Goal: Task Accomplishment & Management: Manage account settings

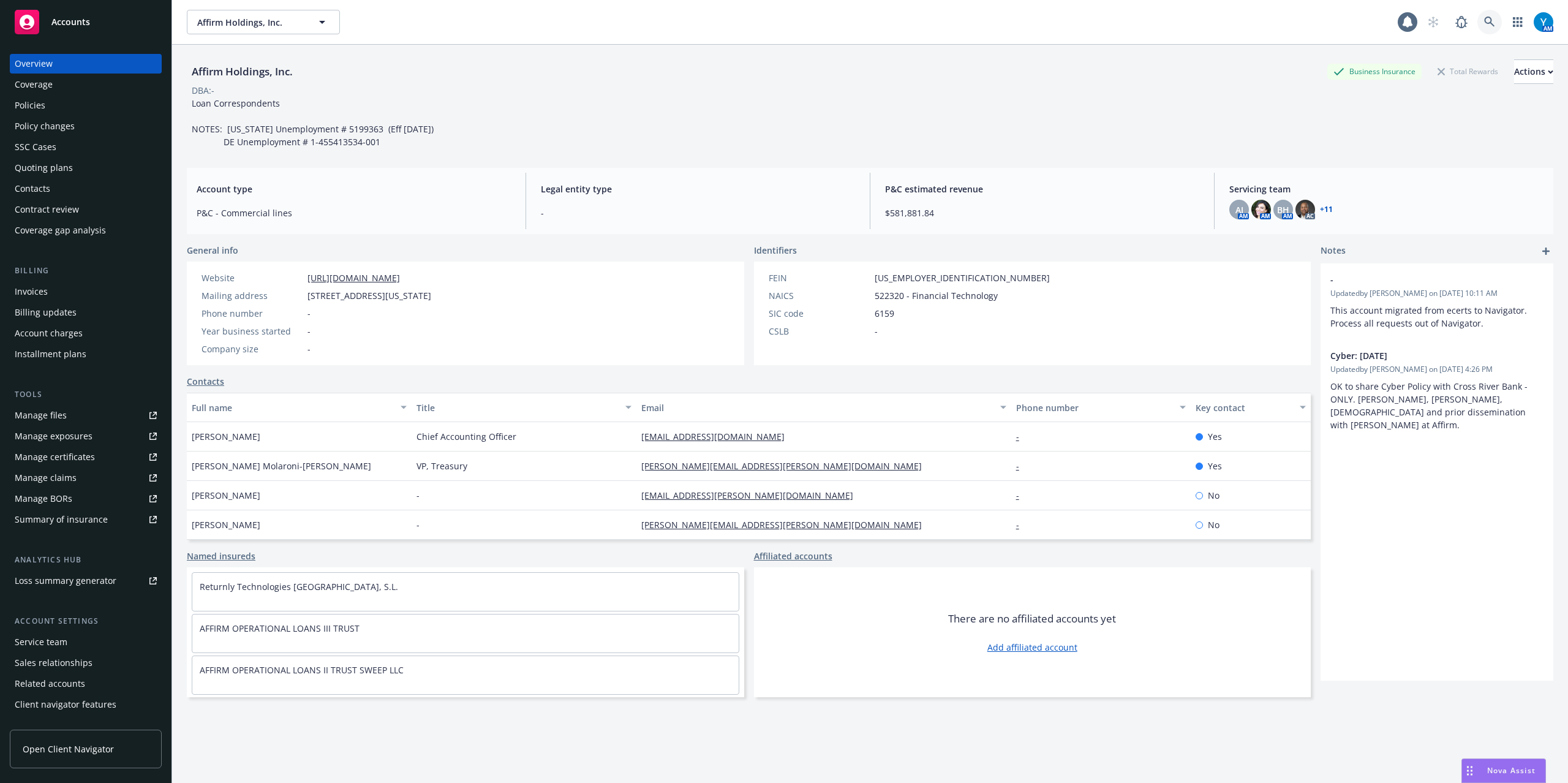
click at [1477, 28] on link at bounding box center [1489, 22] width 24 height 24
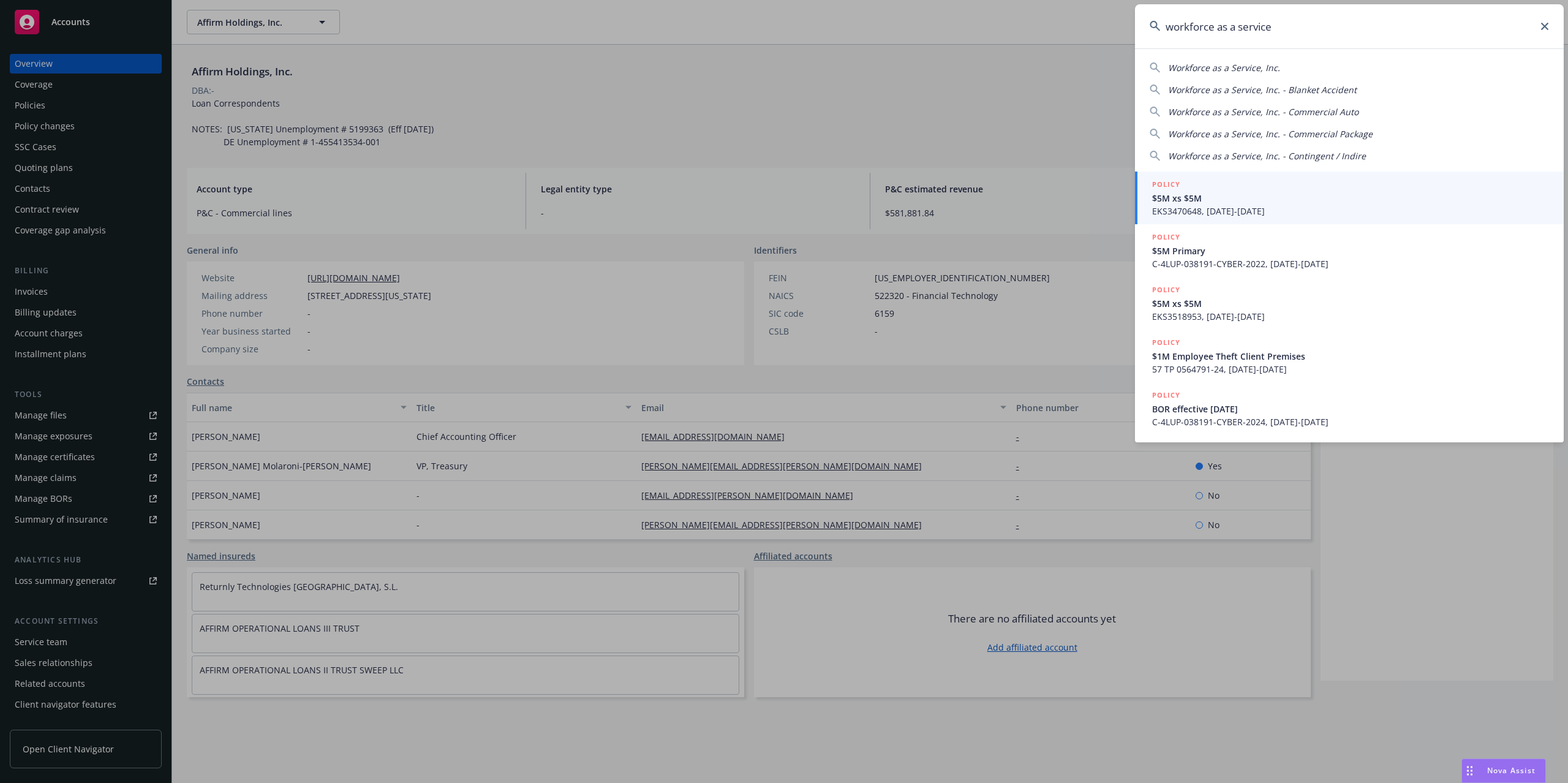
click at [1250, 69] on span "Workforce as a Service, Inc." at bounding box center [1224, 67] width 112 height 12
type input "Workforce as a Service, Inc."
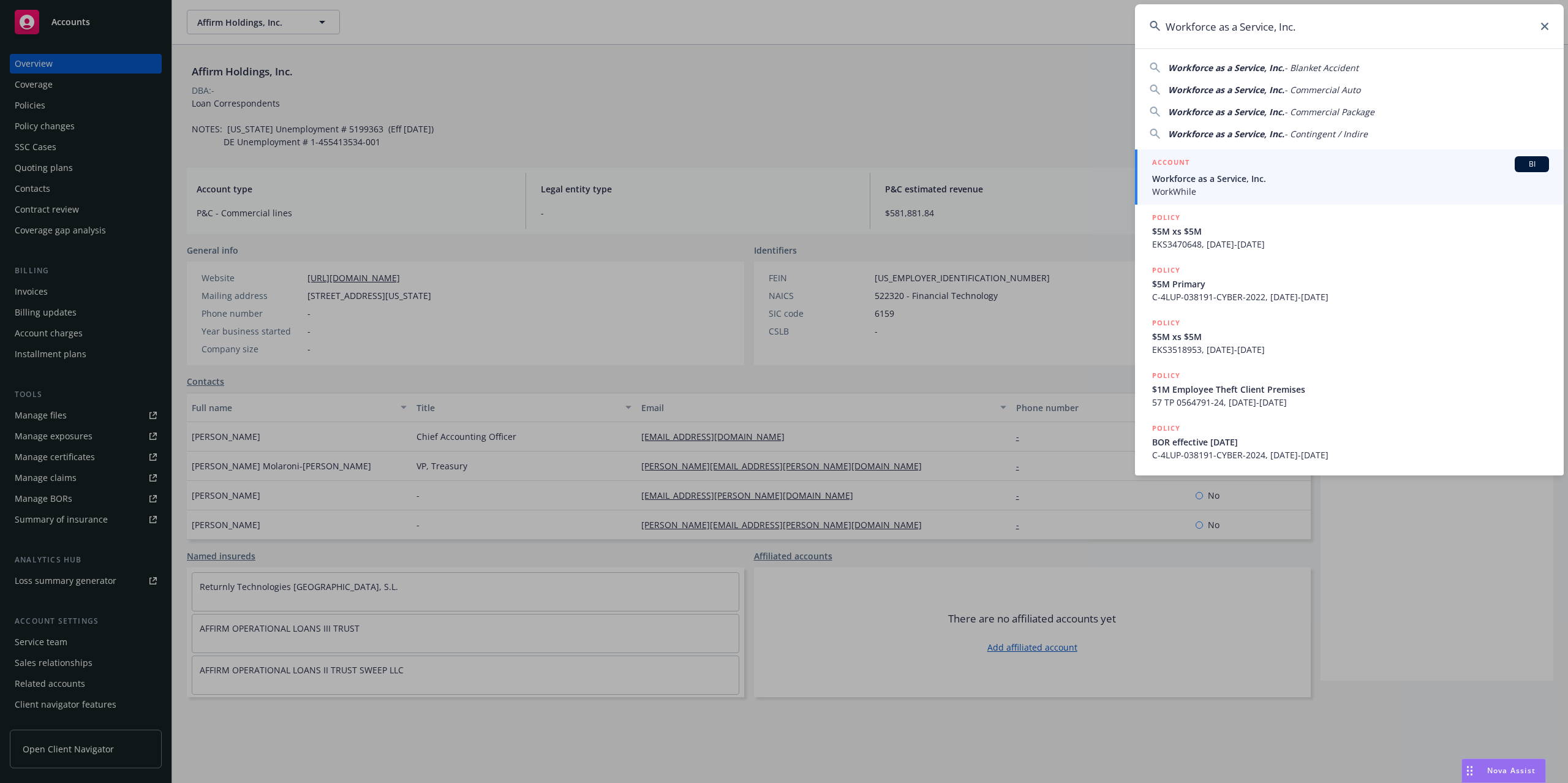
click at [1267, 174] on span "Workforce as a Service, Inc." at bounding box center [1350, 178] width 397 height 13
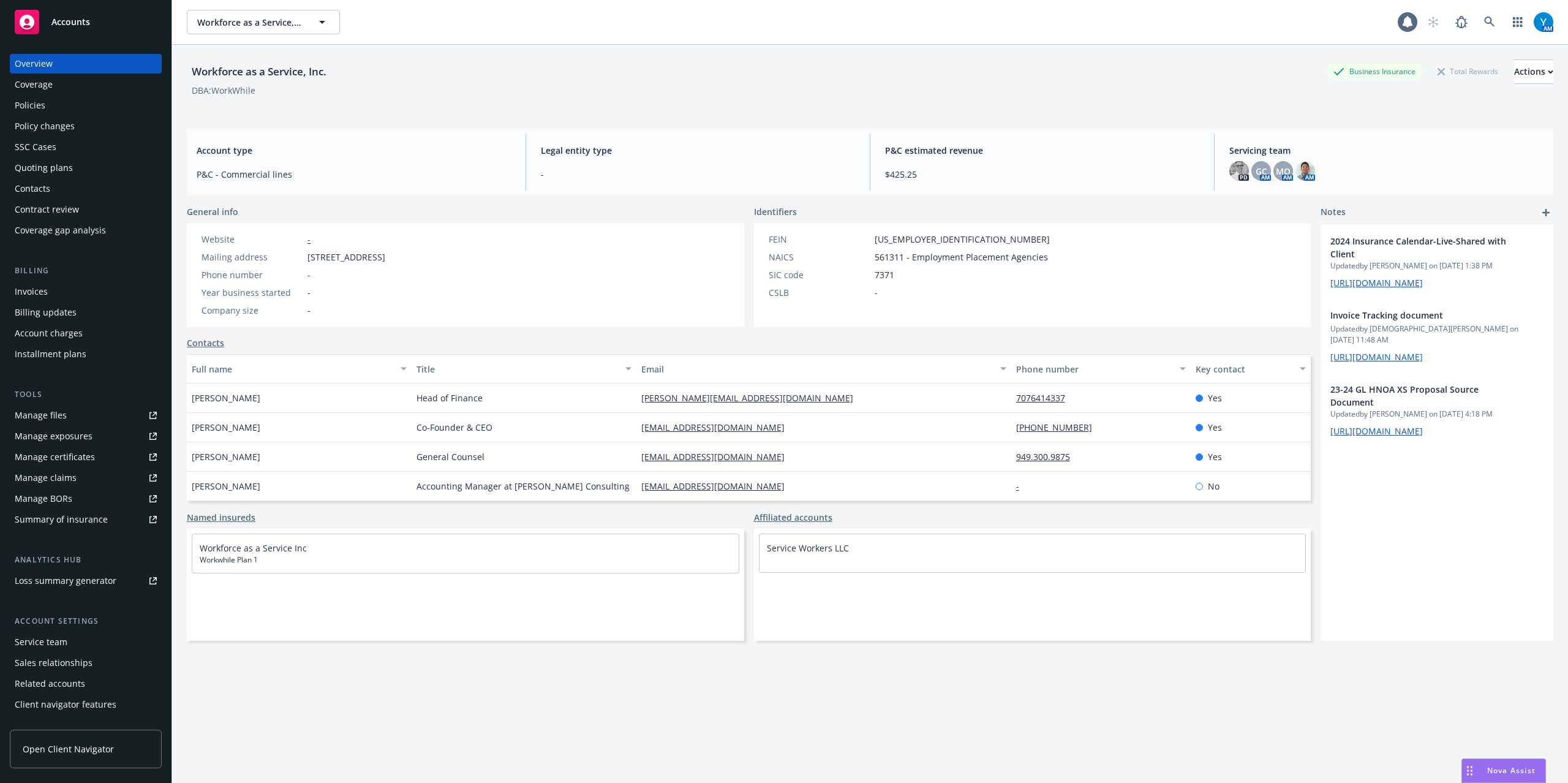
click at [37, 288] on div "Invoices" at bounding box center [31, 291] width 33 height 19
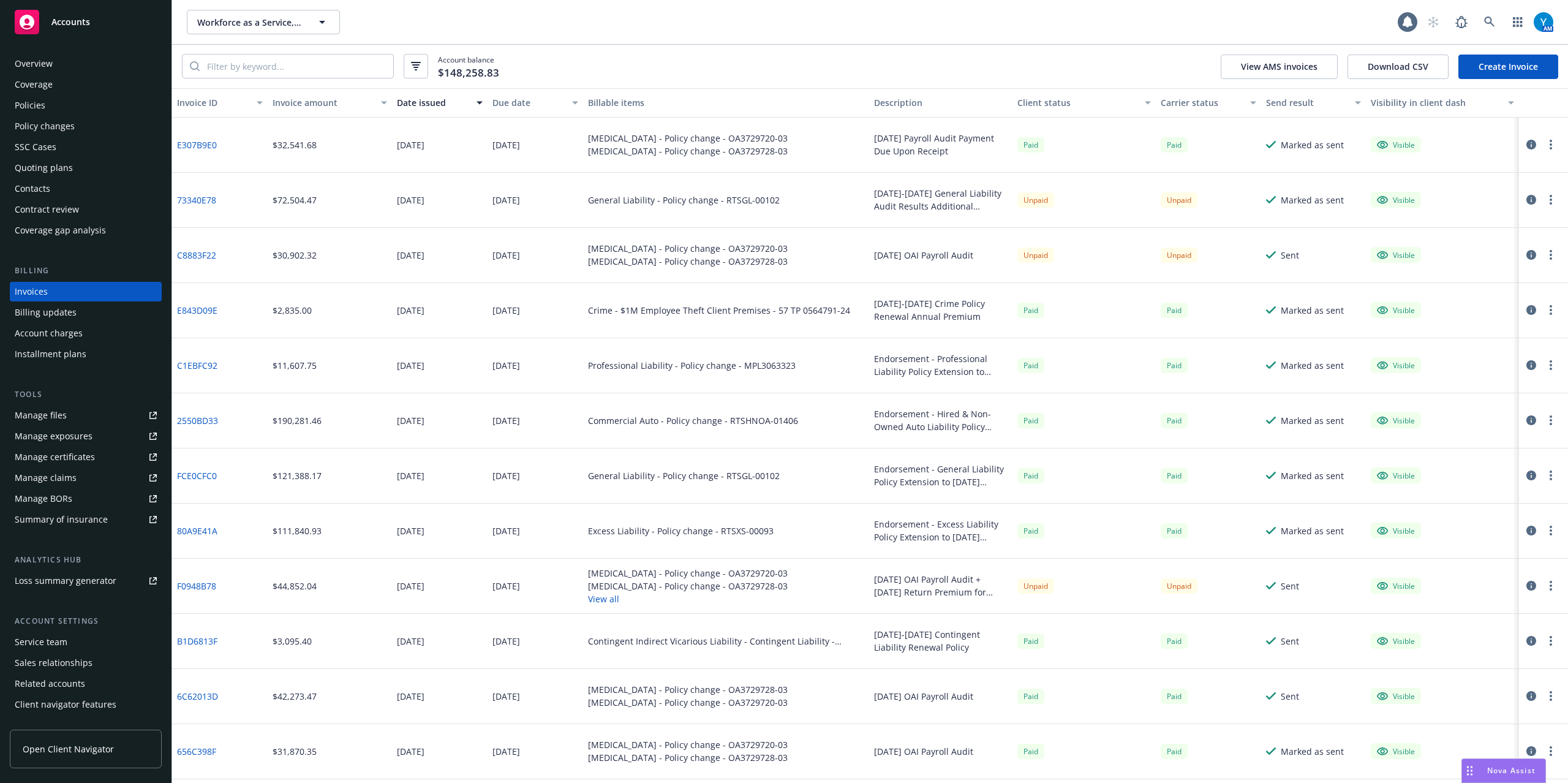
click at [1035, 101] on div "Client status" at bounding box center [1077, 102] width 120 height 13
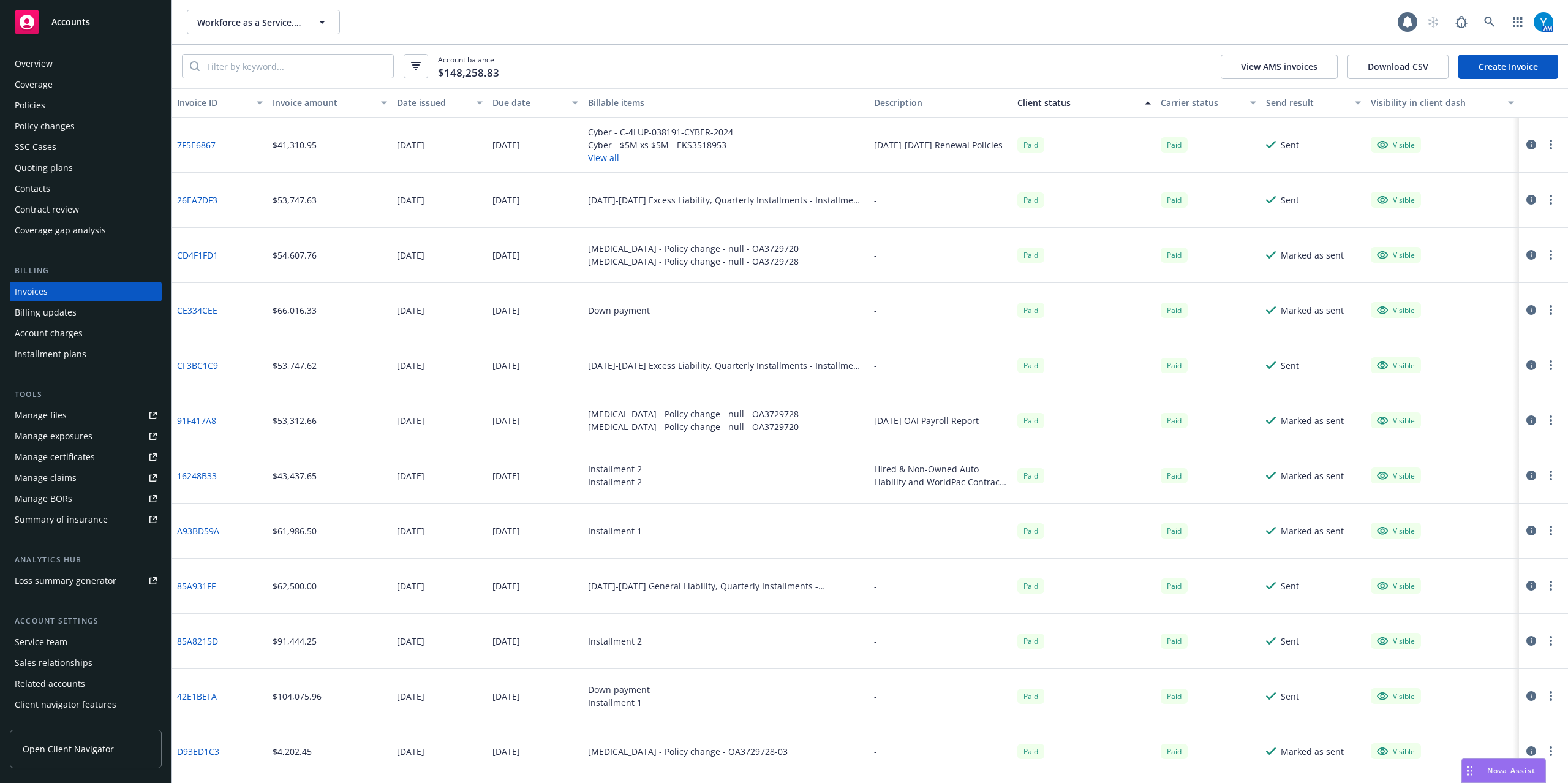
click at [1029, 96] on div "Client status" at bounding box center [1077, 102] width 120 height 13
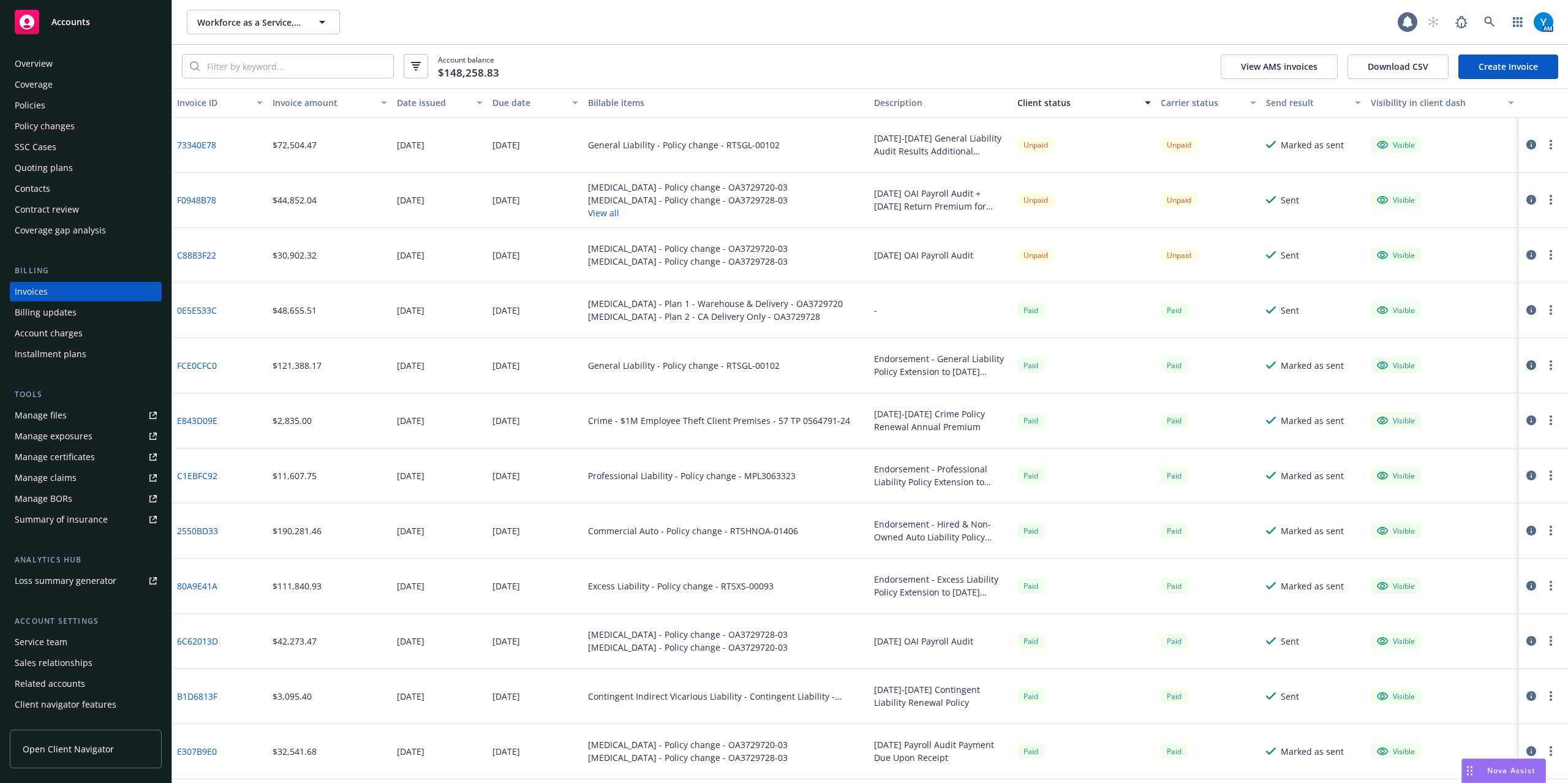
click at [1543, 140] on button "button" at bounding box center [1551, 145] width 15 height 15
click at [1437, 342] on link "Void" at bounding box center [1467, 341] width 156 height 24
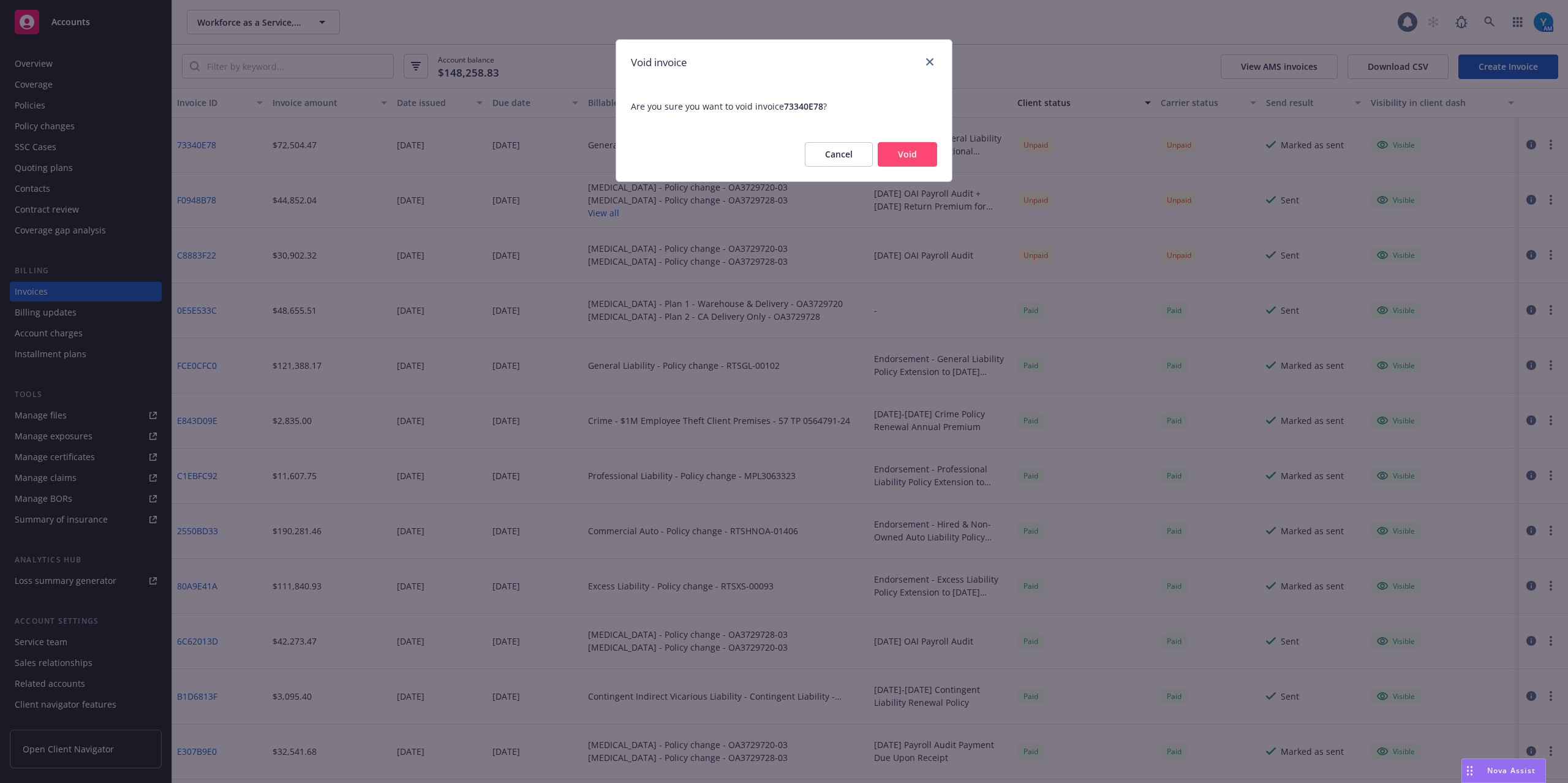
click at [901, 158] on button "Void" at bounding box center [907, 154] width 59 height 24
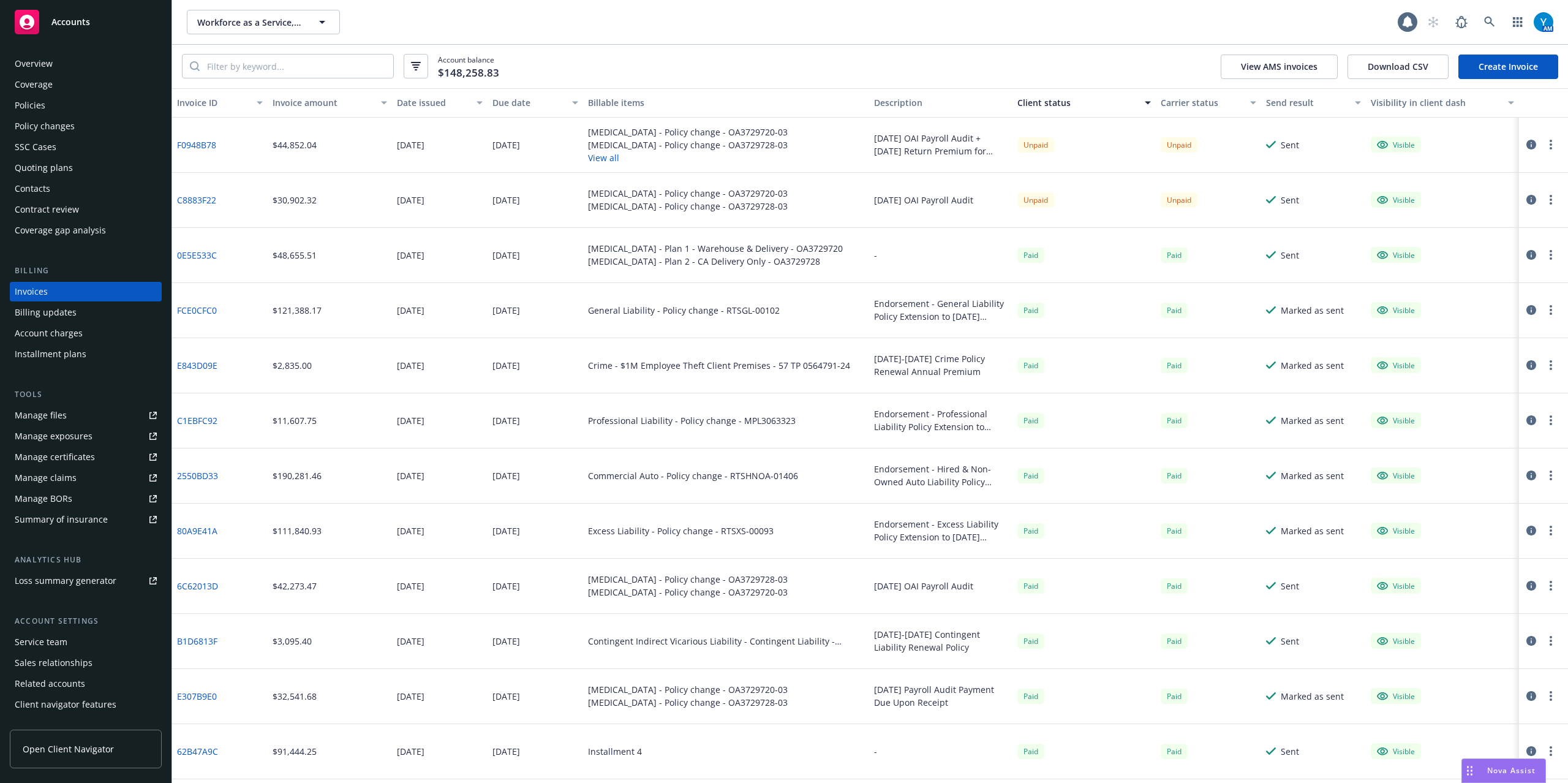
click at [1543, 197] on button "button" at bounding box center [1551, 200] width 15 height 15
click at [1437, 398] on link "Void" at bounding box center [1467, 396] width 156 height 24
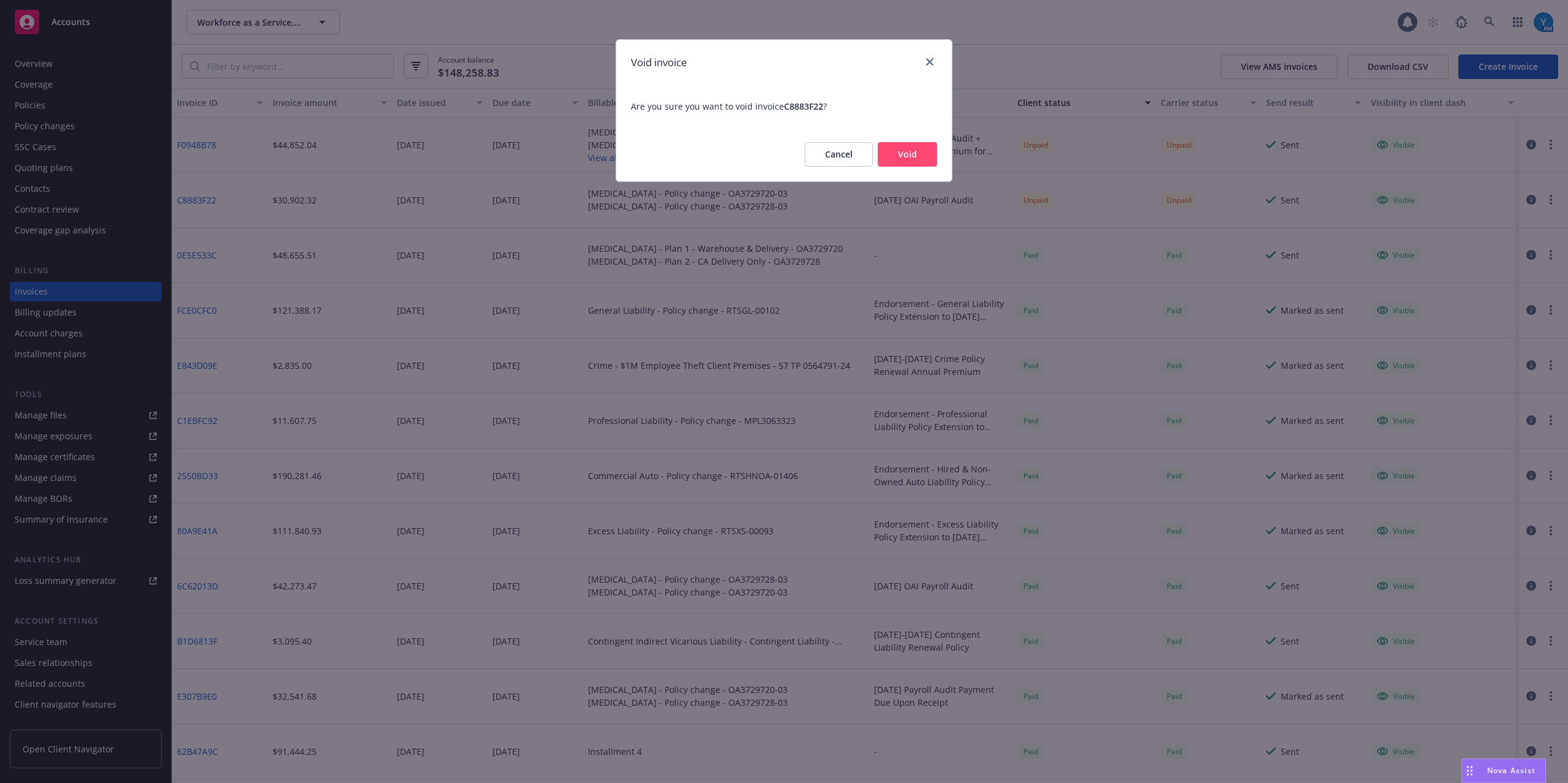
click at [907, 158] on button "Void" at bounding box center [907, 154] width 59 height 24
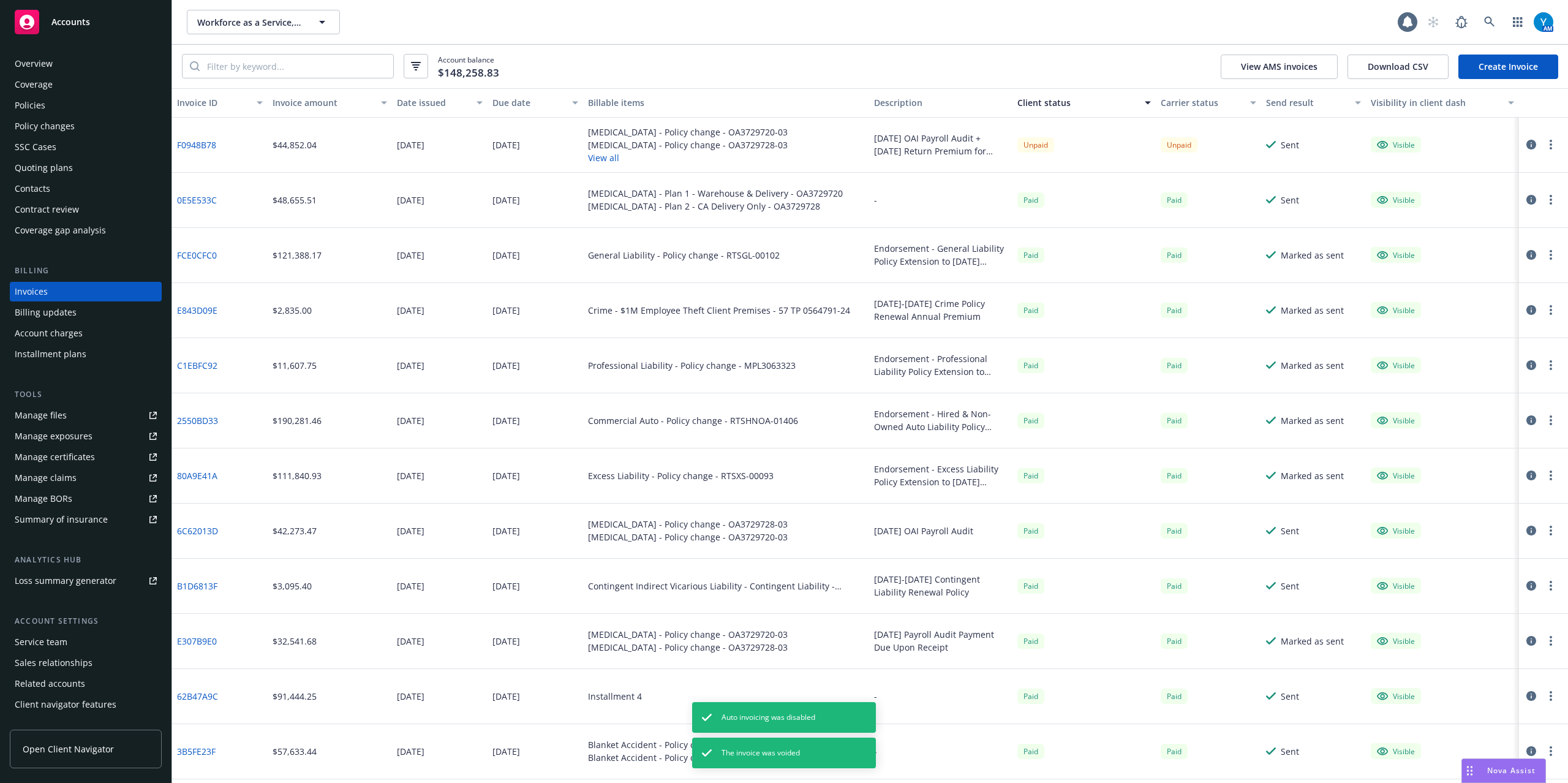
click at [1543, 141] on button "button" at bounding box center [1551, 145] width 15 height 15
click at [1451, 337] on link "Void" at bounding box center [1467, 341] width 156 height 24
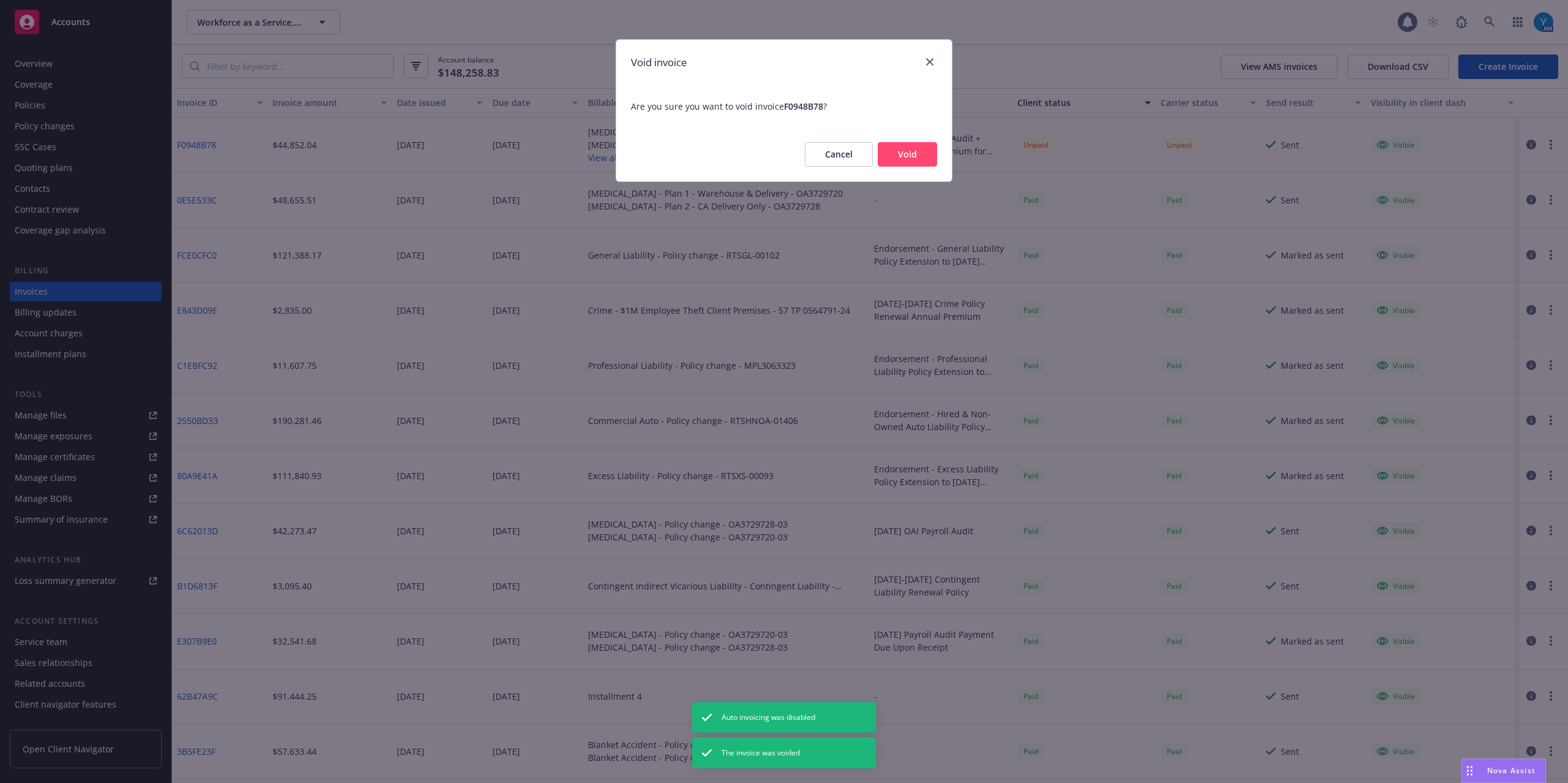
click at [899, 138] on div "Cancel Void" at bounding box center [784, 154] width 335 height 54
click at [902, 158] on button "Void" at bounding box center [907, 154] width 59 height 24
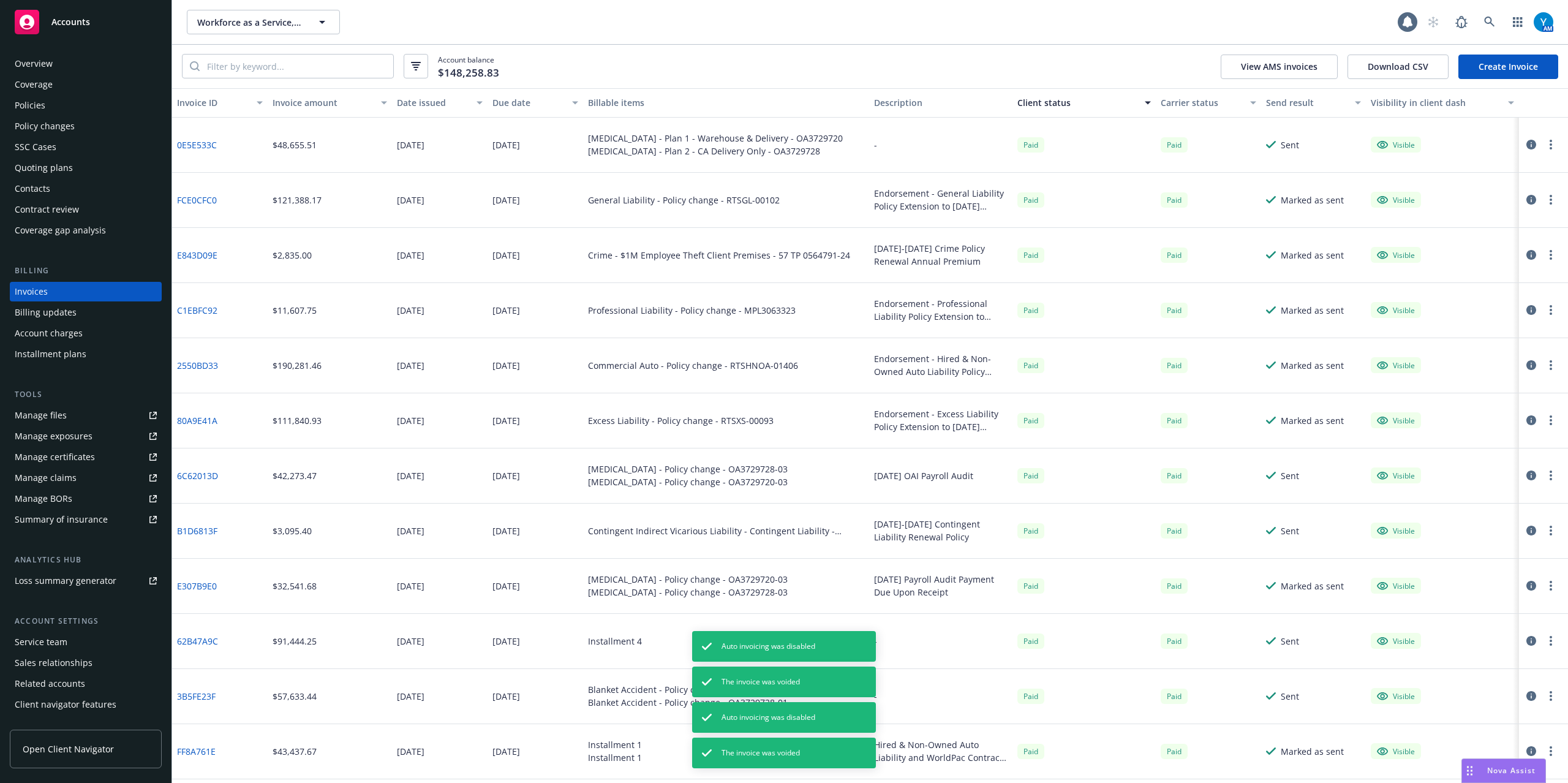
click at [616, 45] on div "Account balance $148,258.83 View AMS invoices Download CSV Create Invoice" at bounding box center [869, 67] width 1395 height 44
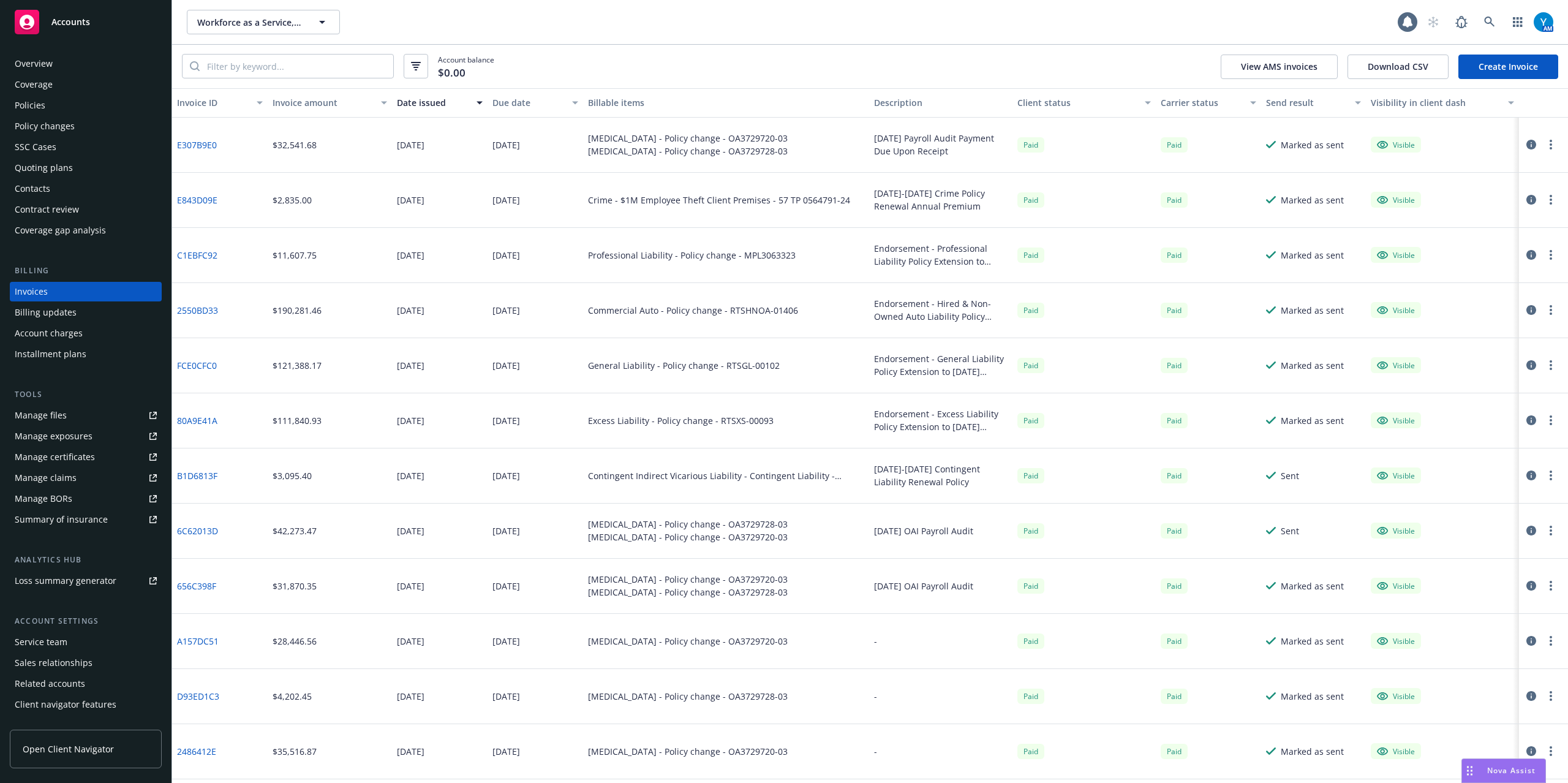
click at [620, 52] on div "Account balance $0.00 View AMS invoices Download CSV Create Invoice" at bounding box center [869, 67] width 1395 height 44
click at [1487, 18] on icon at bounding box center [1489, 22] width 11 height 11
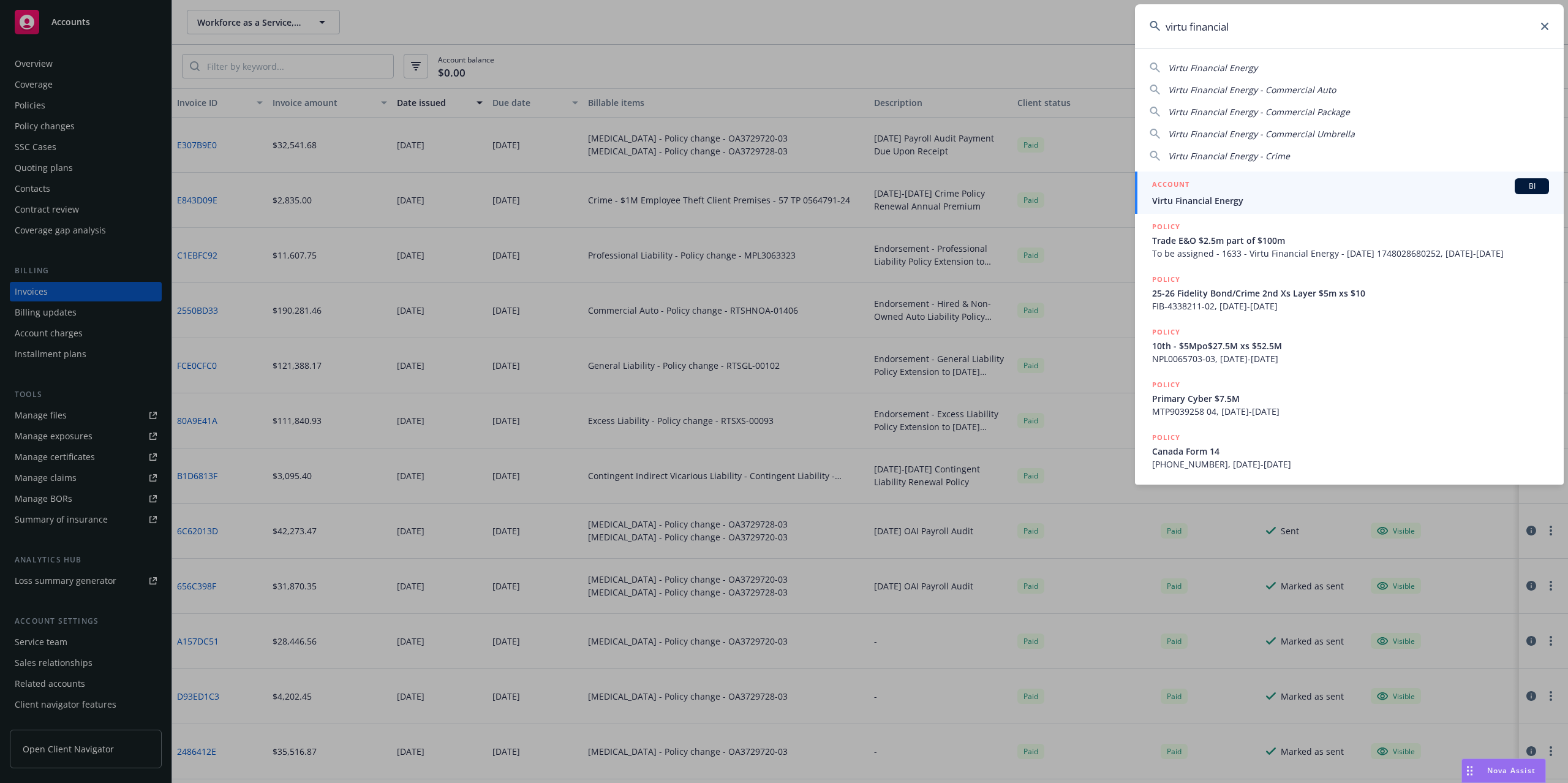
type input "virtu financial"
click at [1180, 186] on h5 "ACCOUNT" at bounding box center [1170, 186] width 37 height 15
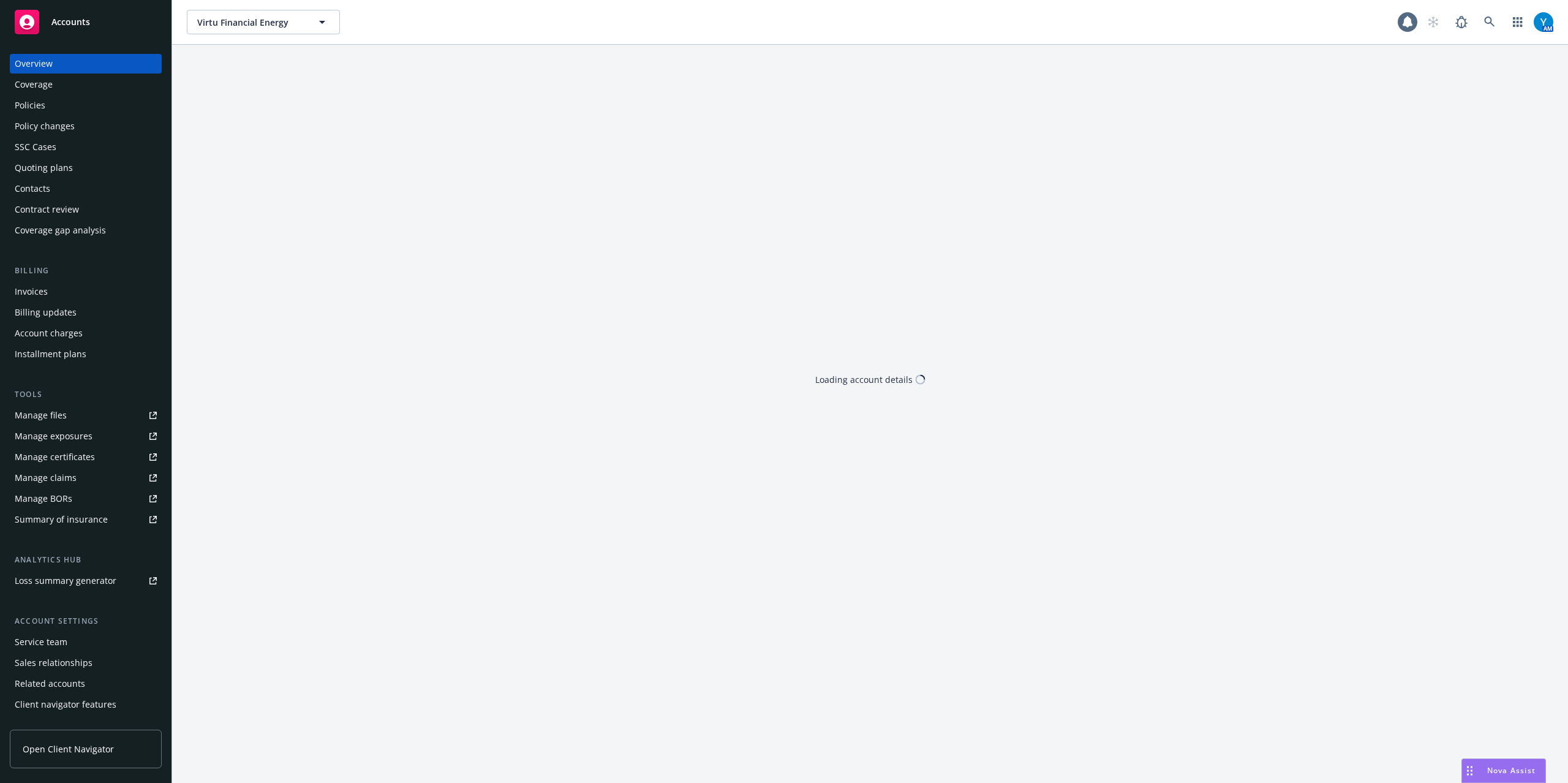
click at [35, 106] on div "Policies" at bounding box center [30, 105] width 31 height 19
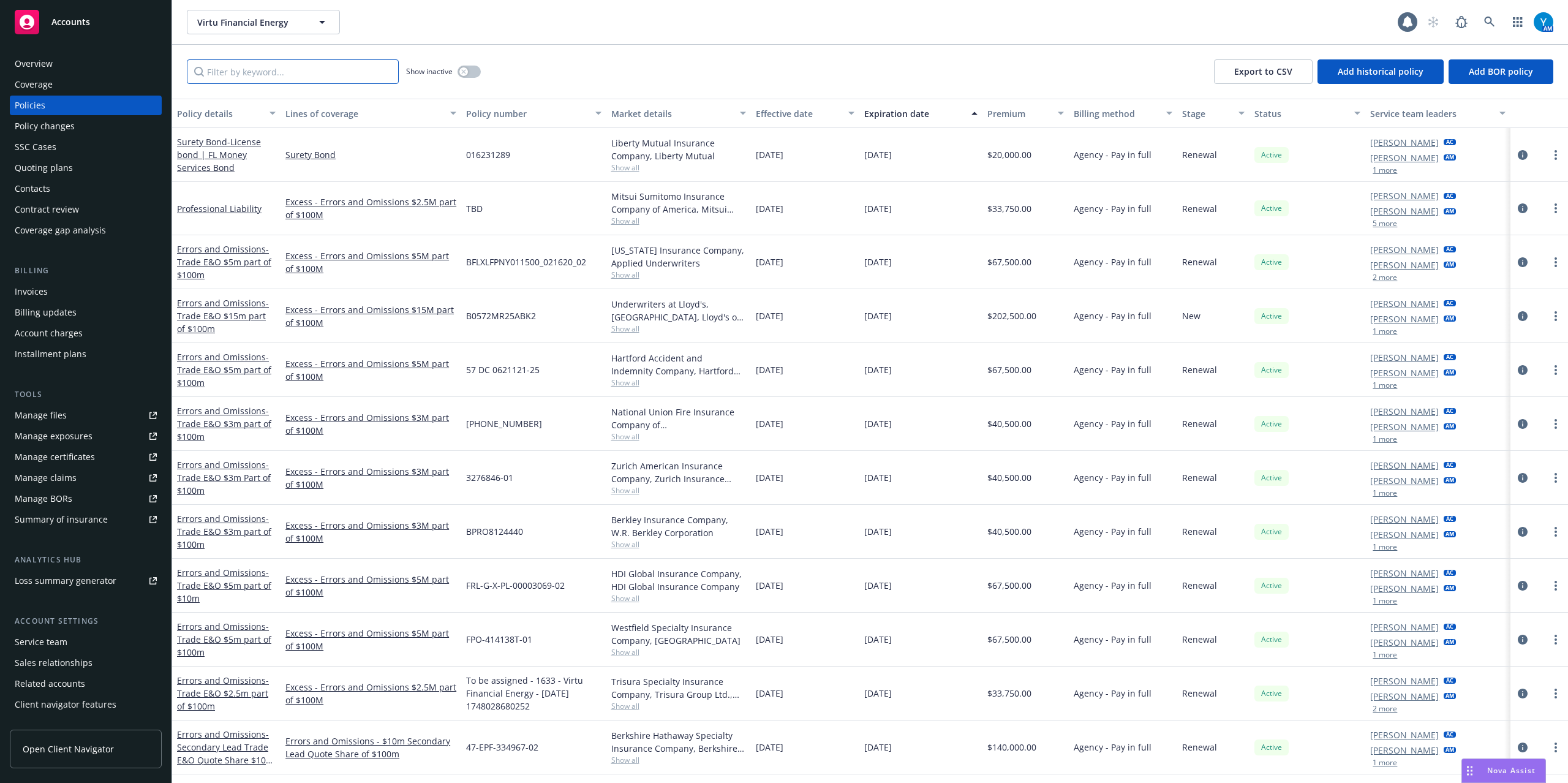
click at [272, 67] on input "Filter by keyword..." at bounding box center [293, 71] width 212 height 24
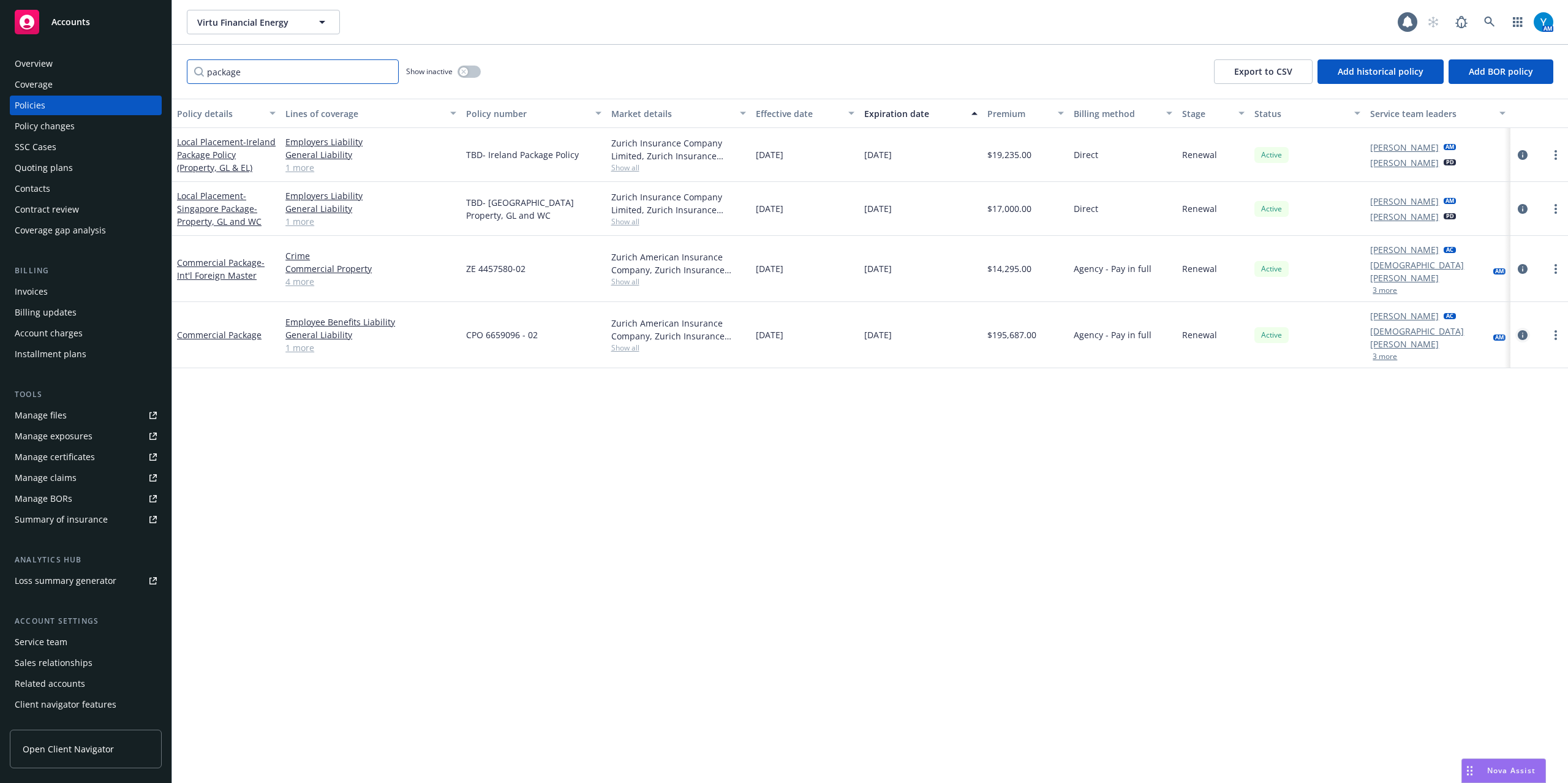
type input "package"
click at [1525, 330] on icon "circleInformation" at bounding box center [1523, 335] width 10 height 10
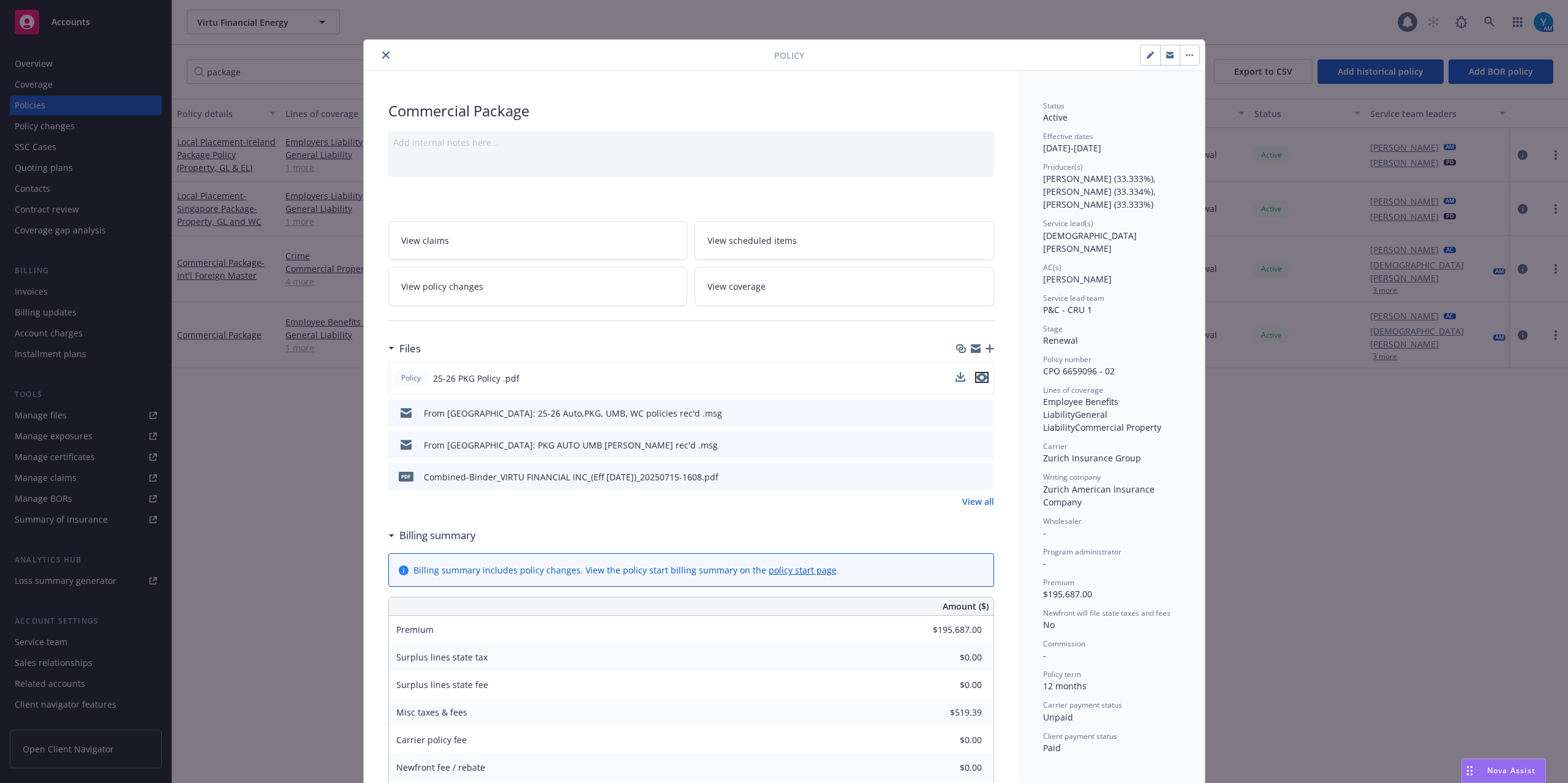
click at [976, 375] on icon "preview file" at bounding box center [982, 377] width 11 height 9
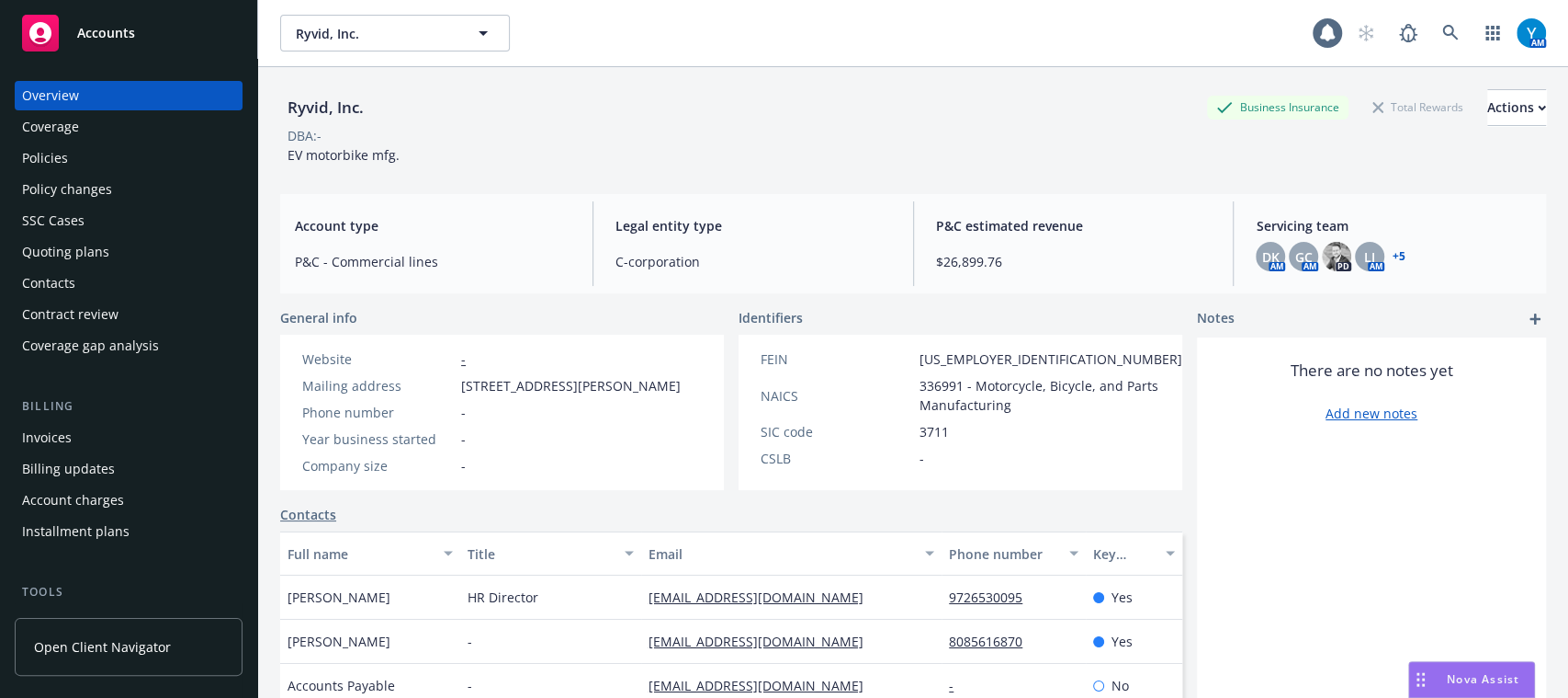
click at [104, 160] on div "Policies" at bounding box center [129, 157] width 213 height 29
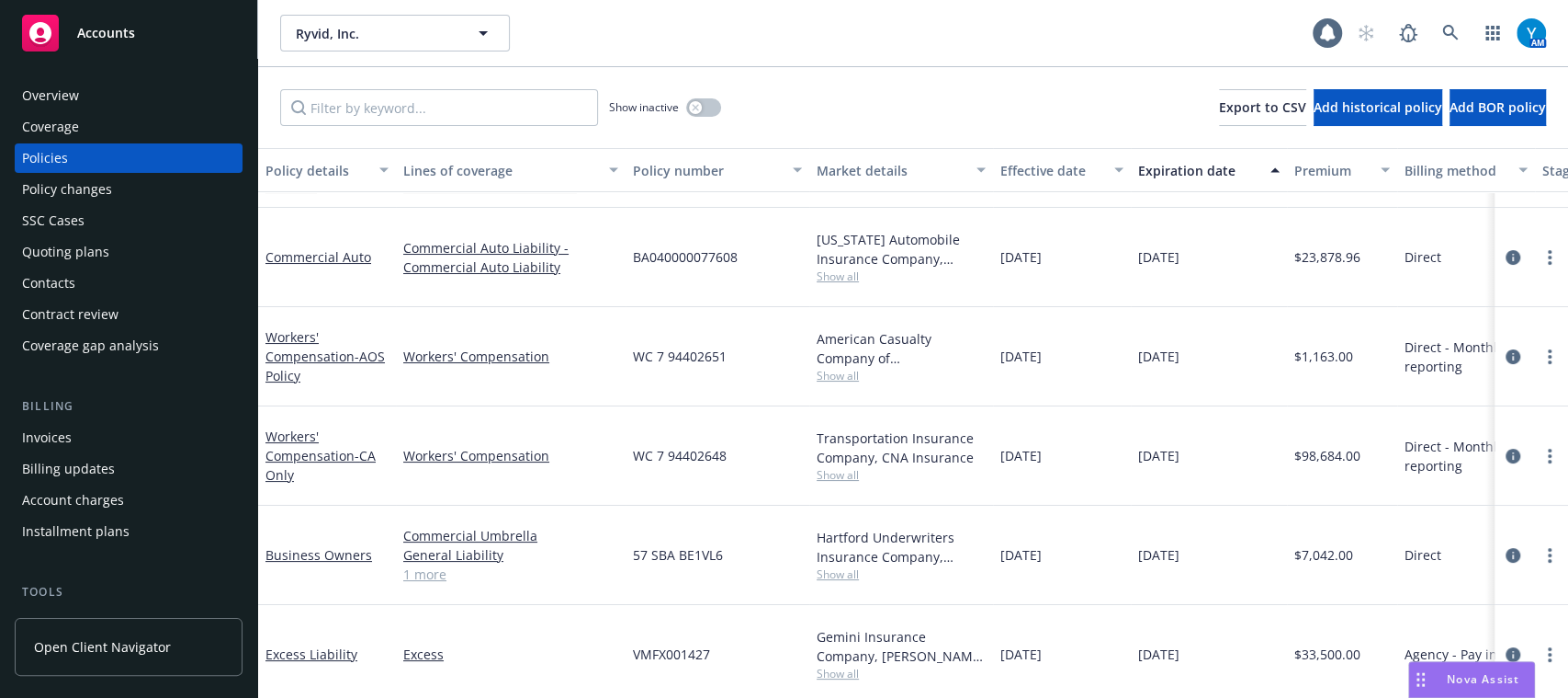
scroll to position [76, 0]
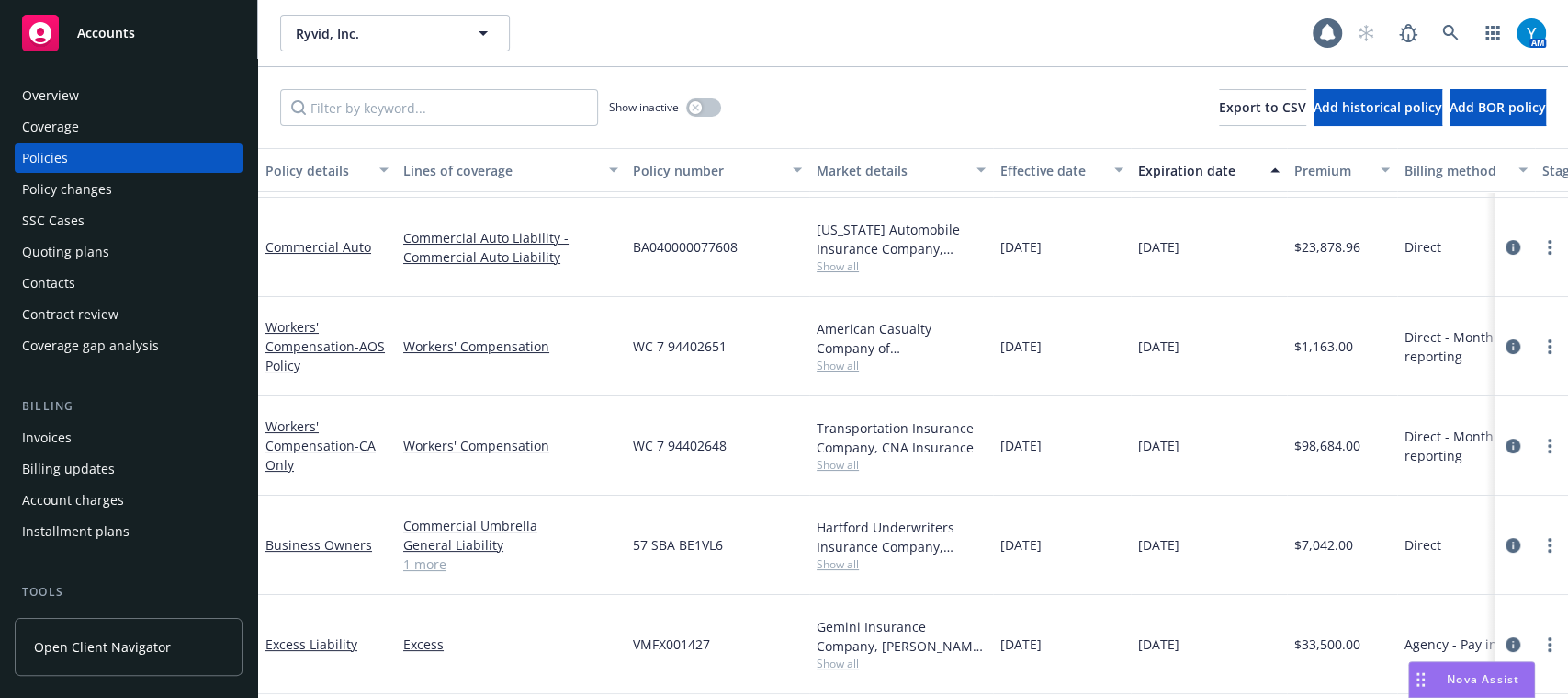
click at [99, 97] on div "Overview" at bounding box center [129, 95] width 213 height 29
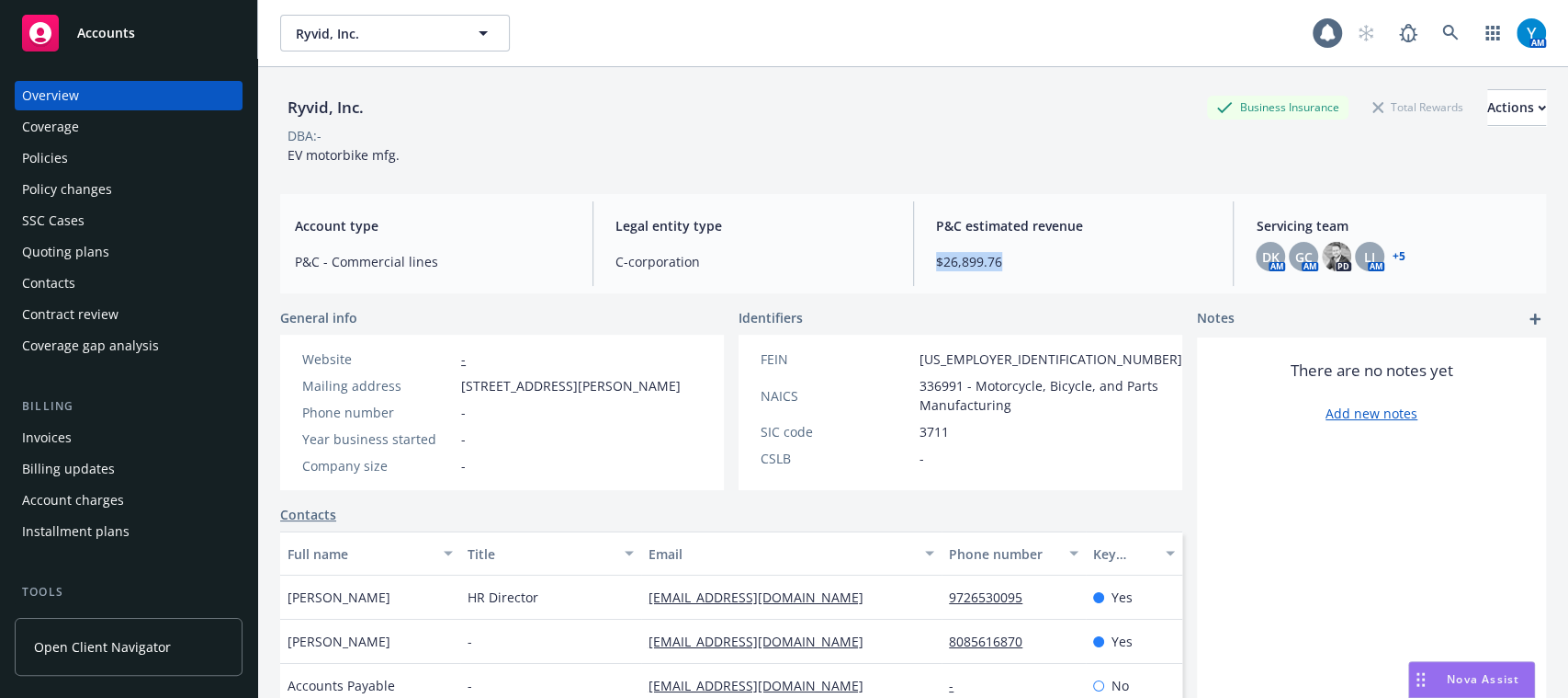
drag, startPoint x: 994, startPoint y: 260, endPoint x: 919, endPoint y: 261, distance: 75.0
click at [922, 261] on div "P&C estimated revenue $26,899.76" at bounding box center [1074, 243] width 305 height 84
click at [152, 167] on div "Policies" at bounding box center [129, 157] width 213 height 29
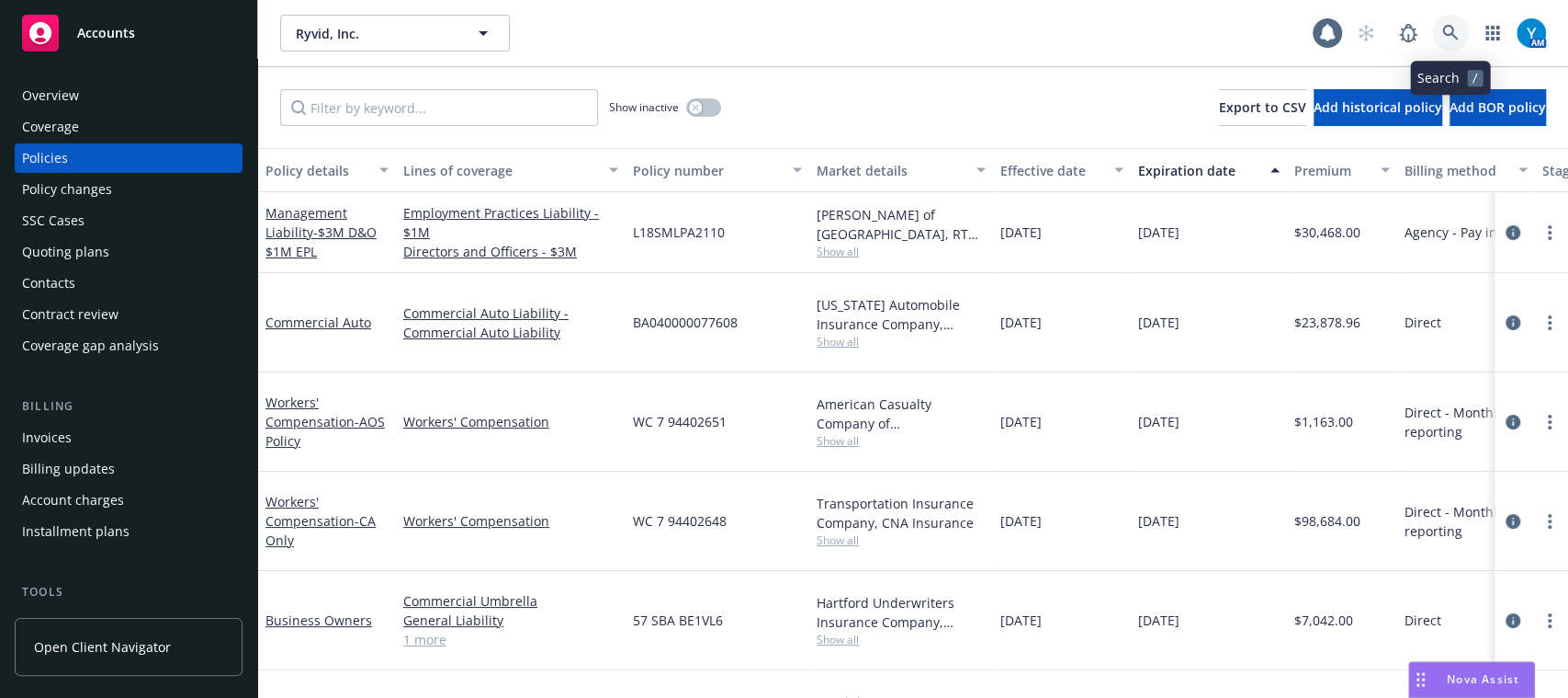
click at [1450, 25] on icon at bounding box center [1451, 34] width 17 height 17
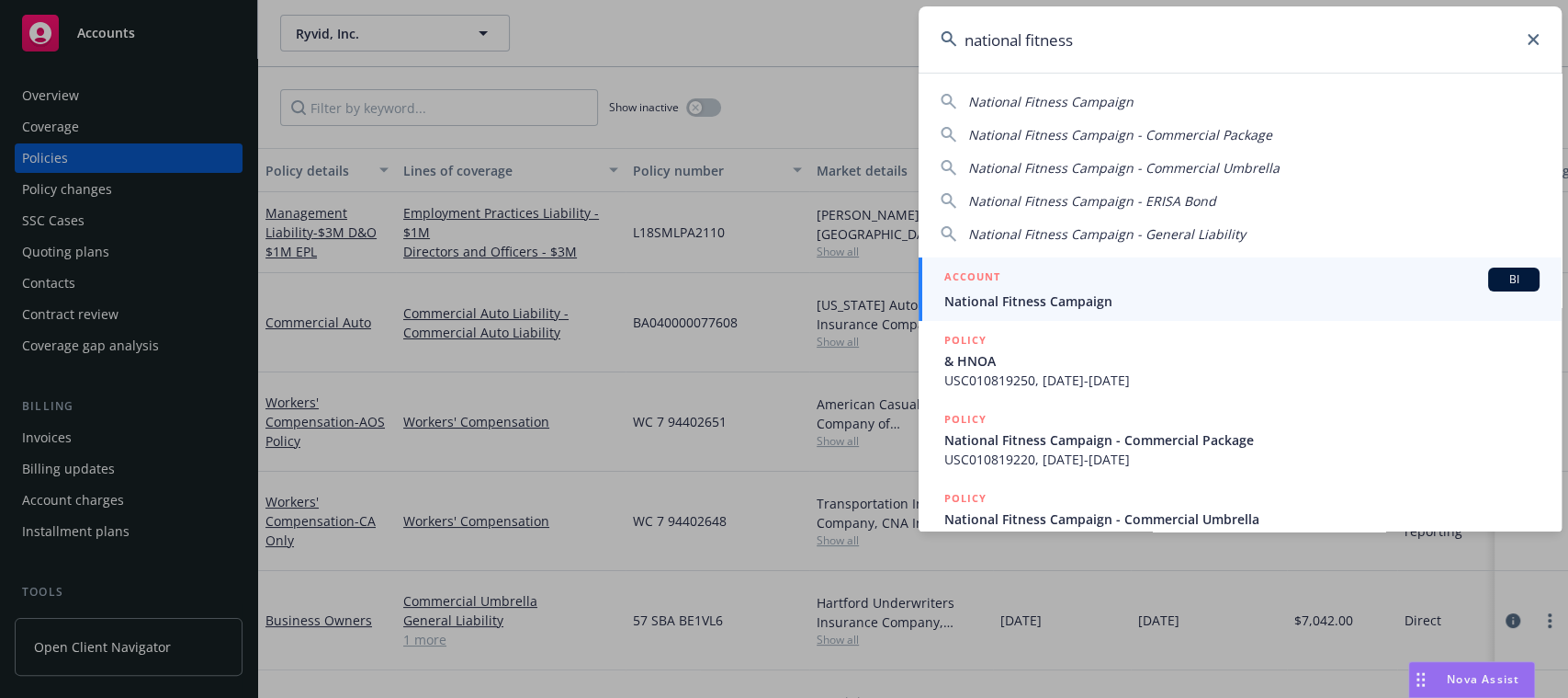
type input "national fitness"
click at [1129, 295] on span "National Fitness Campaign" at bounding box center [1242, 301] width 596 height 20
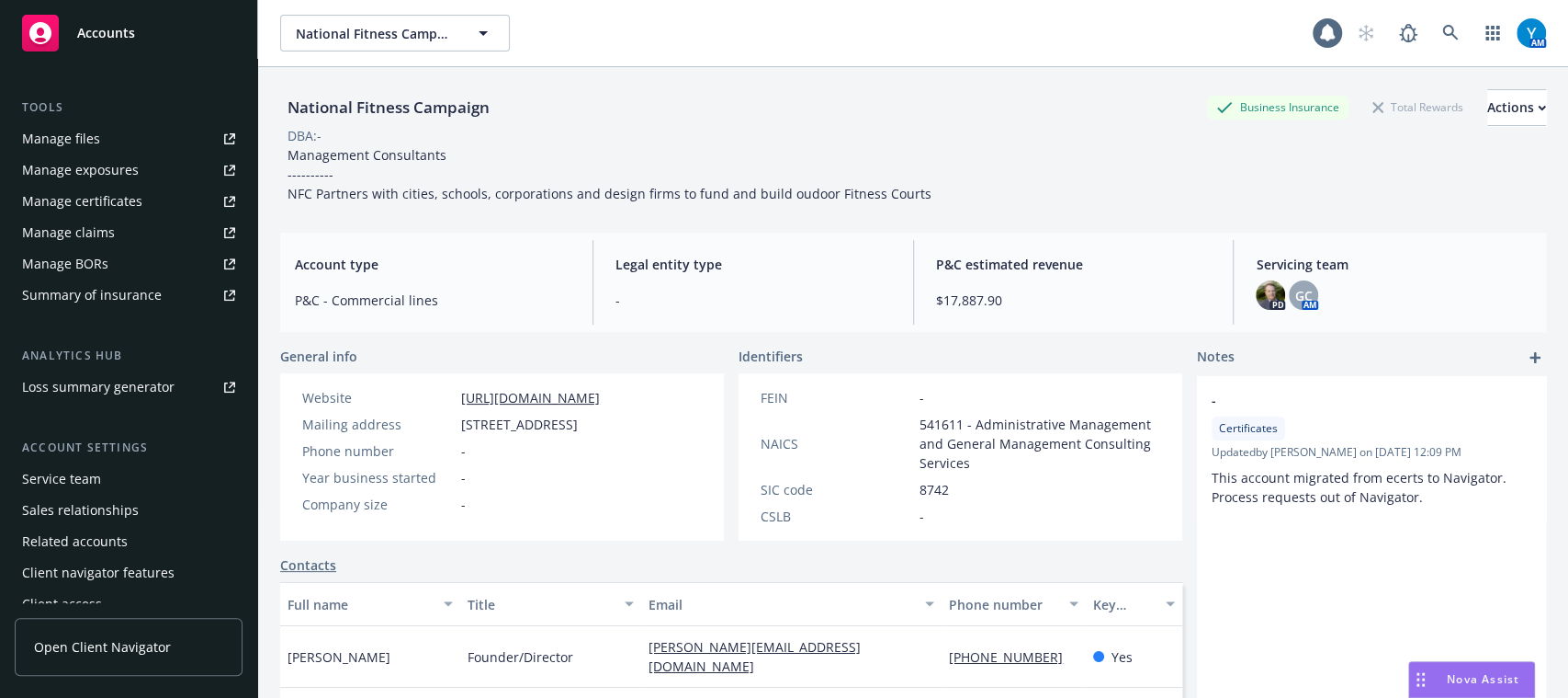
scroll to position [501, 0]
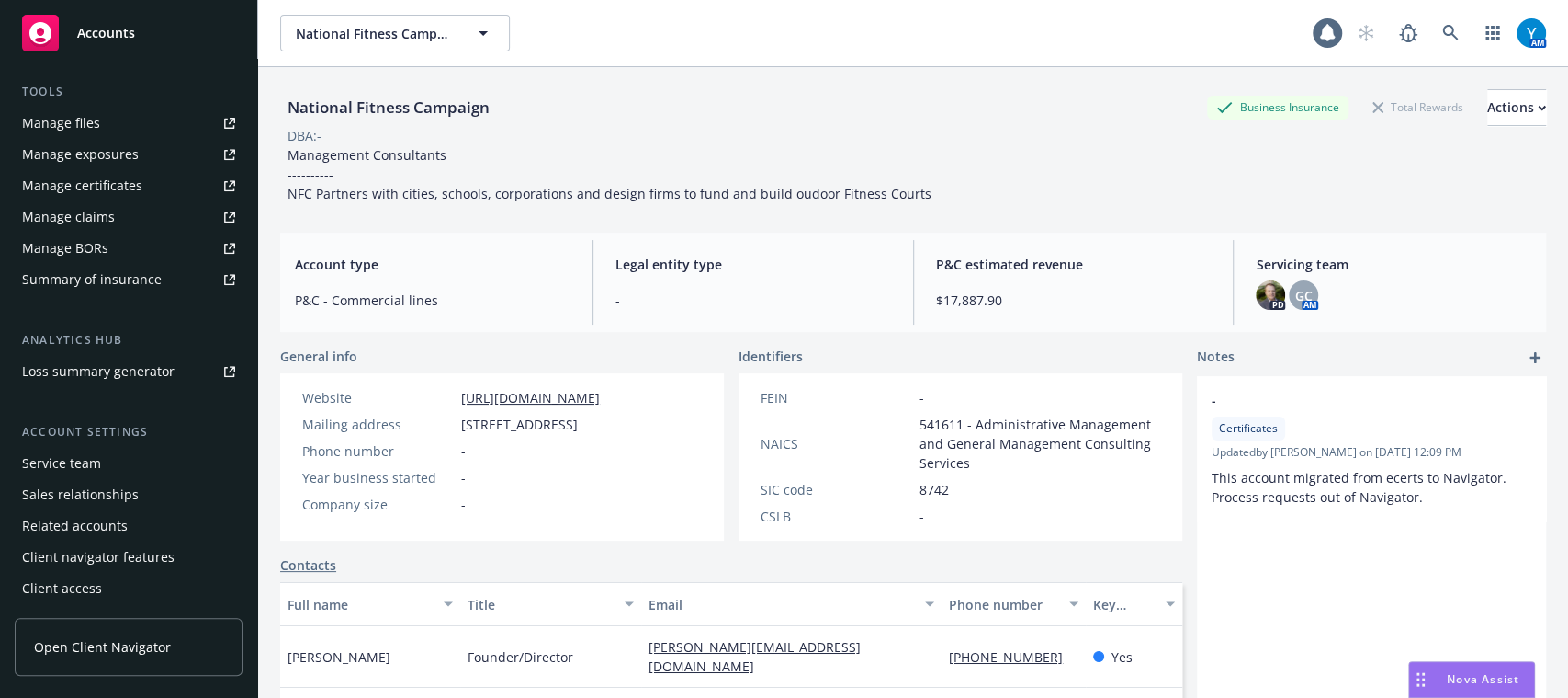
click at [134, 470] on div "Service team" at bounding box center [129, 463] width 213 height 29
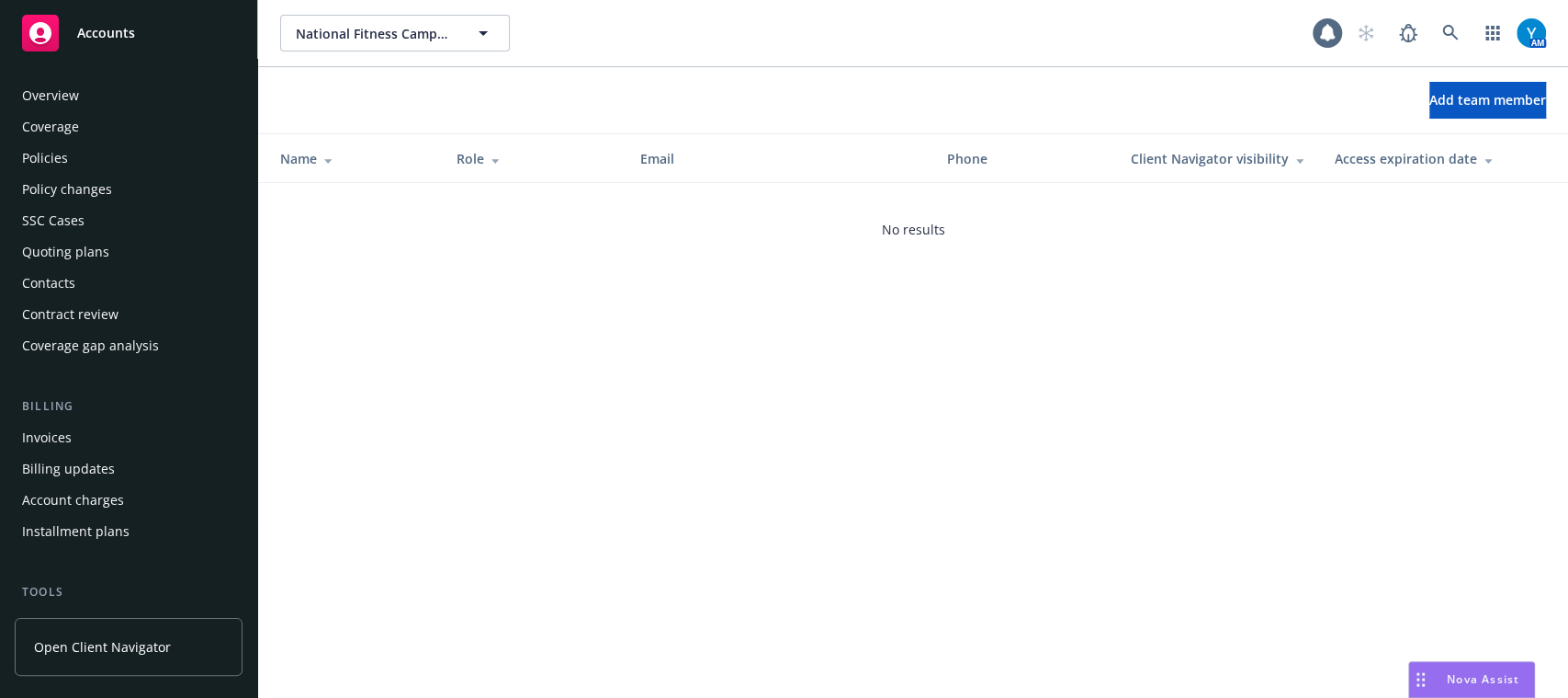
scroll to position [501, 0]
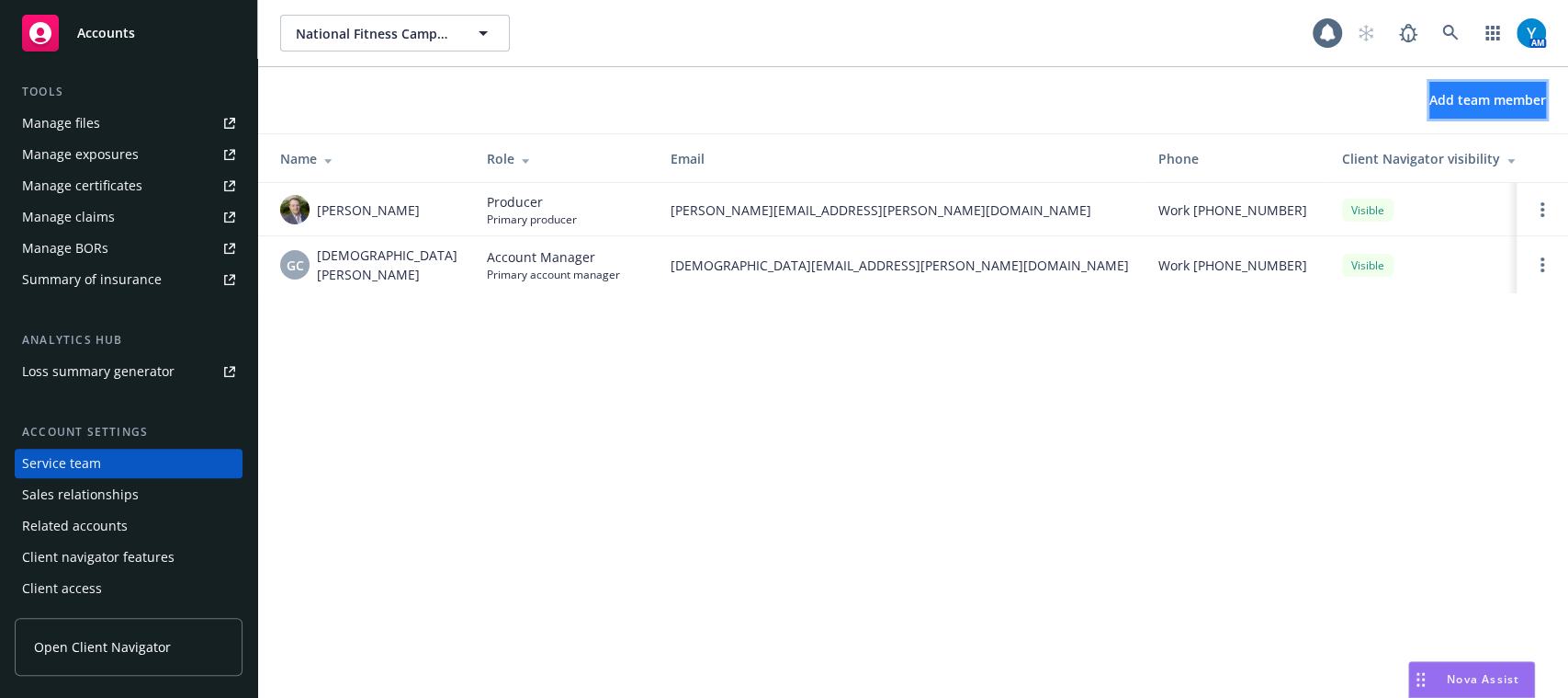
click at [1431, 103] on span "Add team member" at bounding box center [1488, 99] width 117 height 18
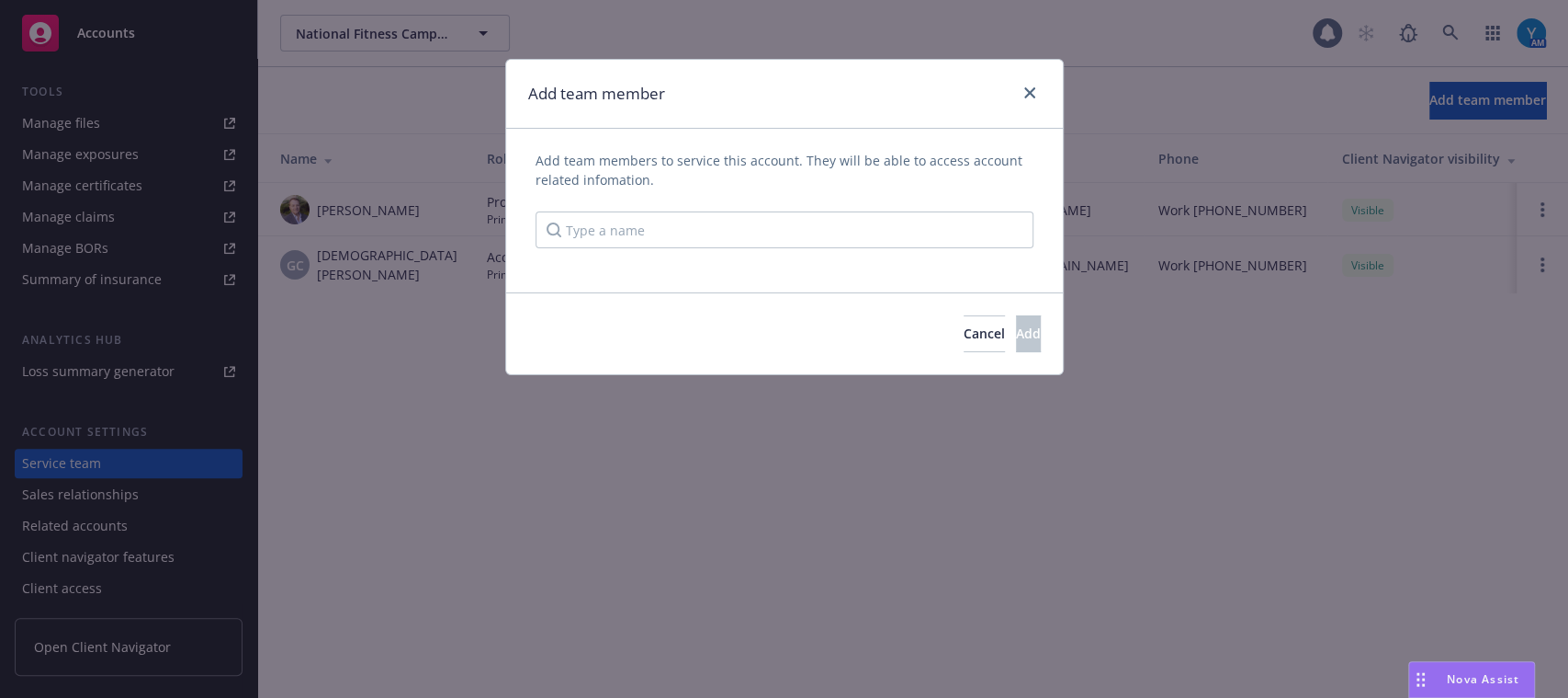
click at [671, 207] on div "Add team members to service this account. They will be able to access account r…" at bounding box center [784, 199] width 498 height 97
click at [675, 233] on input "Type a name" at bounding box center [784, 229] width 498 height 36
click at [675, 233] on input "y" at bounding box center [784, 229] width 498 height 36
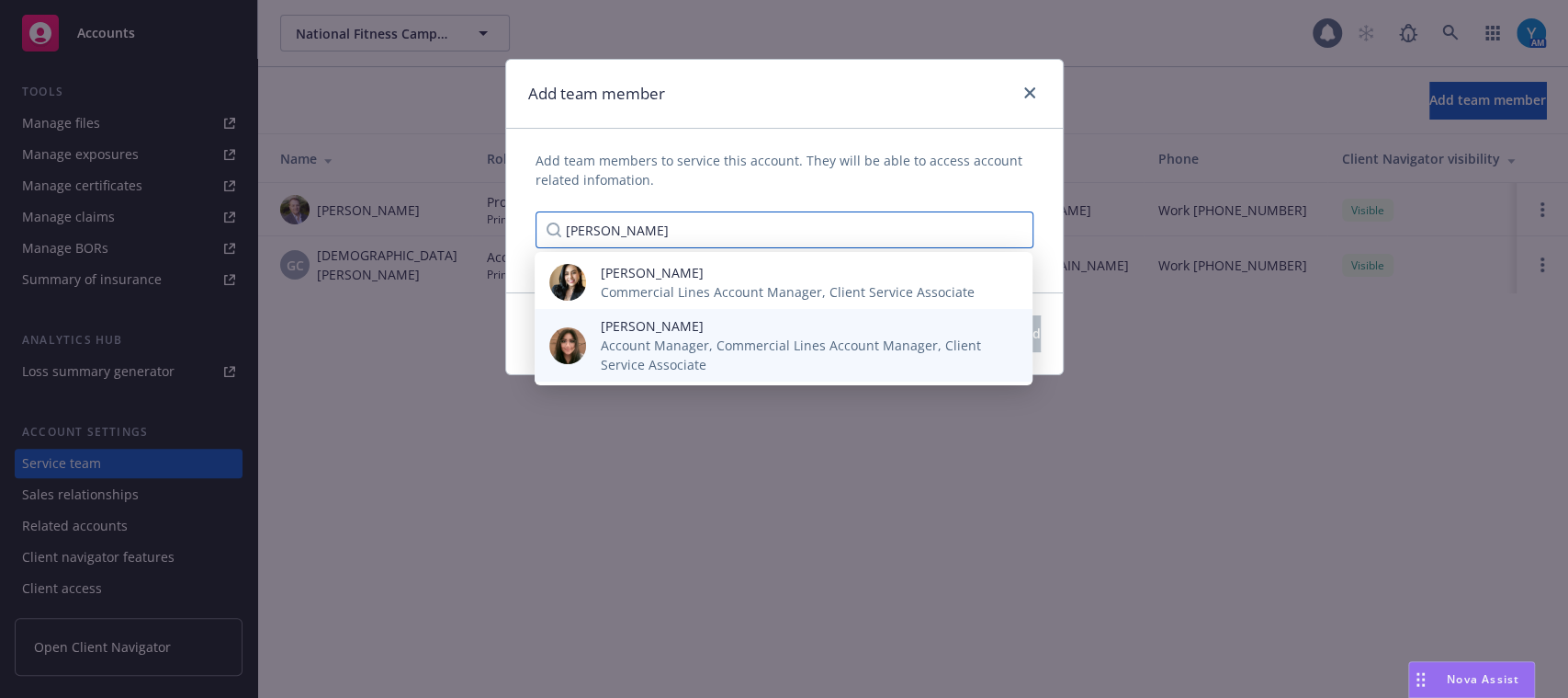
type input "yvette"
click at [700, 327] on span "Yvette Dmitriyeva" at bounding box center [802, 326] width 402 height 20
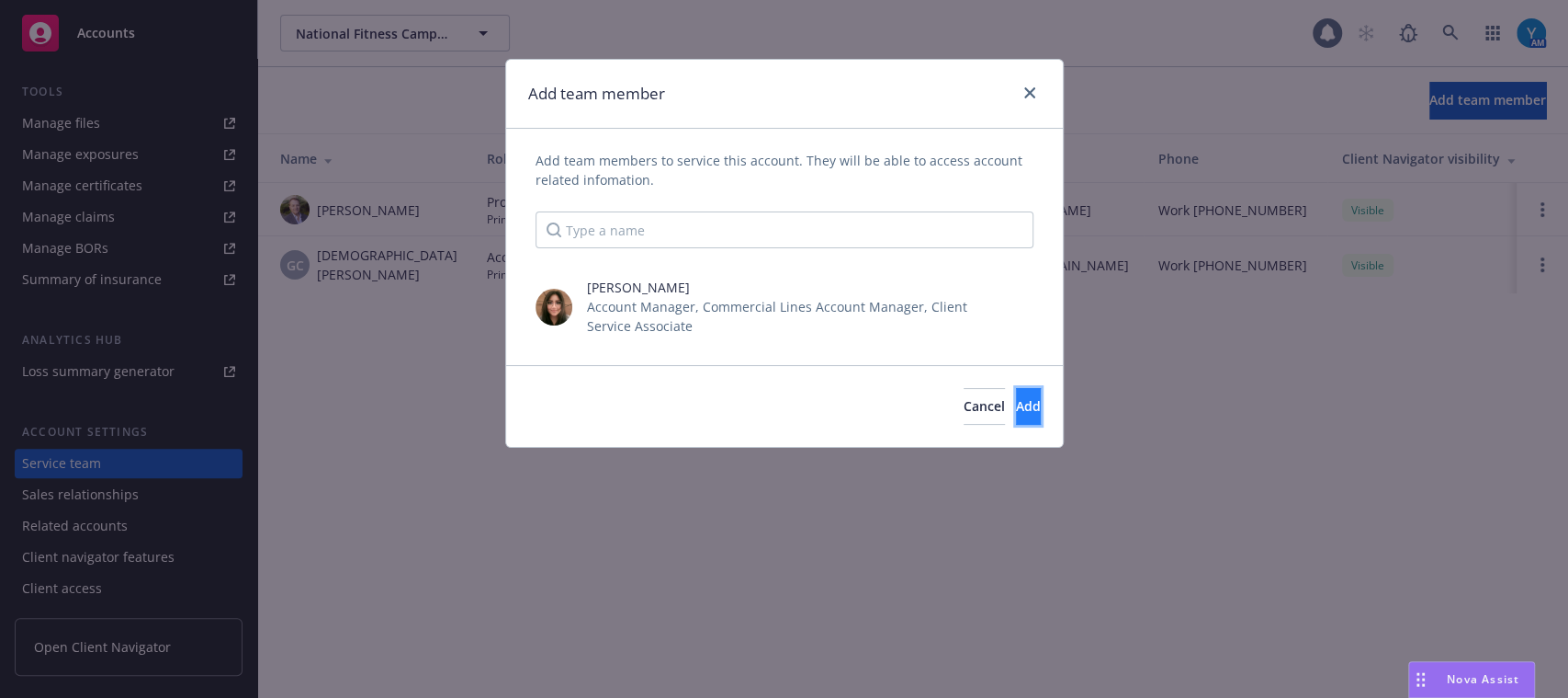
click at [1016, 398] on button "Add" at bounding box center [1029, 406] width 25 height 36
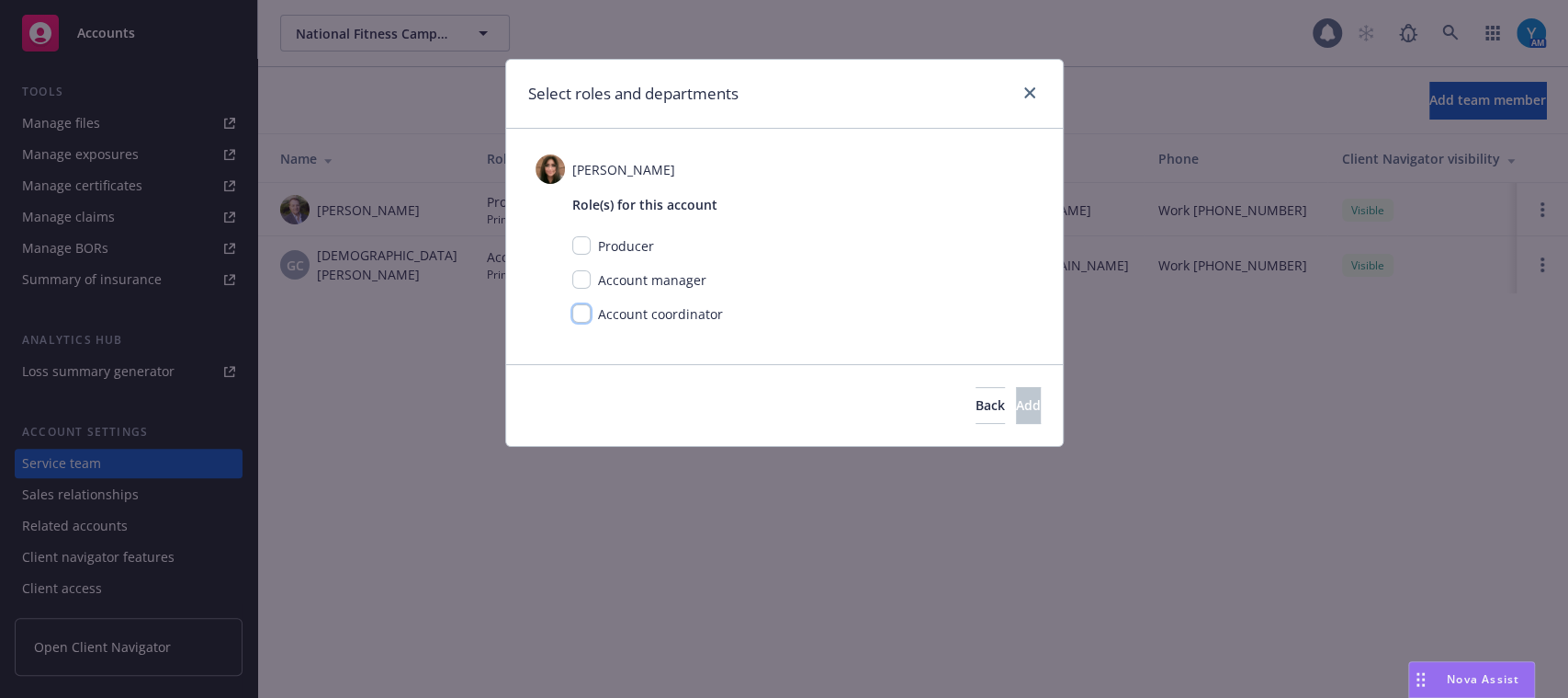
click at [576, 318] on input "checkbox" at bounding box center [582, 313] width 19 height 19
checkbox input "true"
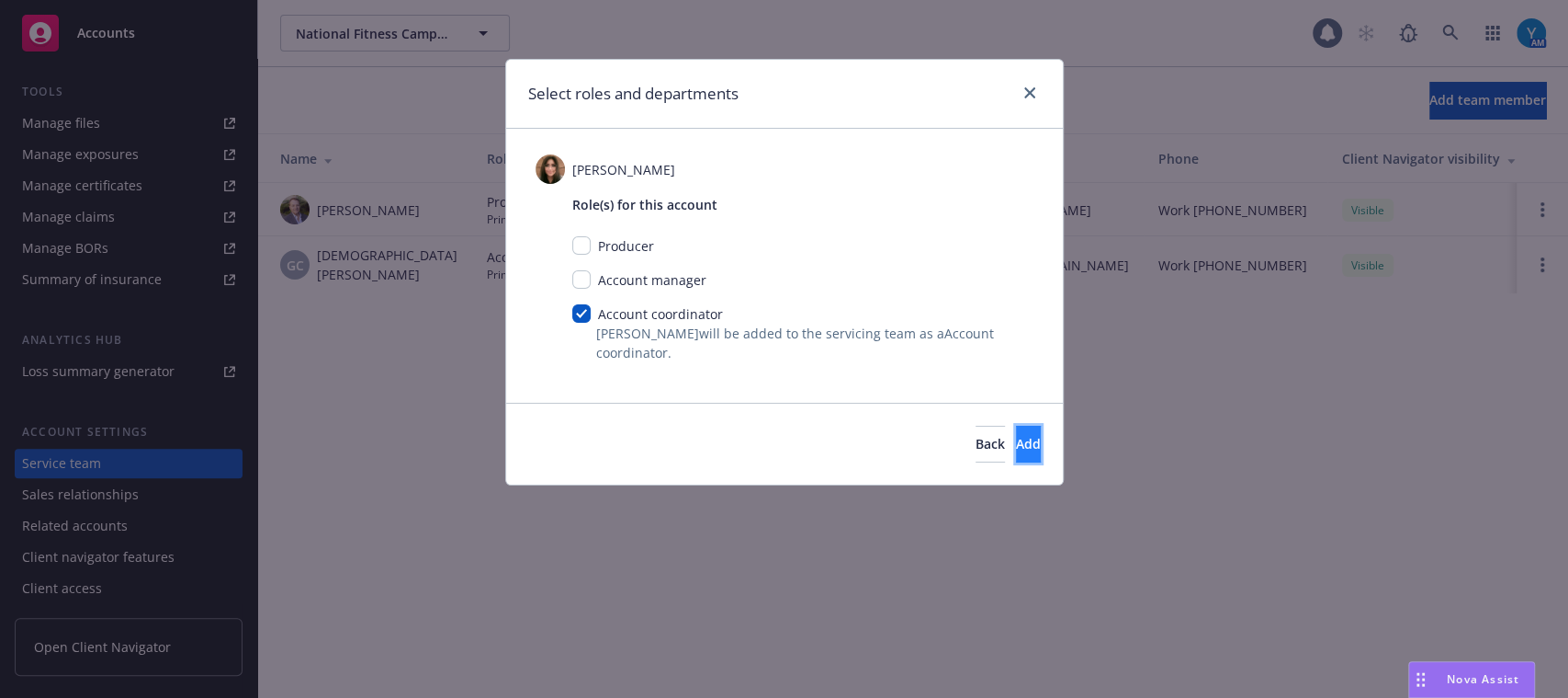
click at [1016, 439] on button "Add" at bounding box center [1029, 444] width 25 height 36
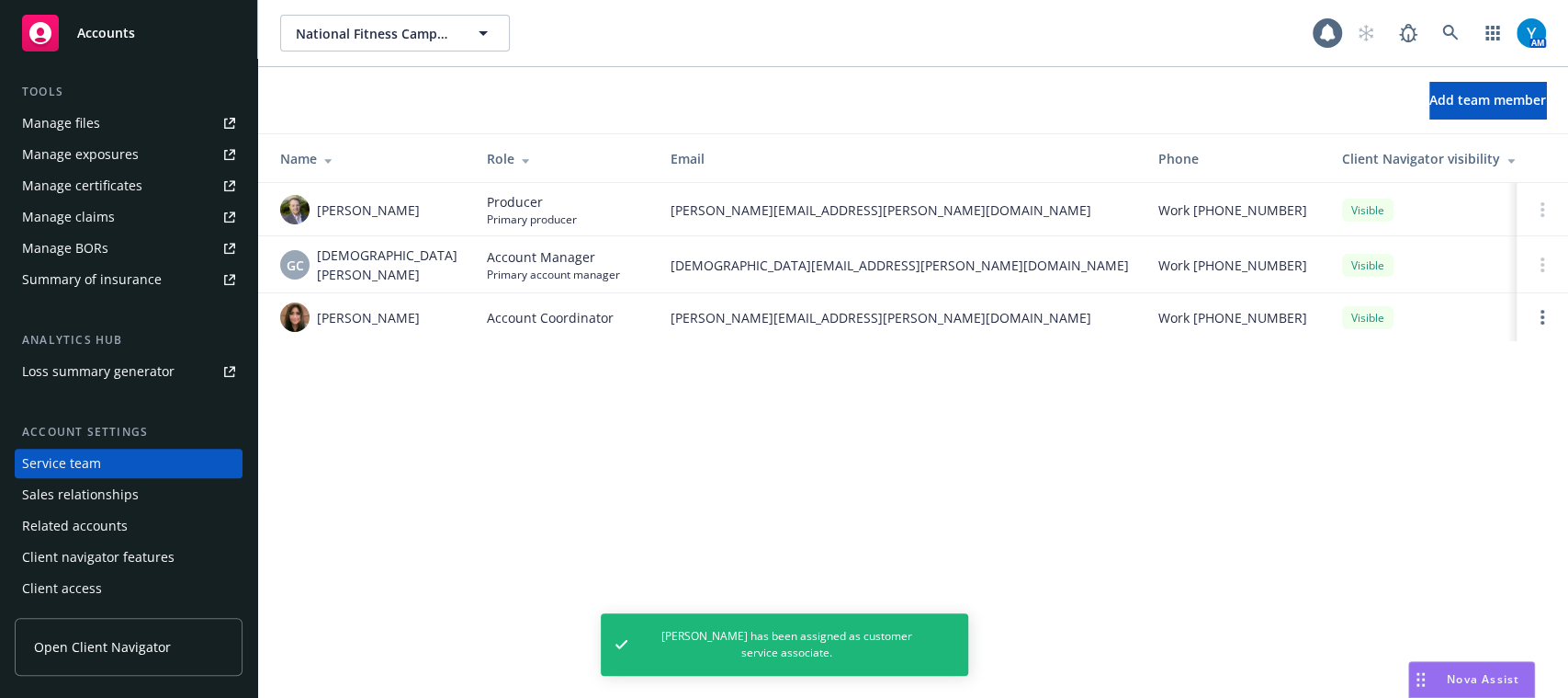
scroll to position [0, 0]
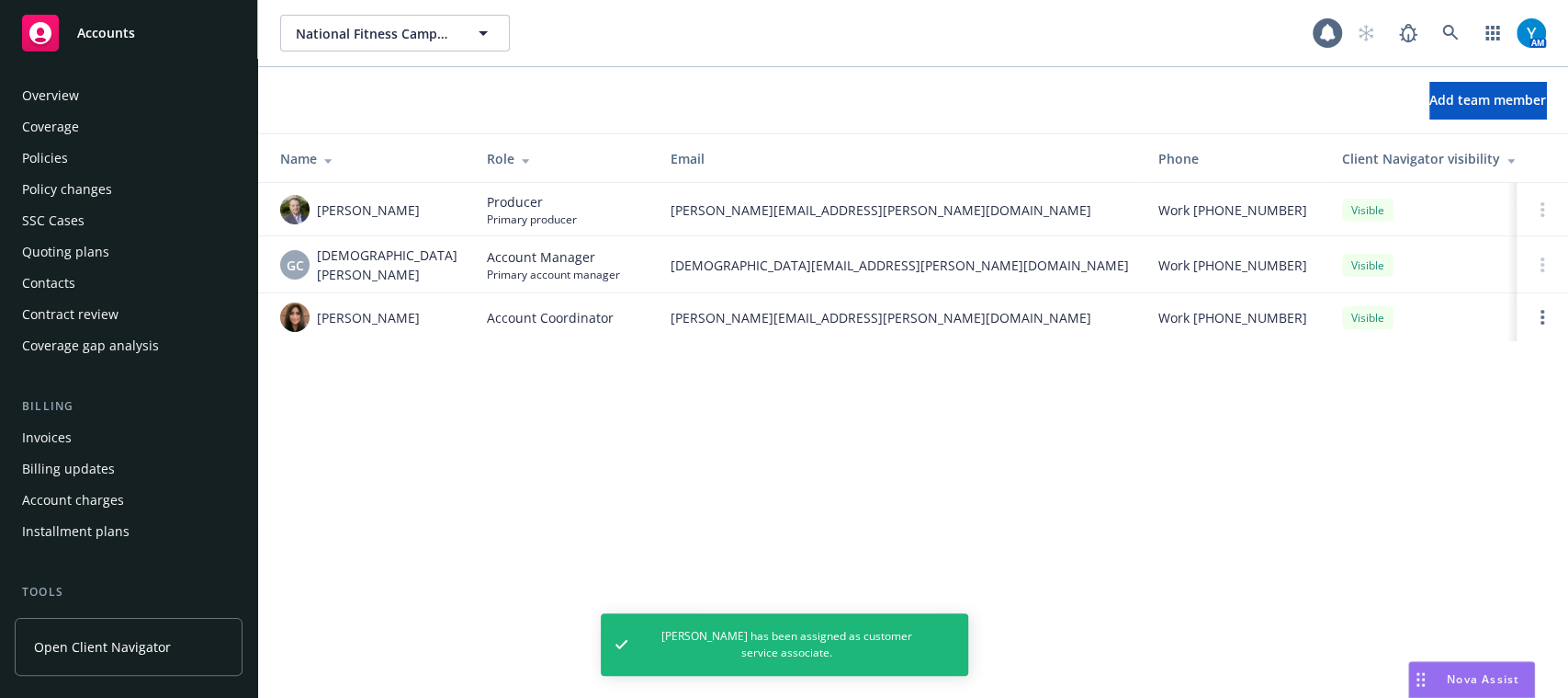
click at [59, 151] on div "Policies" at bounding box center [45, 157] width 46 height 29
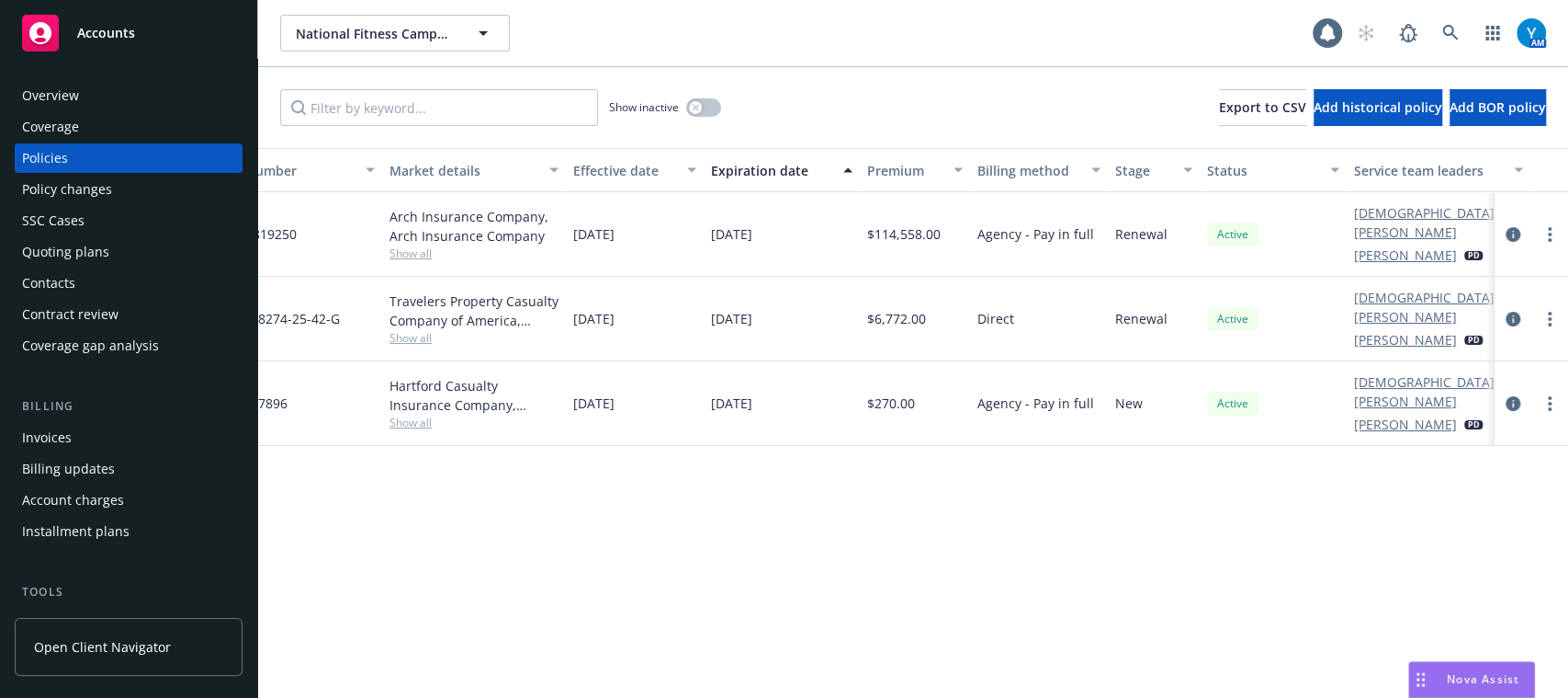
scroll to position [0, 463]
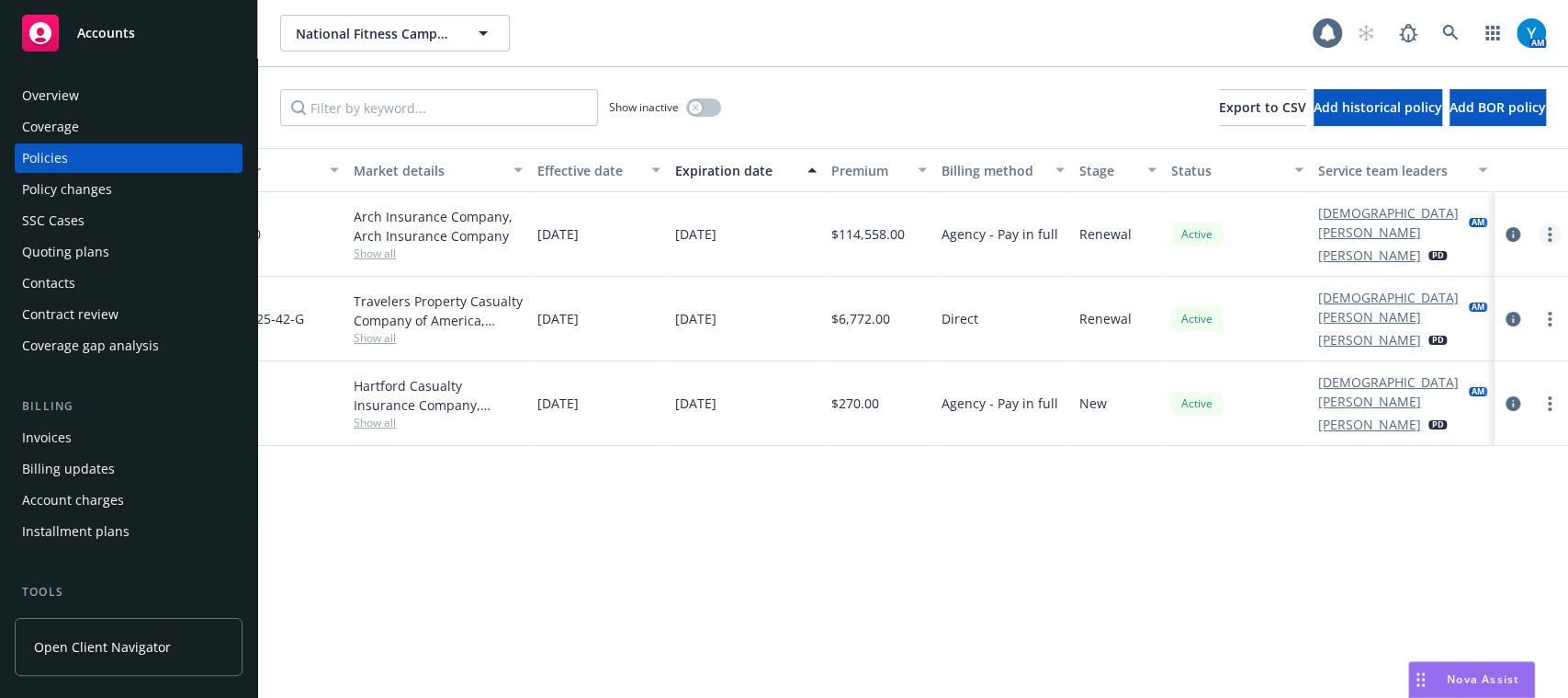
click at [1539, 229] on link "more" at bounding box center [1550, 235] width 22 height 22
click at [1510, 228] on icon "circleInformation" at bounding box center [1514, 235] width 15 height 15
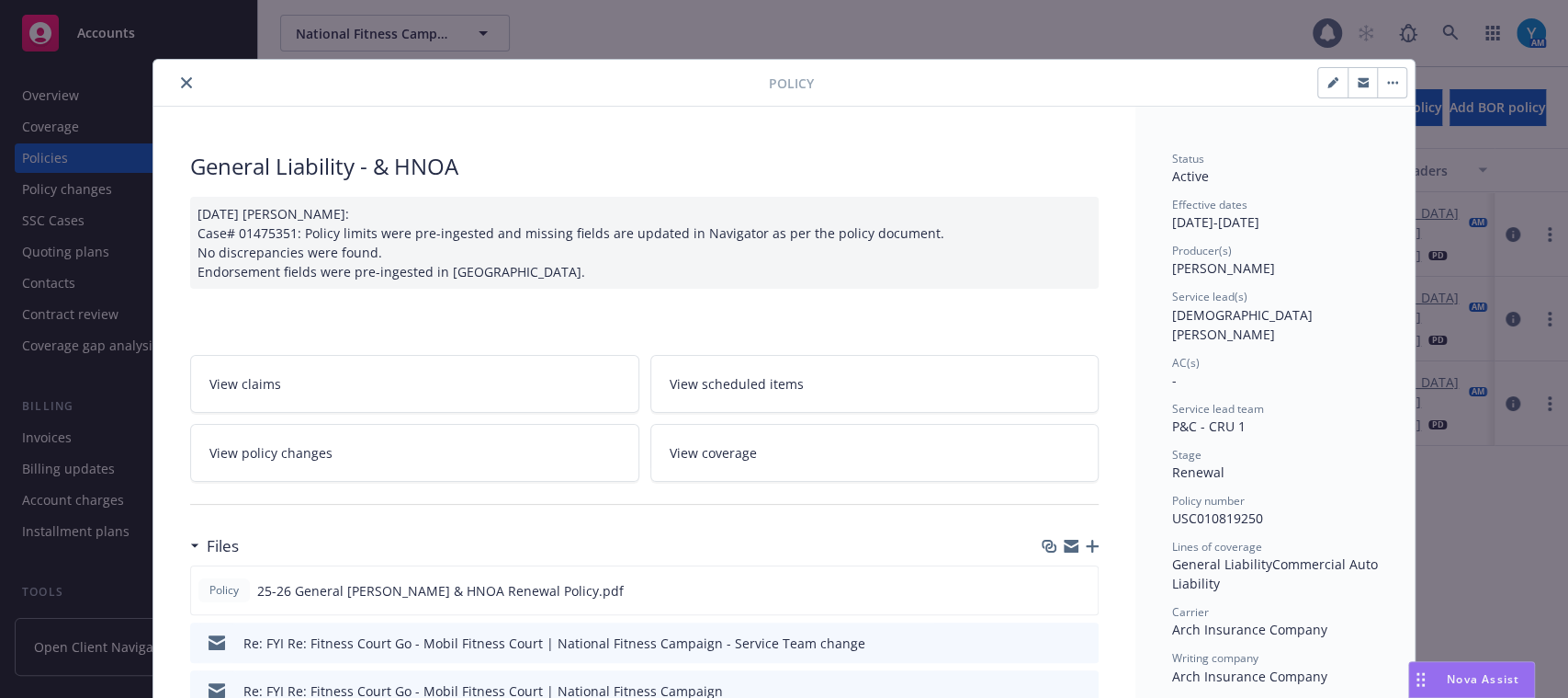
click at [1320, 76] on button "button" at bounding box center [1332, 82] width 29 height 29
select select "RENEWAL"
select select "12"
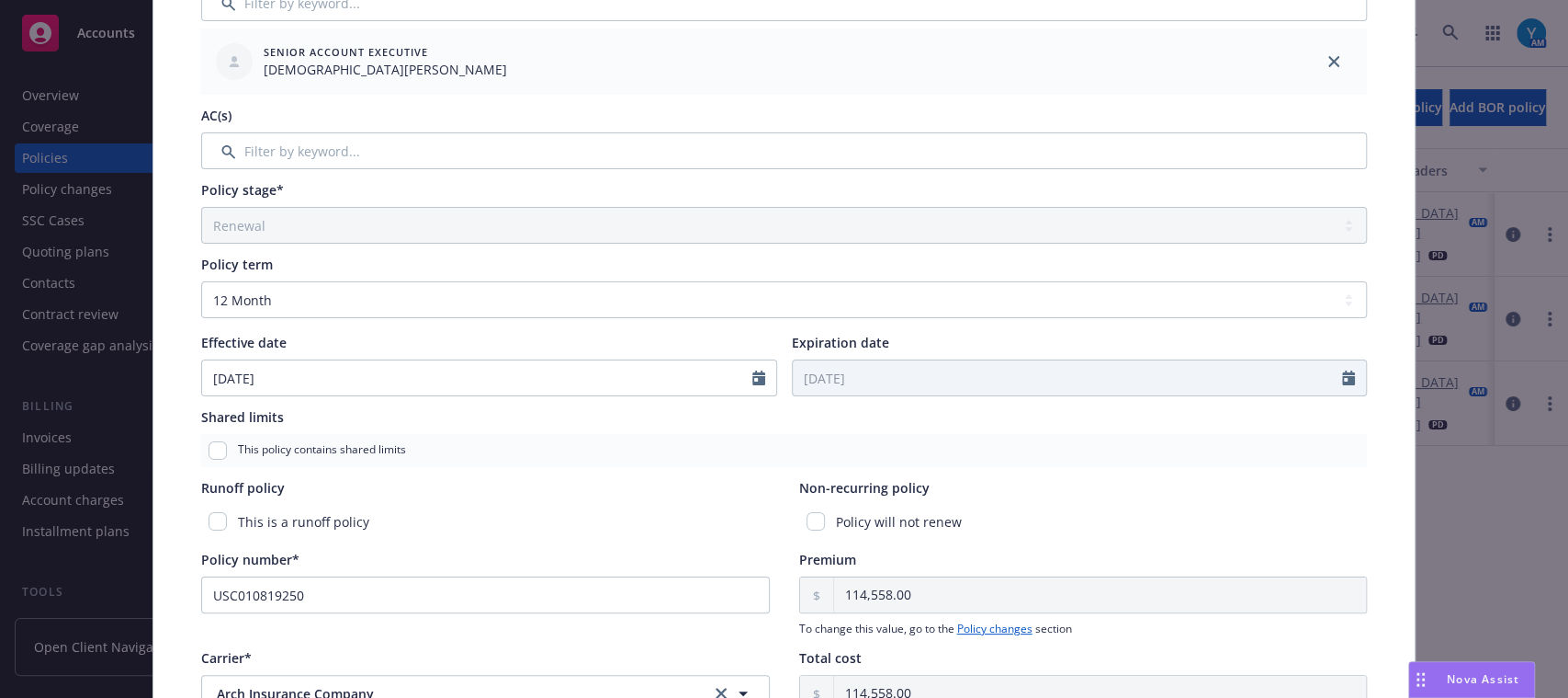
scroll to position [429, 0]
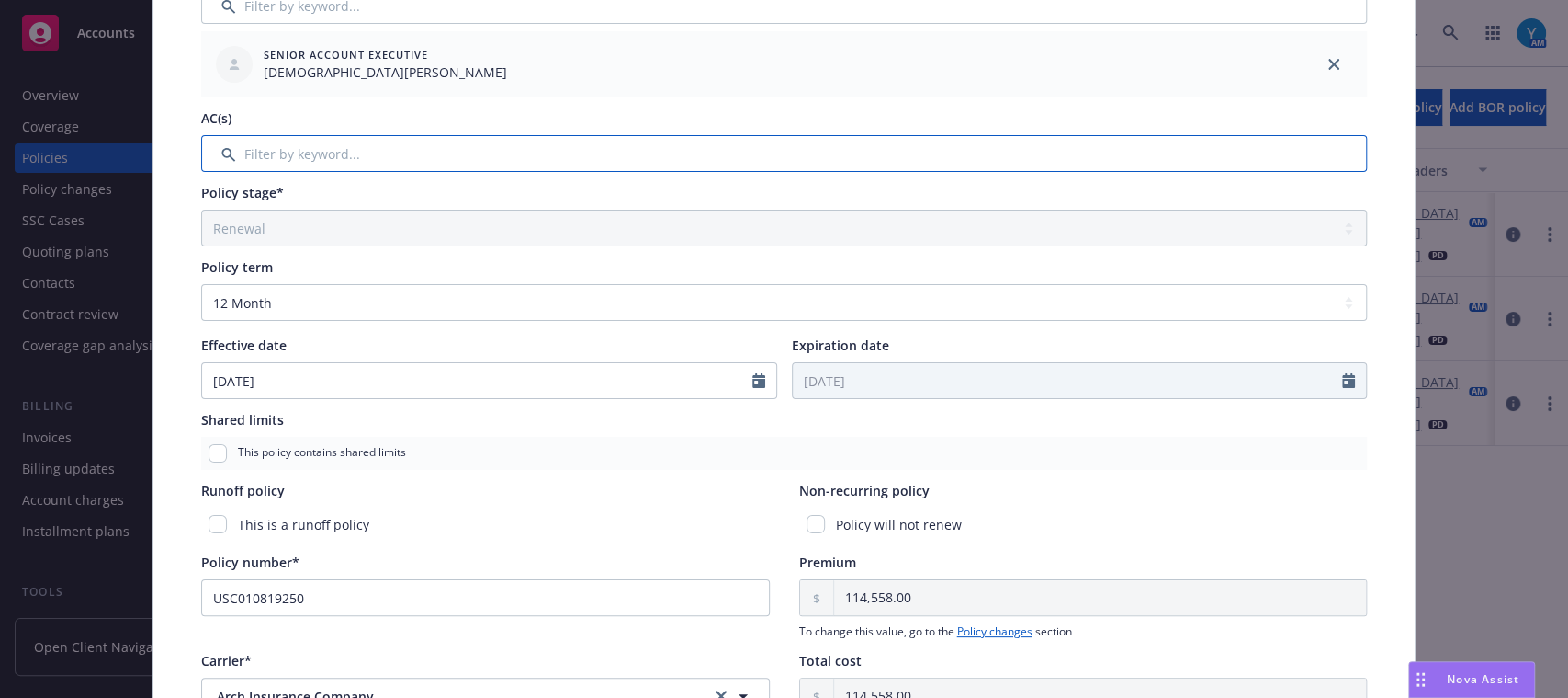
click at [766, 152] on input "Filter by keyword..." at bounding box center [784, 153] width 1166 height 36
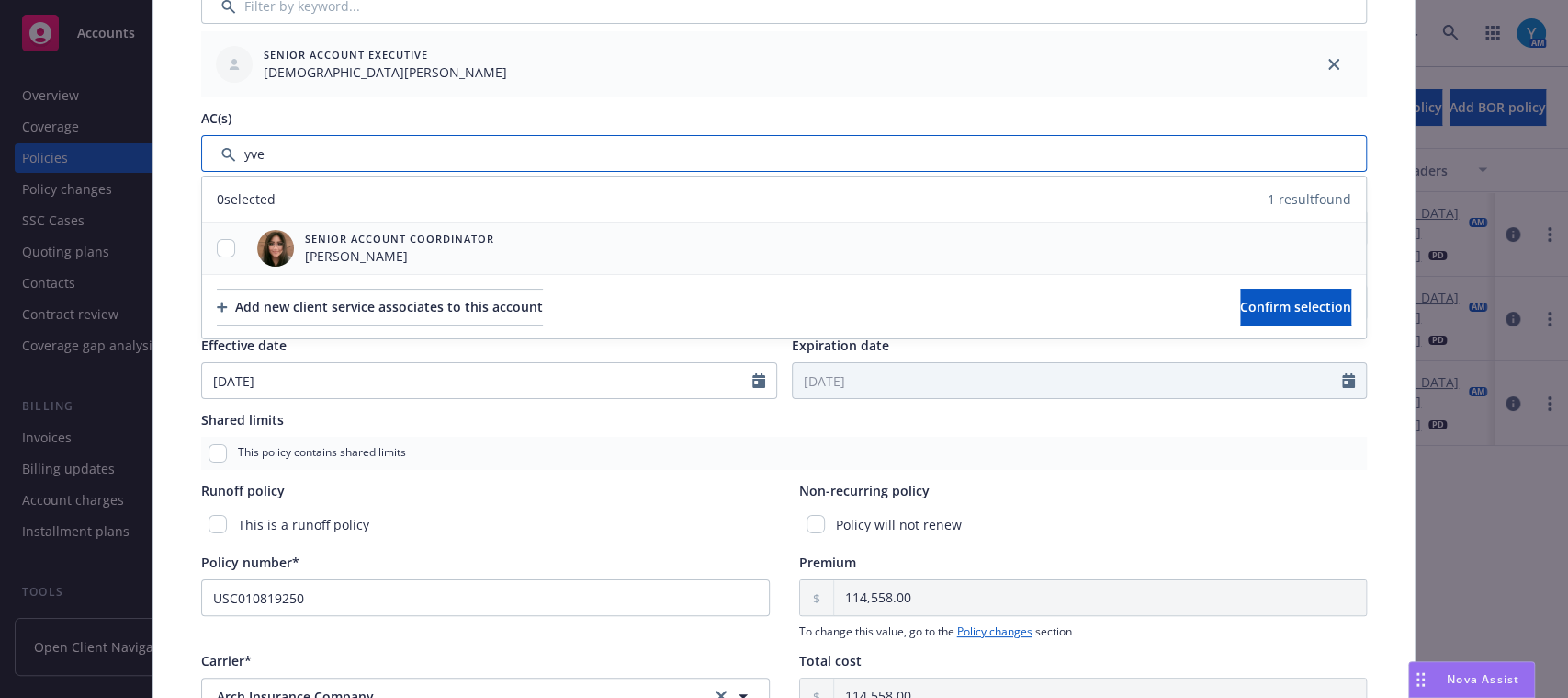
type input "yve"
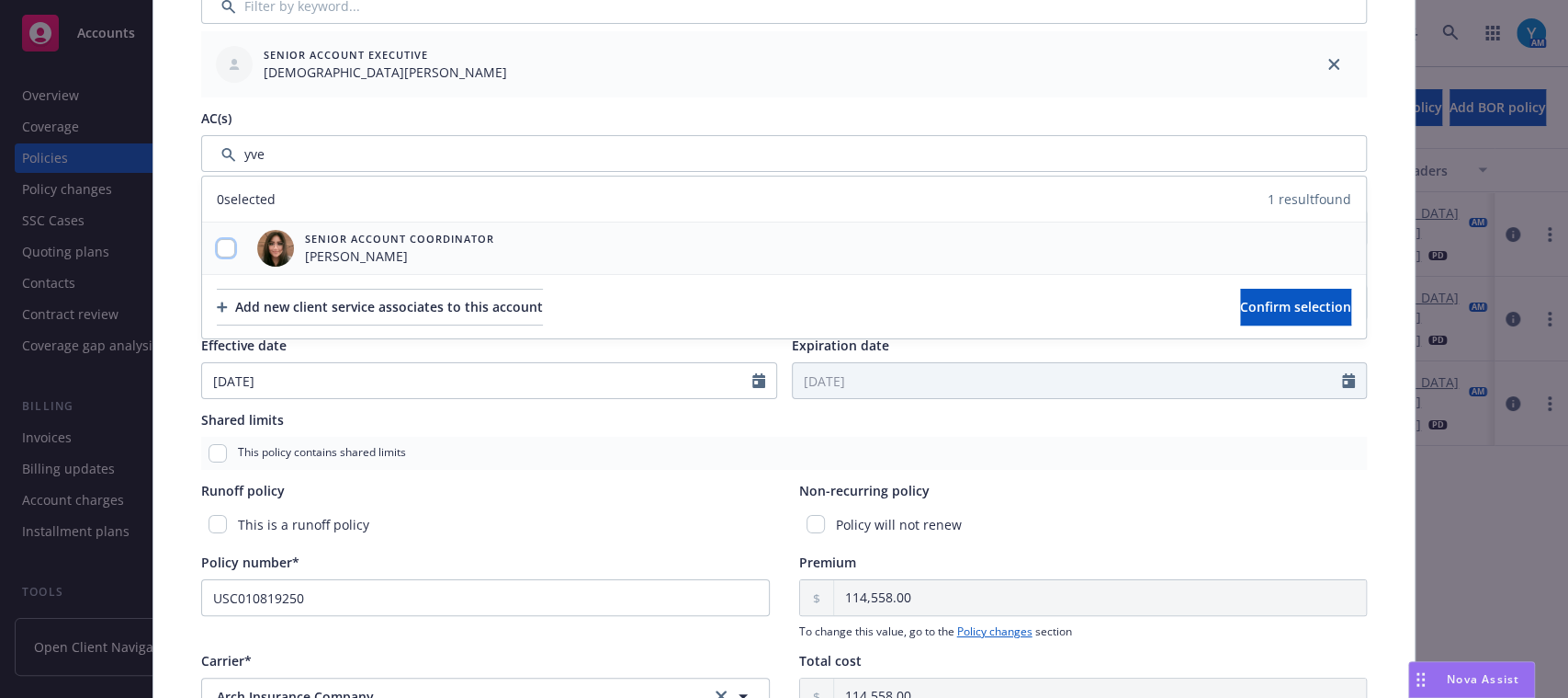
click at [220, 245] on input "checkbox" at bounding box center [226, 248] width 19 height 19
checkbox input "true"
click at [1293, 302] on span "Confirm selection" at bounding box center [1296, 306] width 111 height 18
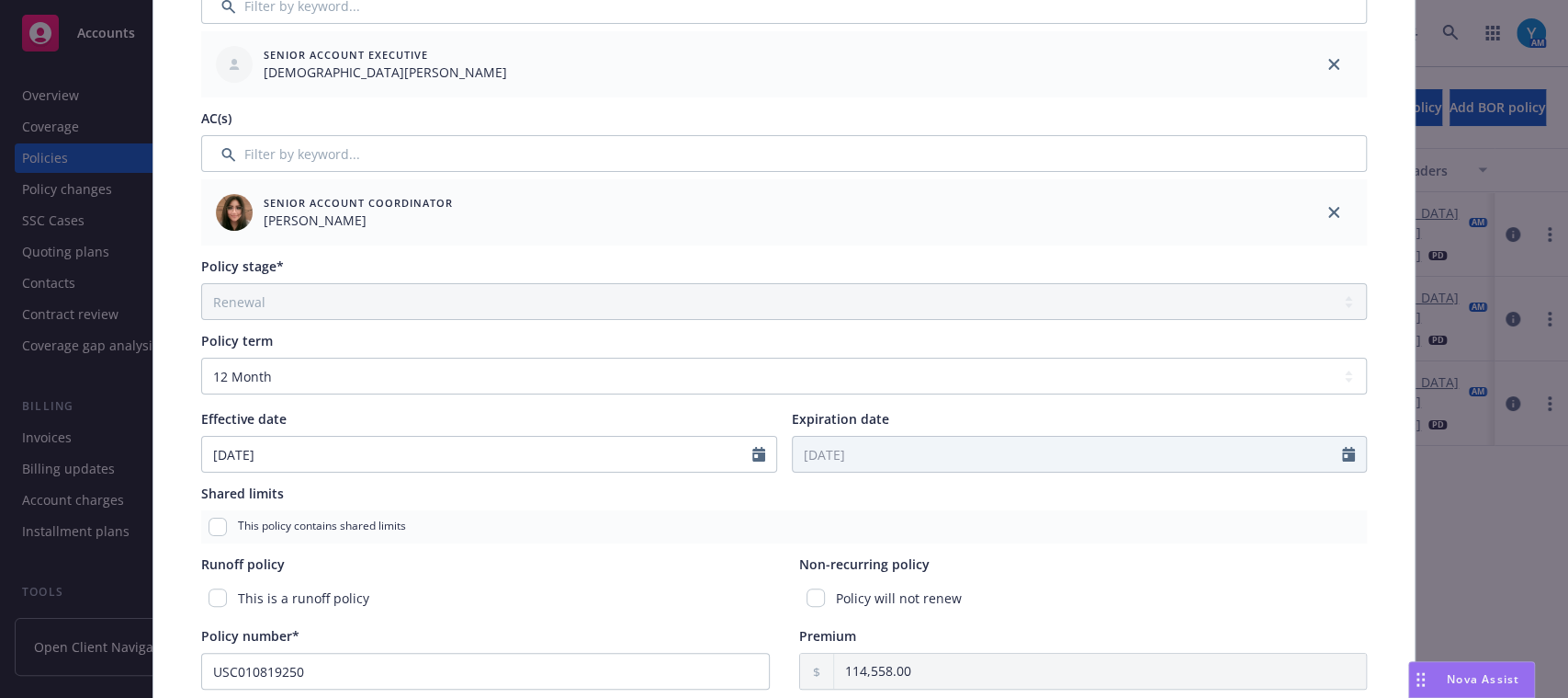
scroll to position [0, 0]
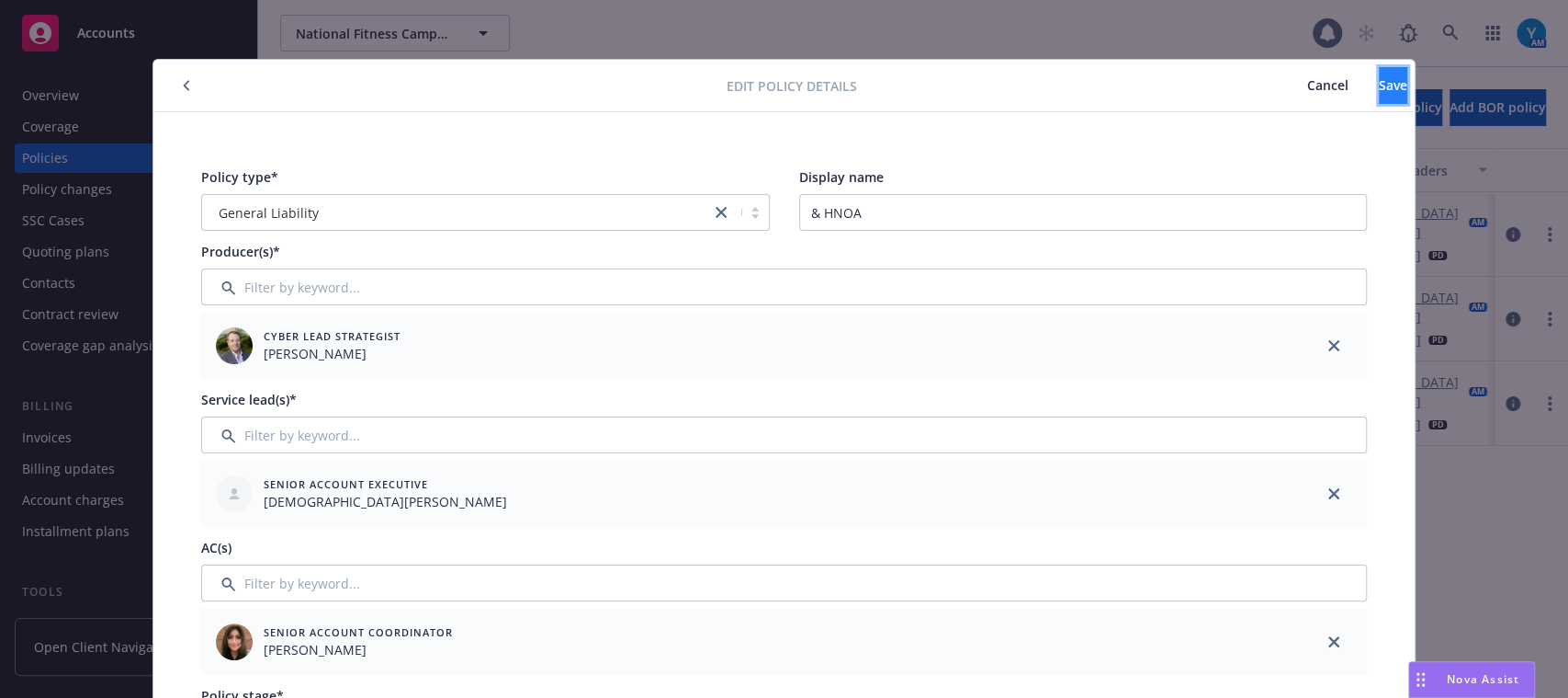
click at [1379, 95] on button "Save" at bounding box center [1393, 85] width 28 height 36
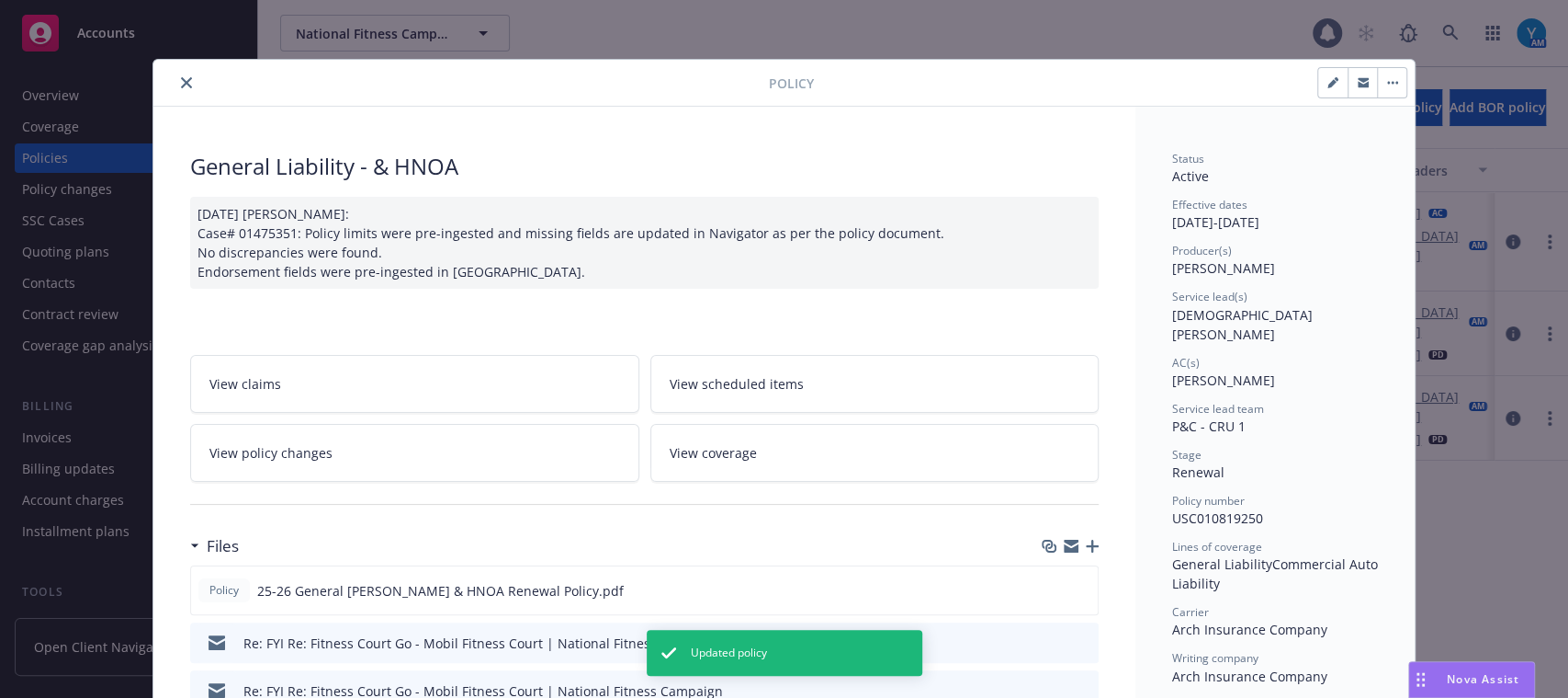
click at [181, 82] on icon "close" at bounding box center [187, 83] width 11 height 11
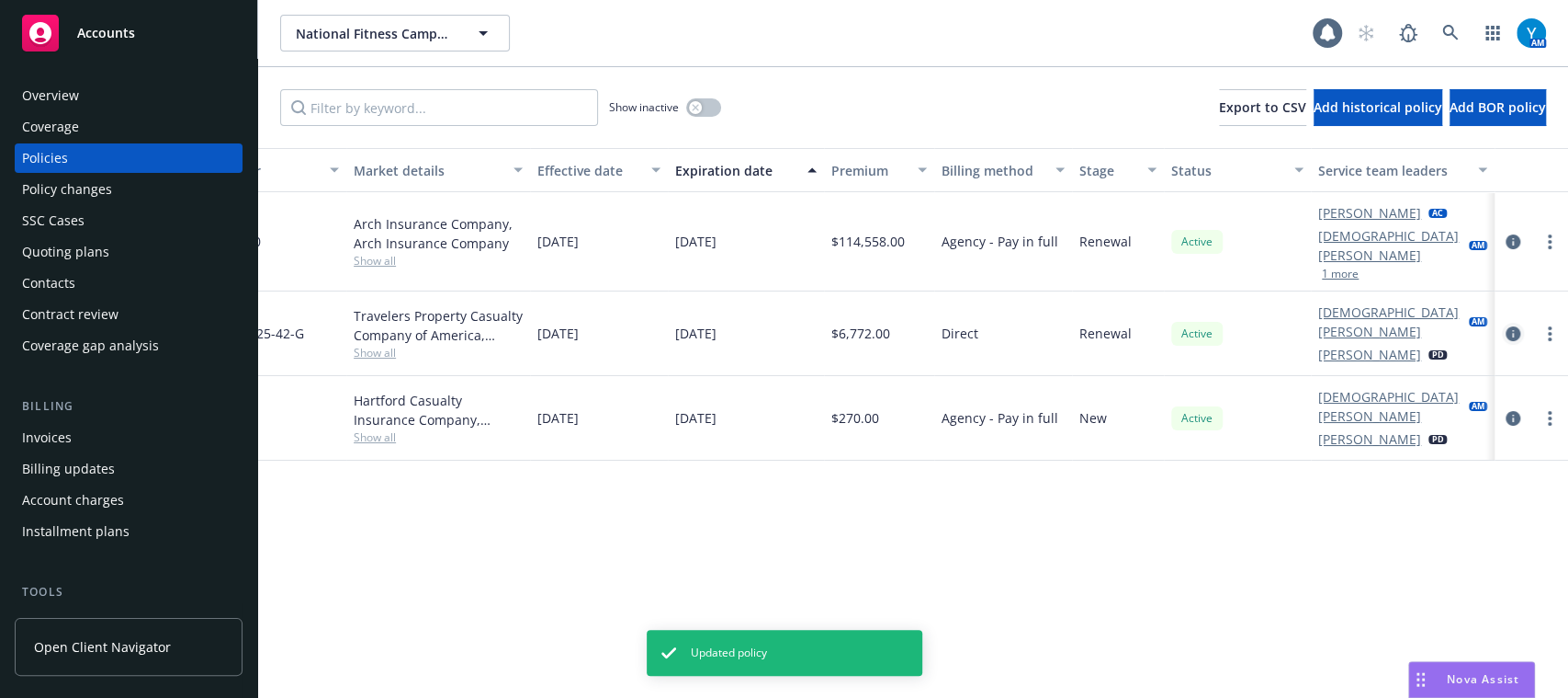
click at [1513, 327] on icon "circleInformation" at bounding box center [1514, 334] width 15 height 15
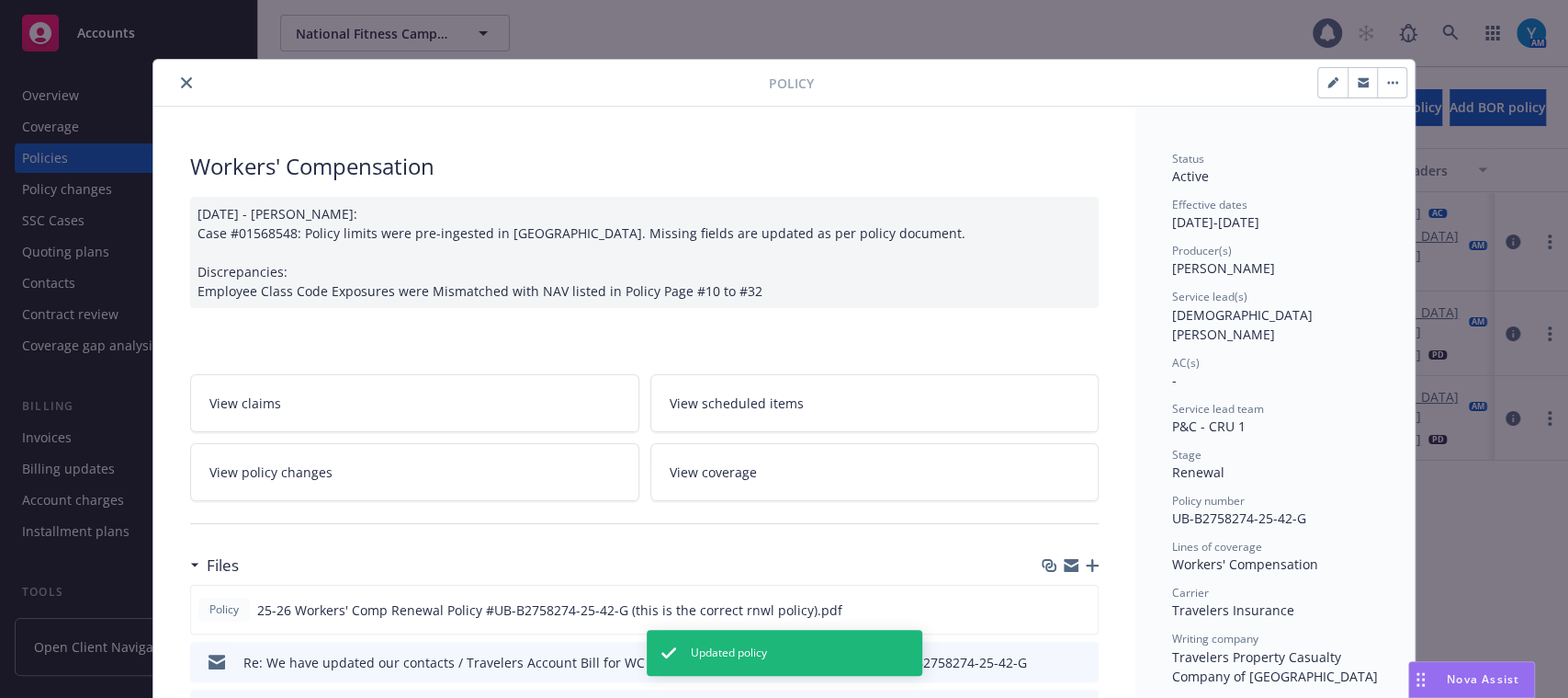
click at [1328, 78] on icon "button" at bounding box center [1333, 83] width 11 height 11
select select "RENEWAL"
select select "12"
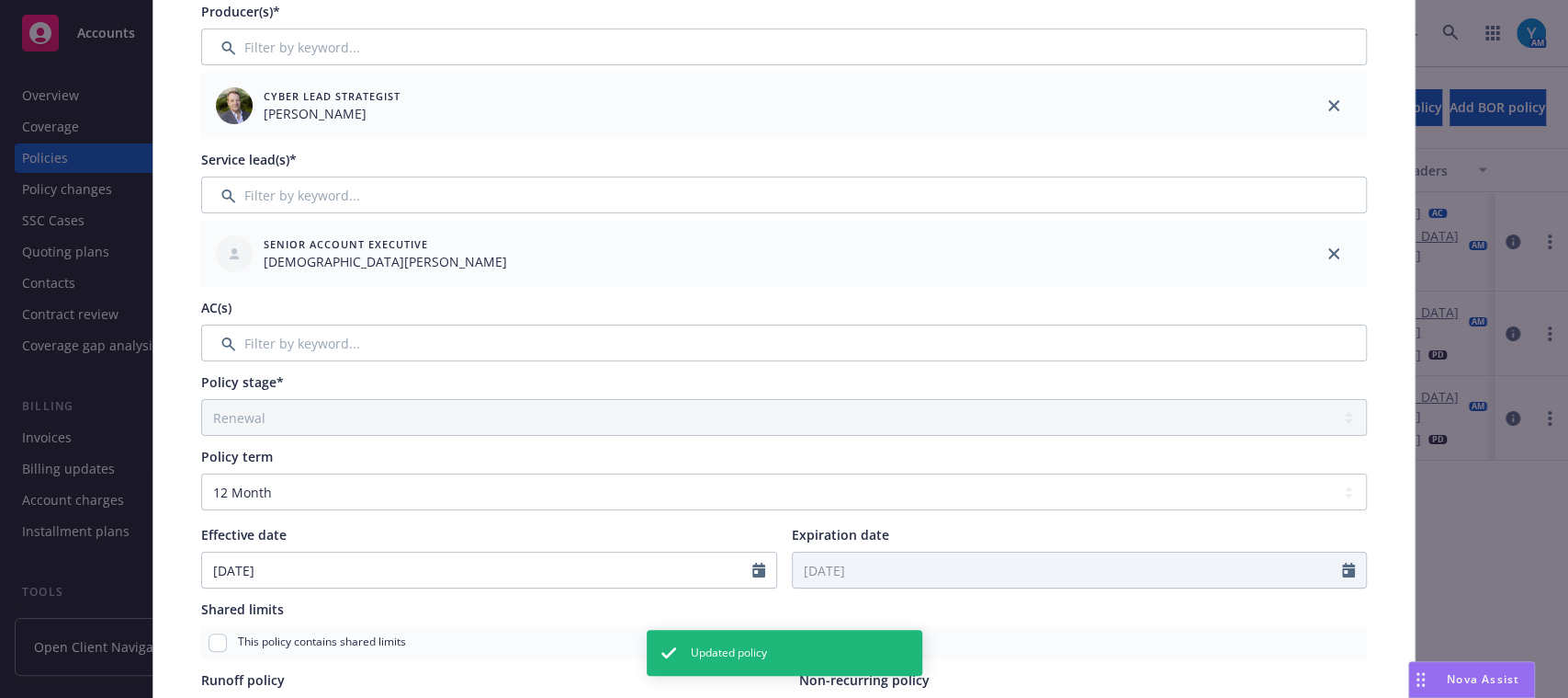
scroll to position [238, 0]
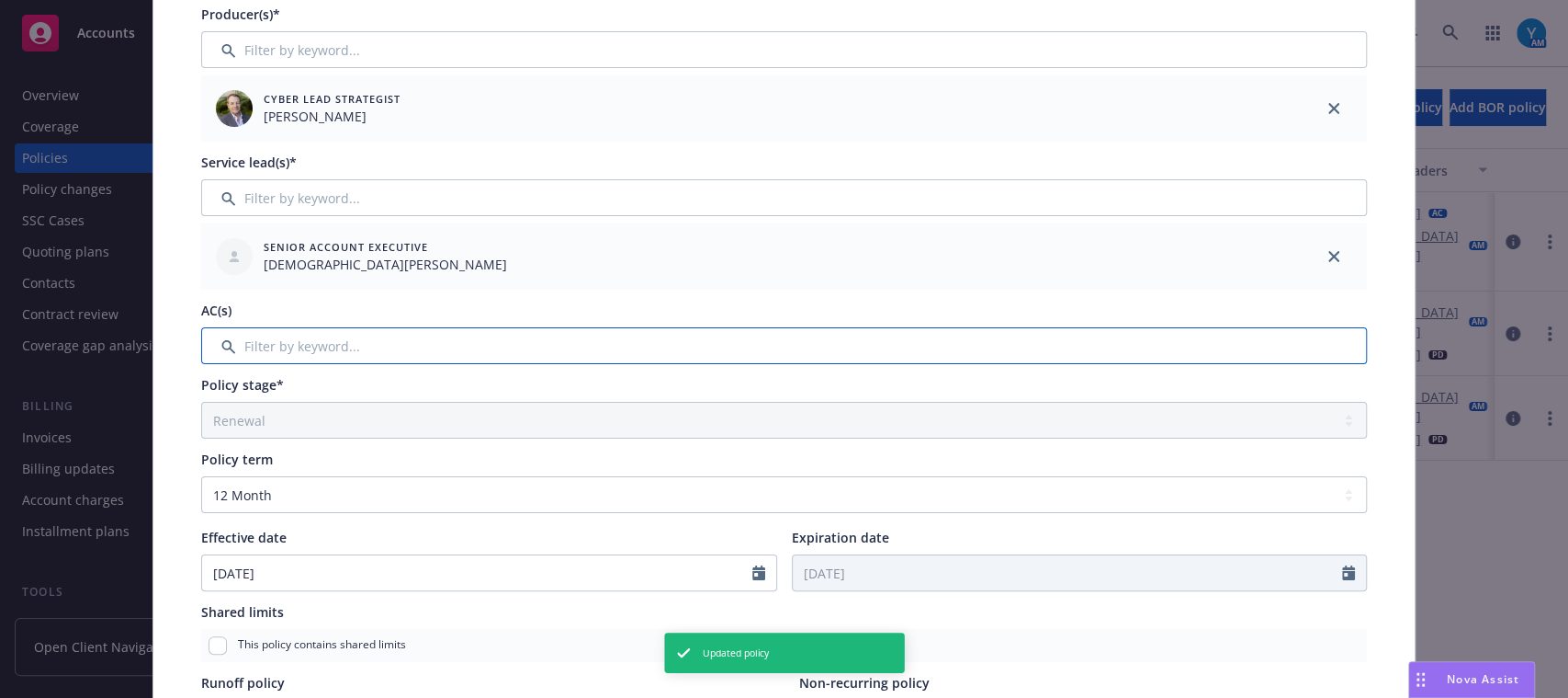
click at [348, 344] on input "Filter by keyword..." at bounding box center [784, 345] width 1166 height 36
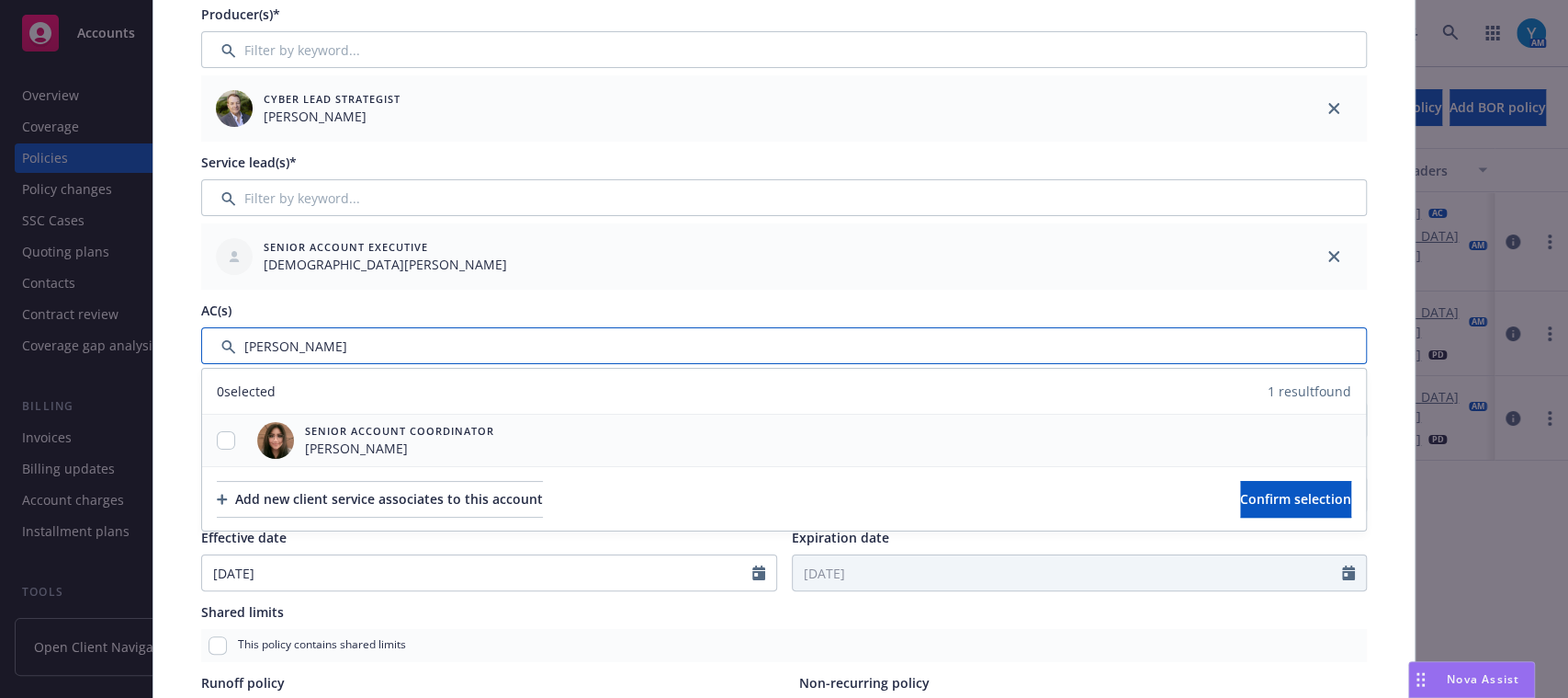
type input "yvett"
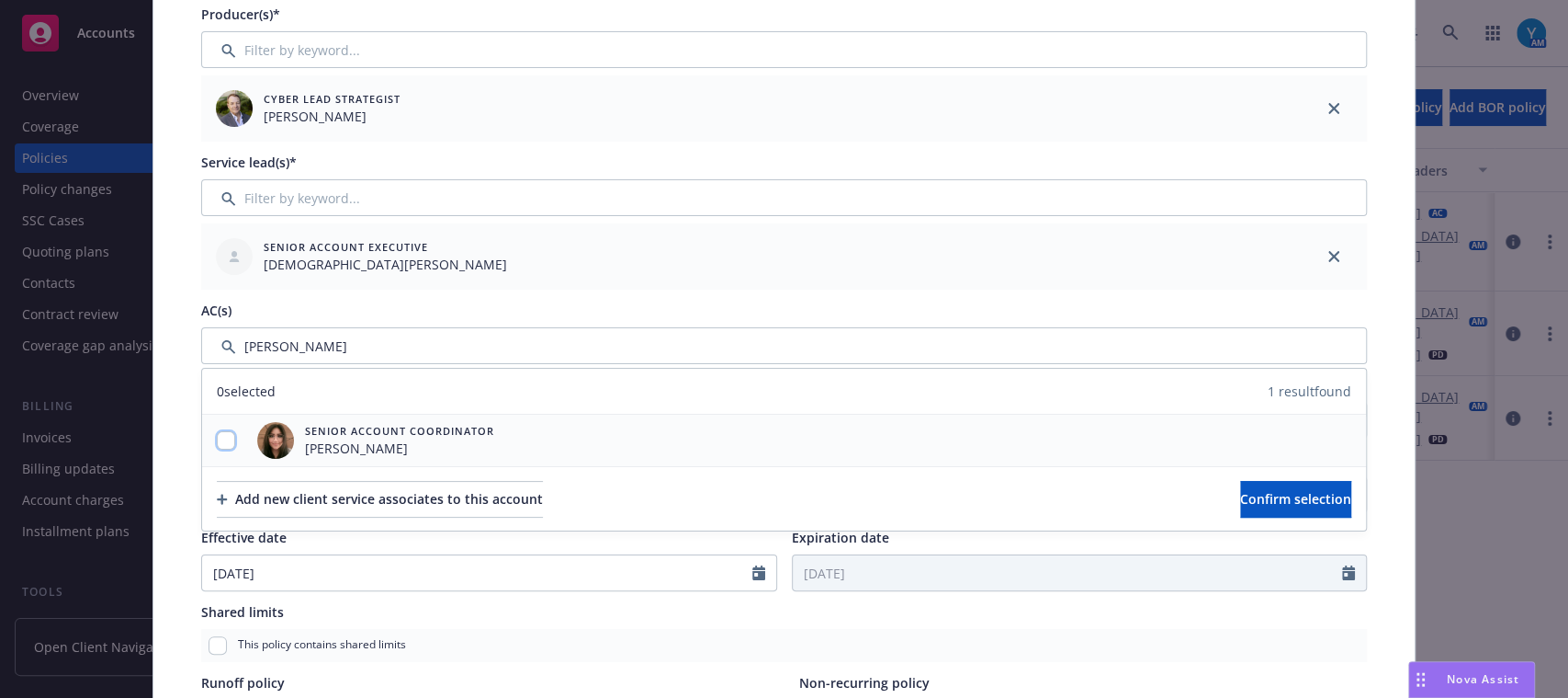
click at [224, 438] on input "checkbox" at bounding box center [226, 441] width 19 height 19
checkbox input "true"
click at [1285, 502] on span "Confirm selection" at bounding box center [1296, 499] width 111 height 18
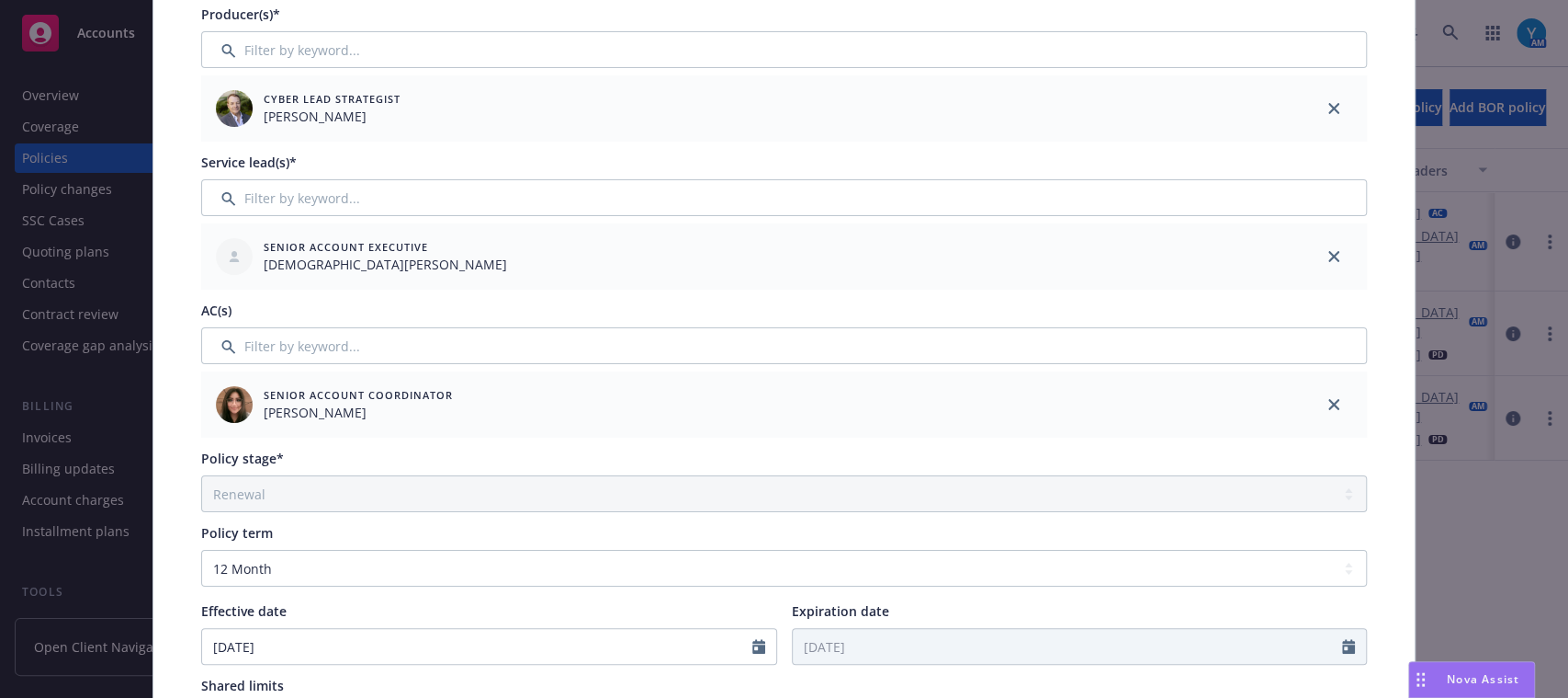
scroll to position [0, 0]
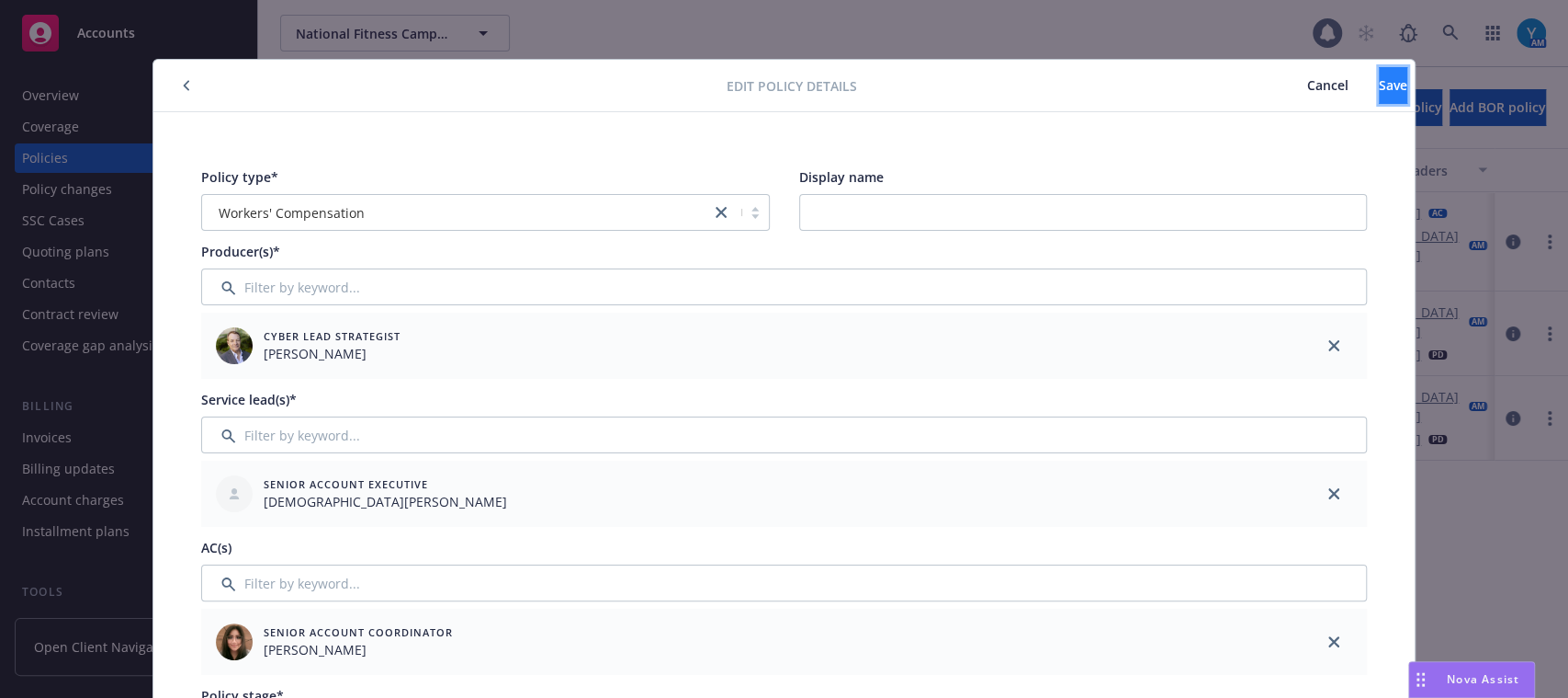
click at [1379, 67] on button "Save" at bounding box center [1393, 85] width 28 height 36
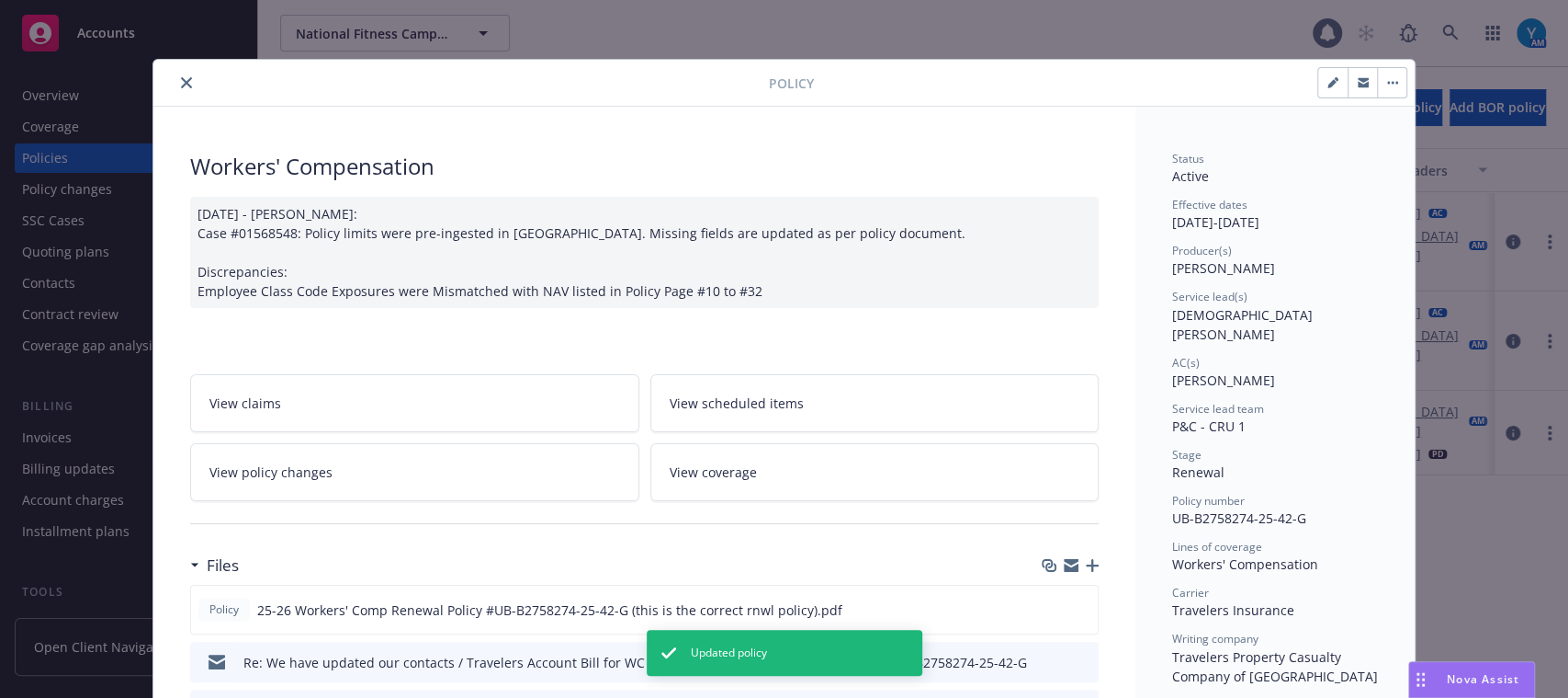
click at [181, 79] on icon "close" at bounding box center [187, 83] width 11 height 11
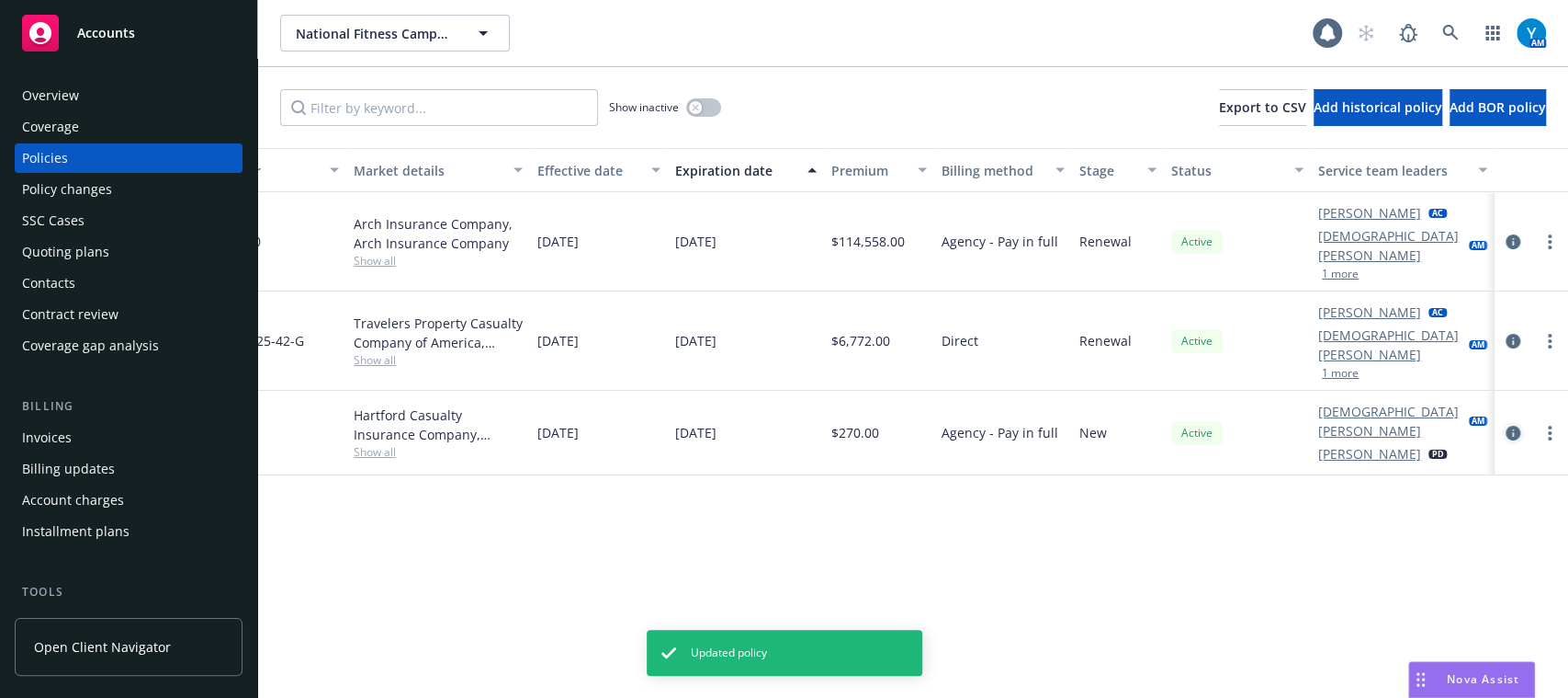
click at [1510, 426] on icon "circleInformation" at bounding box center [1514, 433] width 15 height 15
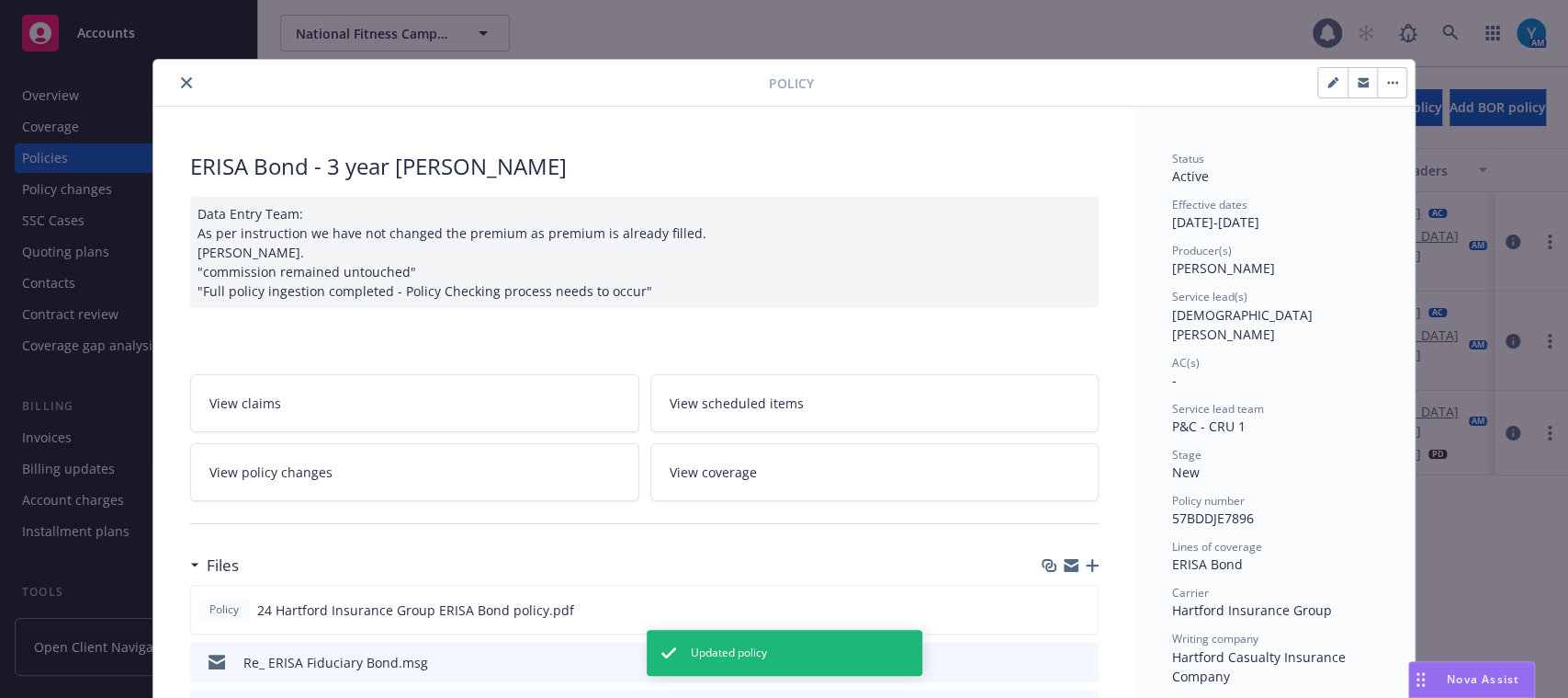
click at [1328, 80] on icon "button" at bounding box center [1333, 83] width 11 height 11
select select "NEW"
select select "other"
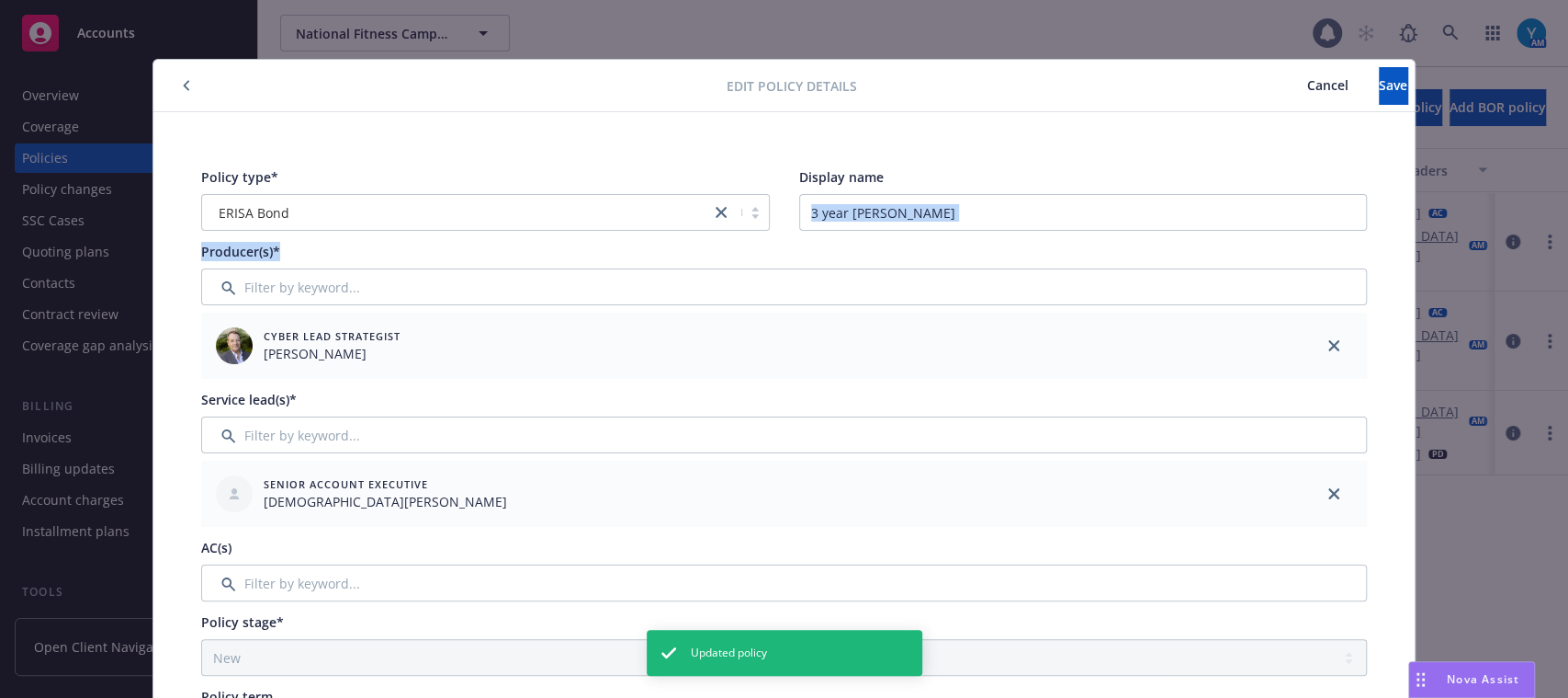
drag, startPoint x: 1548, startPoint y: 231, endPoint x: 1563, endPoint y: 251, distance: 25.0
click at [1563, 251] on div "Edit policy details Cancel Save Policy type* ERISA Bond Display name 3 year ERI…" at bounding box center [784, 349] width 1568 height 698
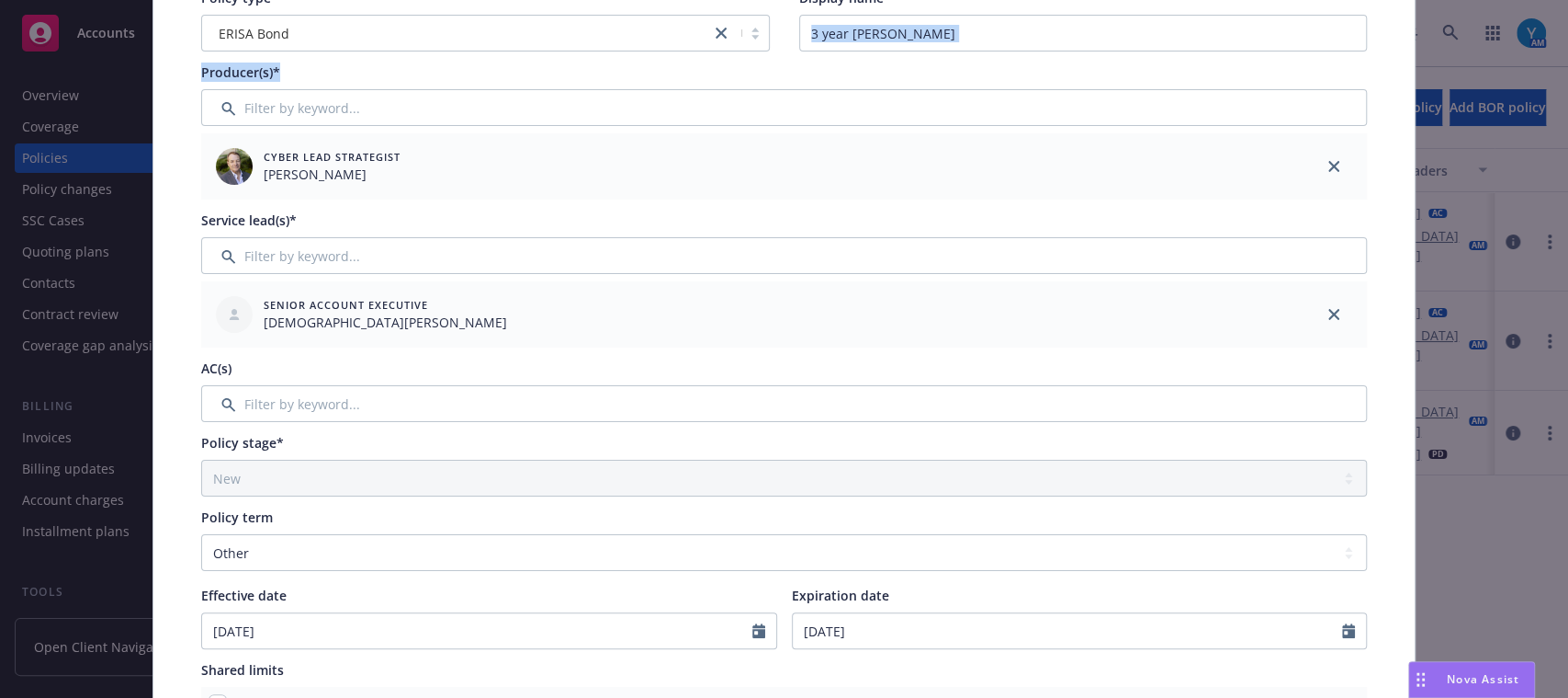
scroll to position [182, 0]
click at [601, 406] on input "Filter by keyword..." at bounding box center [784, 401] width 1166 height 36
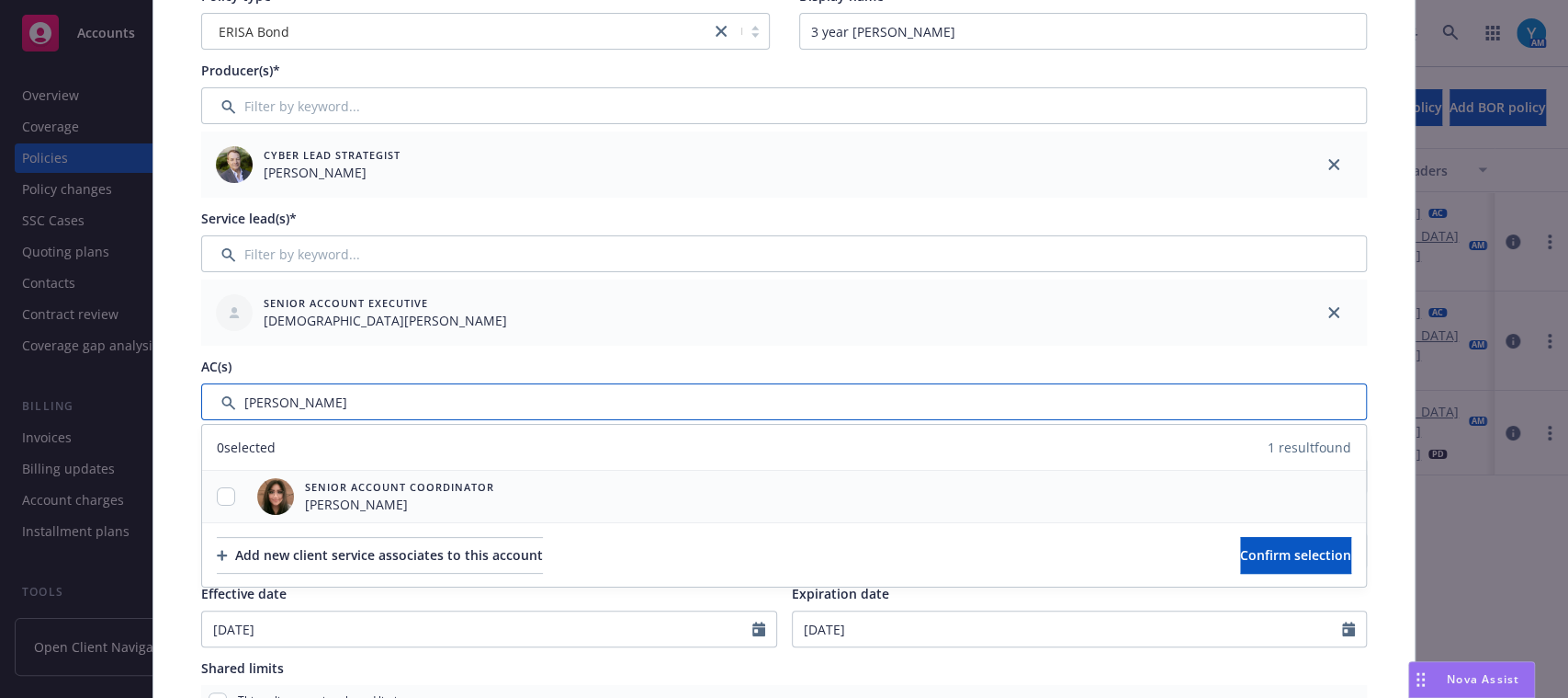
type input "yvette"
click at [219, 490] on input "checkbox" at bounding box center [226, 497] width 19 height 19
checkbox input "true"
click at [1241, 546] on span "Confirm selection" at bounding box center [1296, 555] width 111 height 18
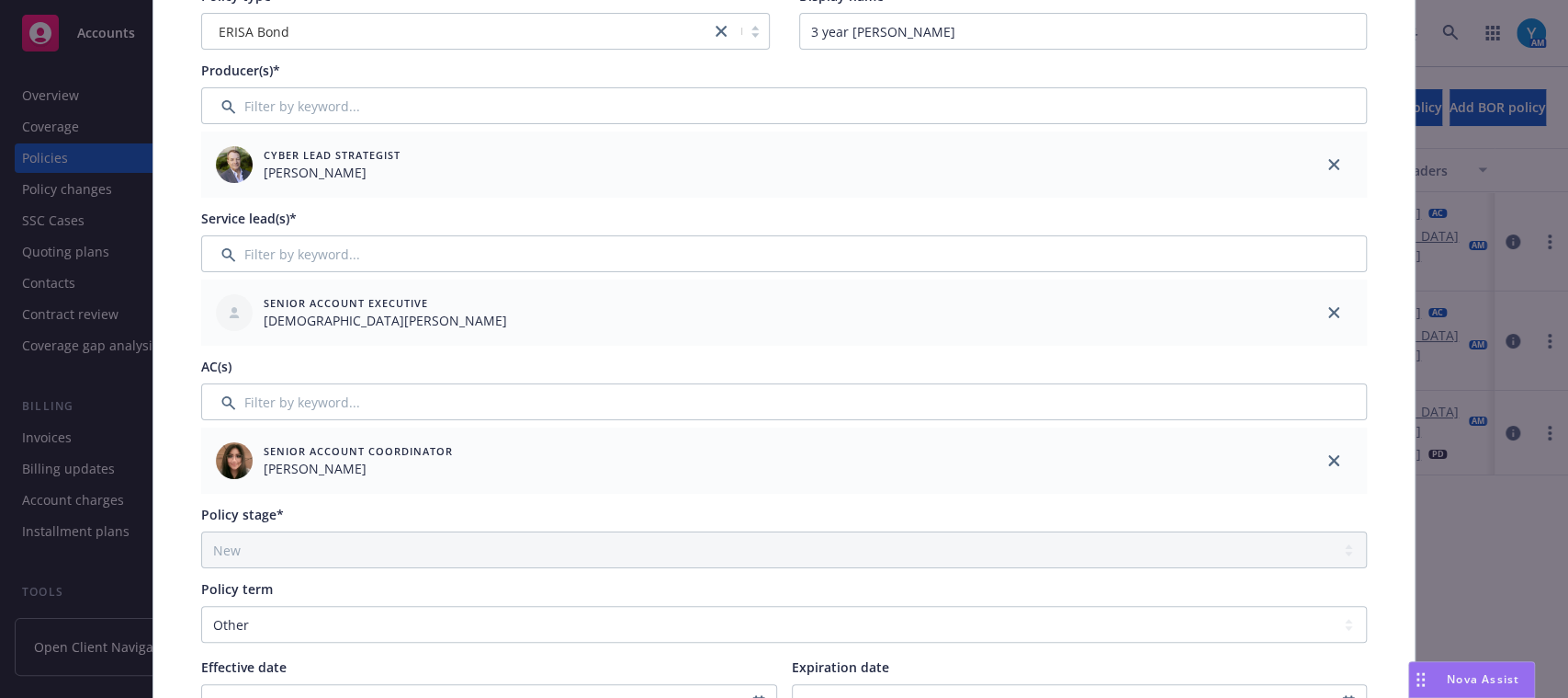
scroll to position [0, 0]
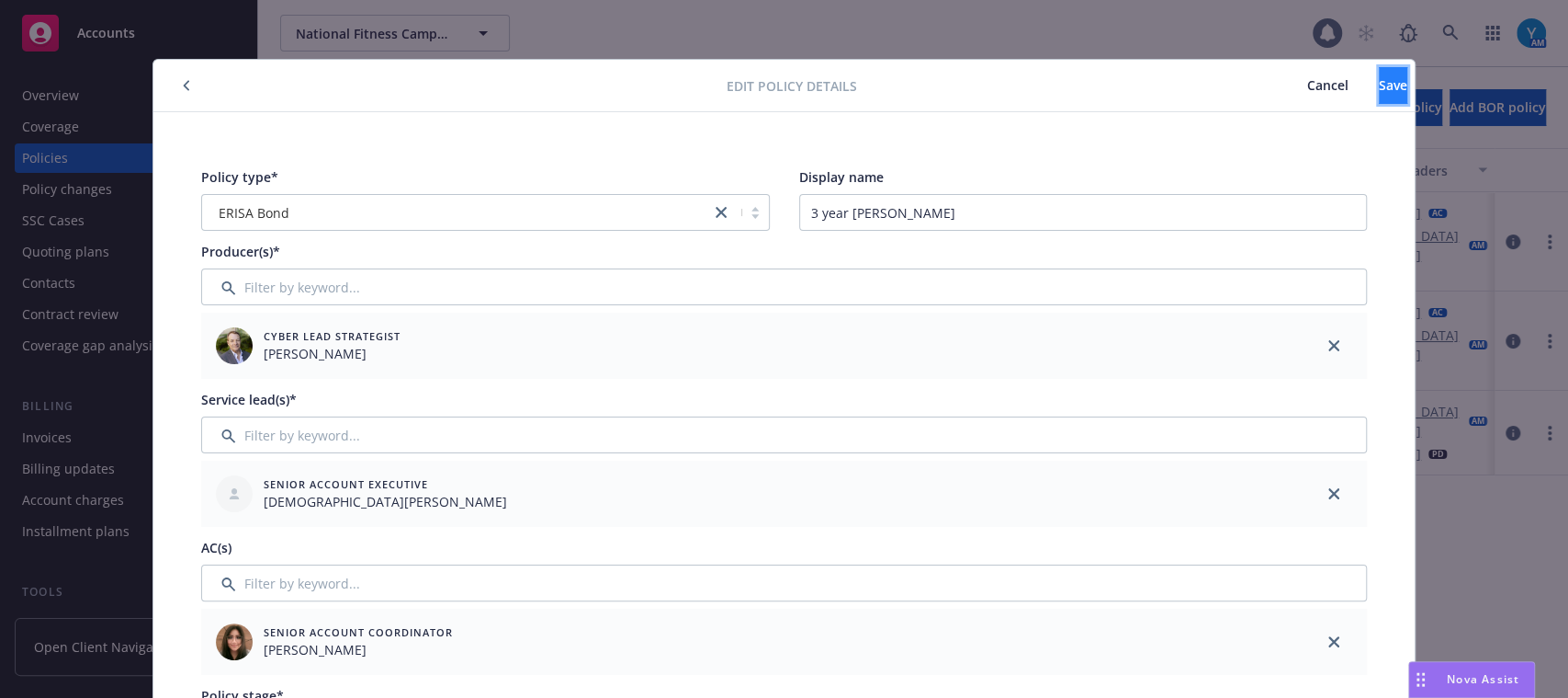
click at [1379, 87] on span "Save" at bounding box center [1393, 85] width 28 height 18
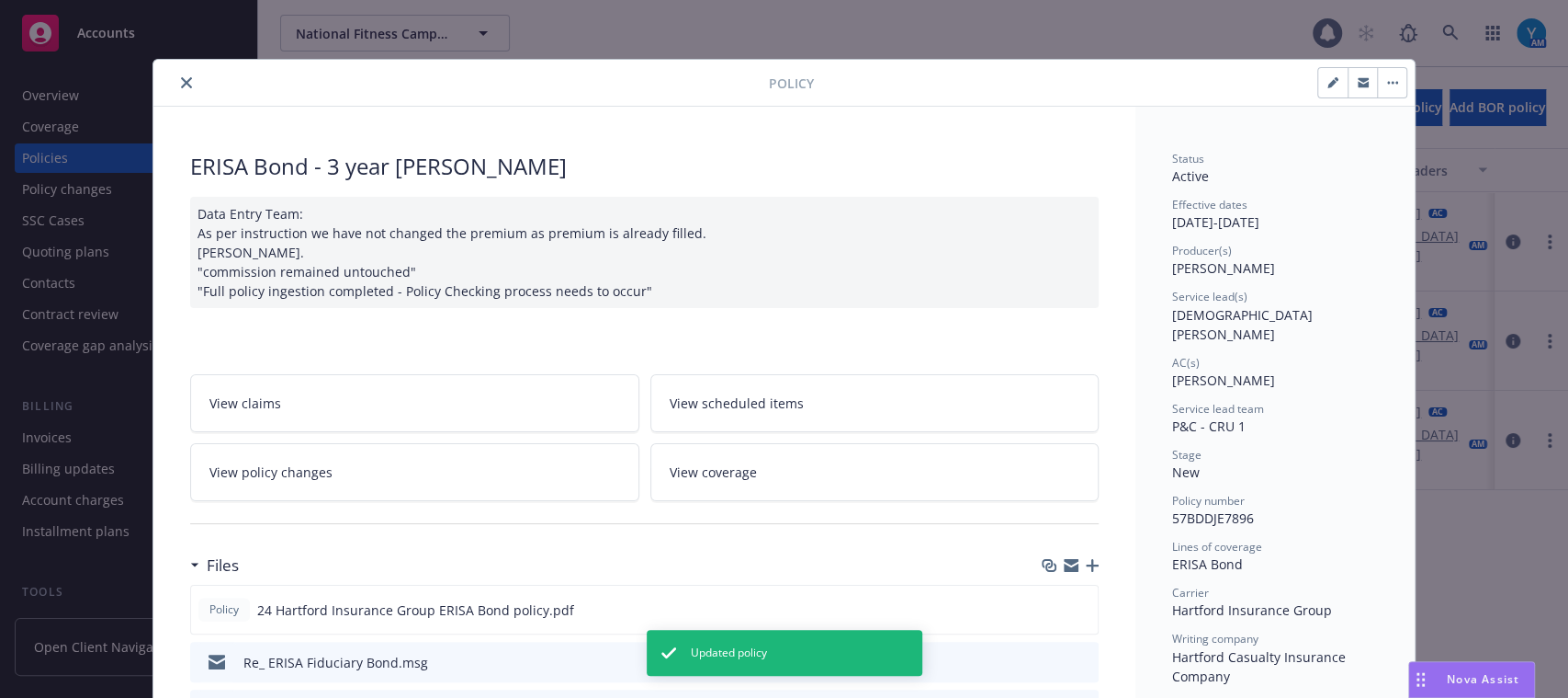
click at [175, 68] on div "Policy" at bounding box center [784, 83] width 1261 height 47
click at [181, 85] on icon "close" at bounding box center [187, 83] width 11 height 11
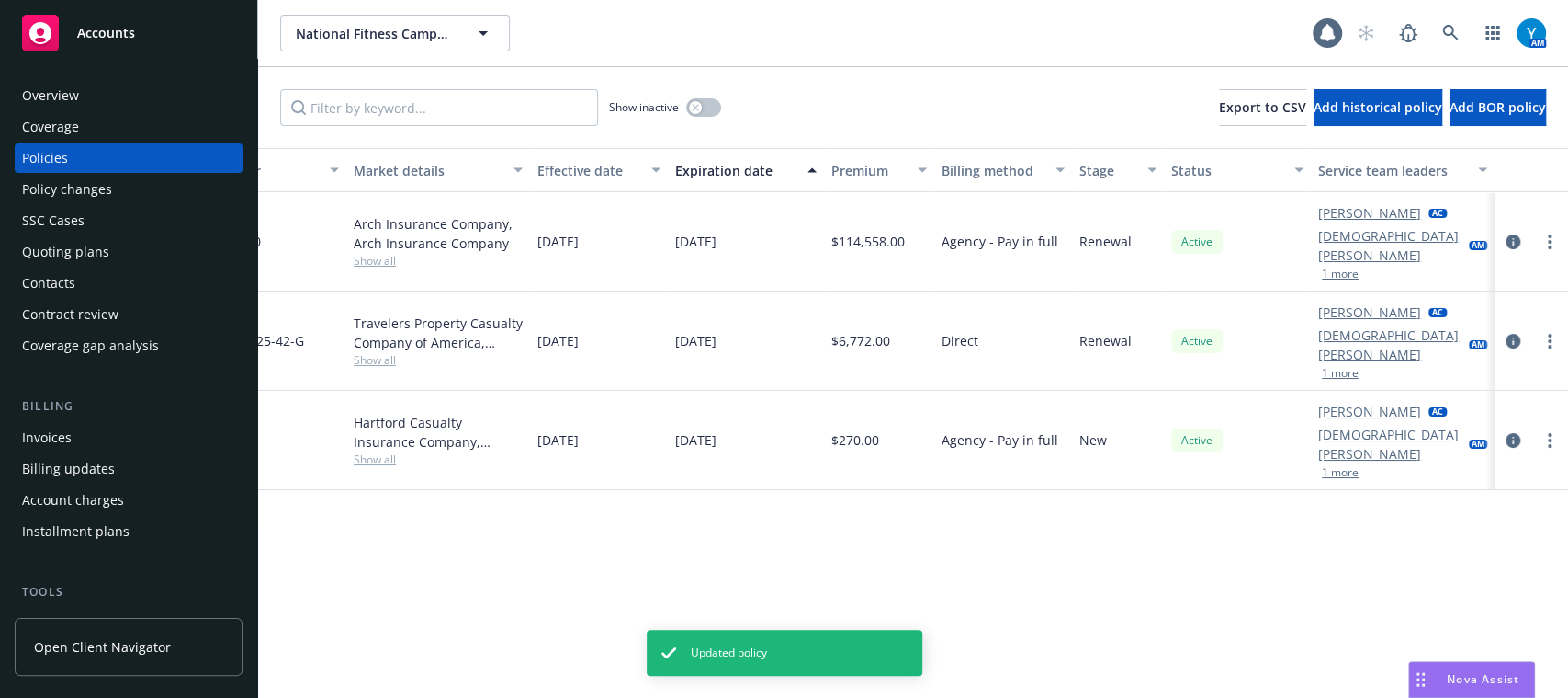
click at [192, 95] on div "Overview" at bounding box center [129, 95] width 213 height 29
